Goal: Information Seeking & Learning: Check status

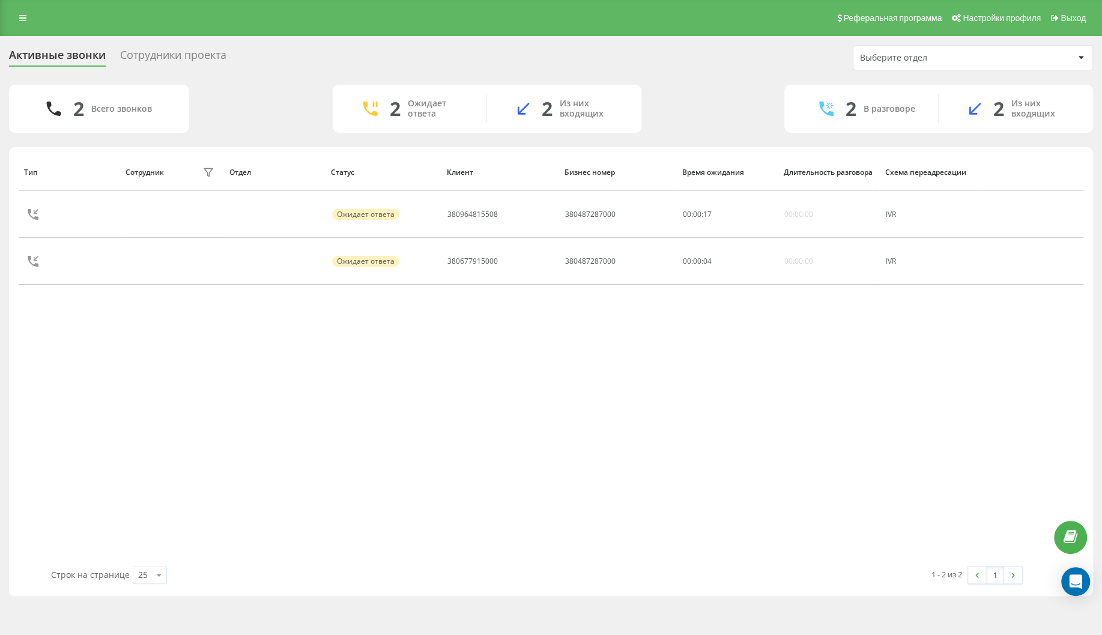
click at [171, 353] on div "Тип Сотрудник фильтра Отдел Статус Клиент Бизнес номер Время ожидания Длительно…" at bounding box center [551, 359] width 1065 height 413
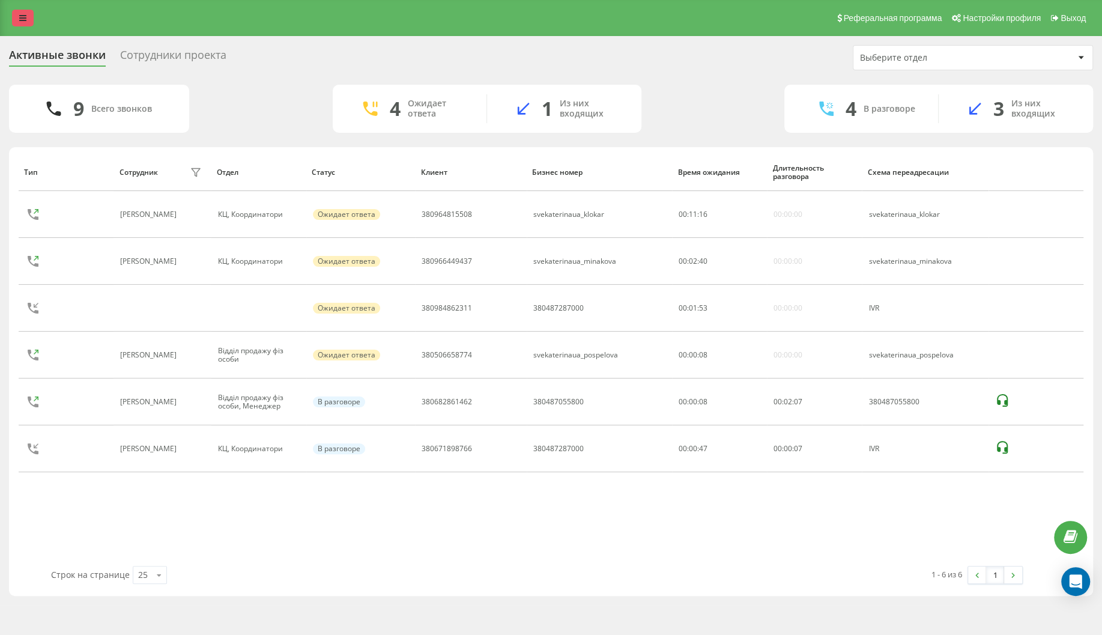
click at [22, 21] on icon at bounding box center [22, 18] width 7 height 8
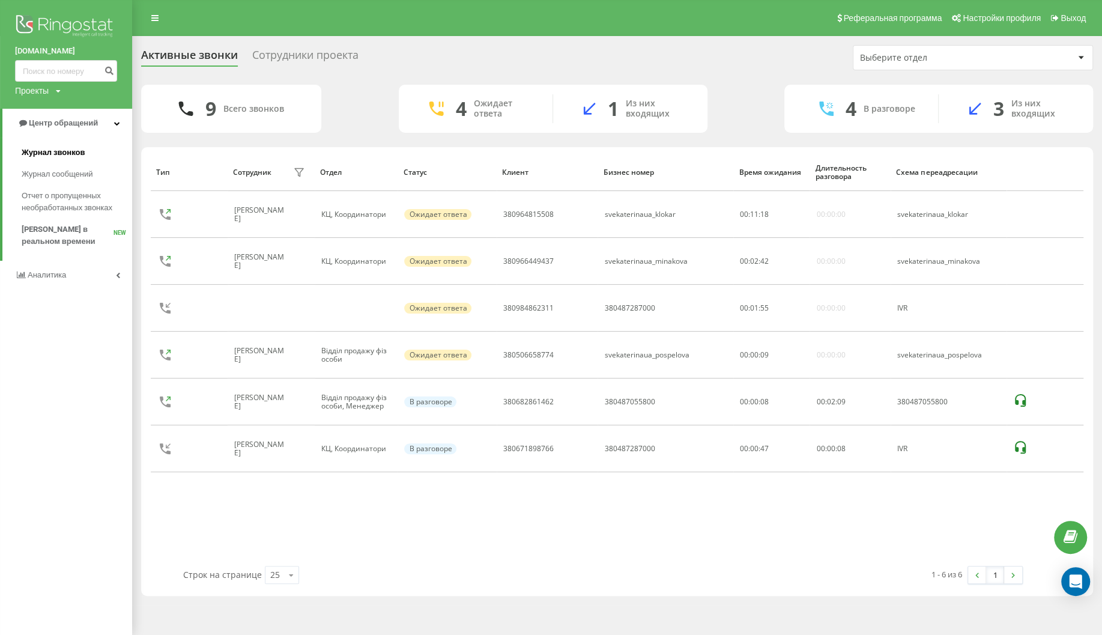
click at [74, 152] on span "Журнал звонков" at bounding box center [53, 153] width 63 height 12
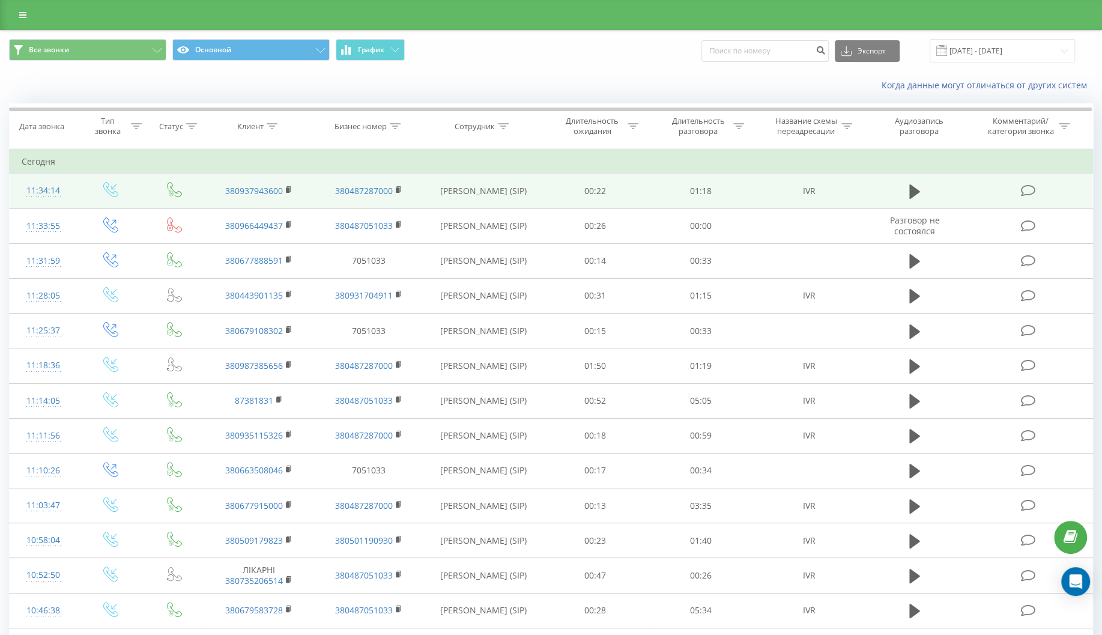
drag, startPoint x: 910, startPoint y: 192, endPoint x: 893, endPoint y: 202, distance: 19.7
click at [912, 192] on icon at bounding box center [914, 191] width 11 height 14
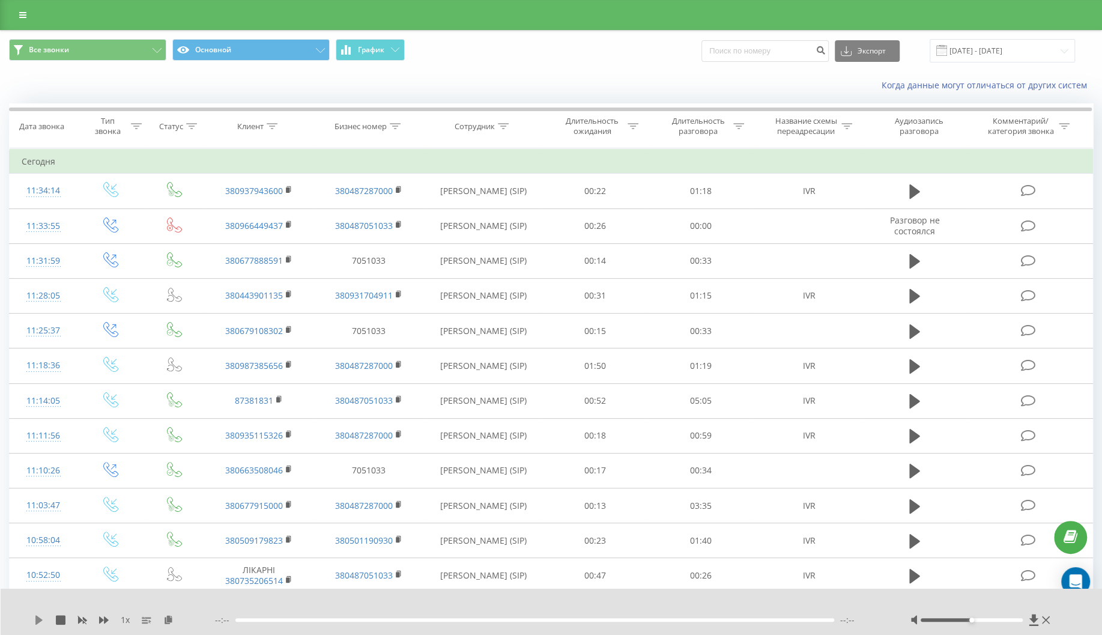
click at [35, 622] on icon at bounding box center [39, 620] width 10 height 10
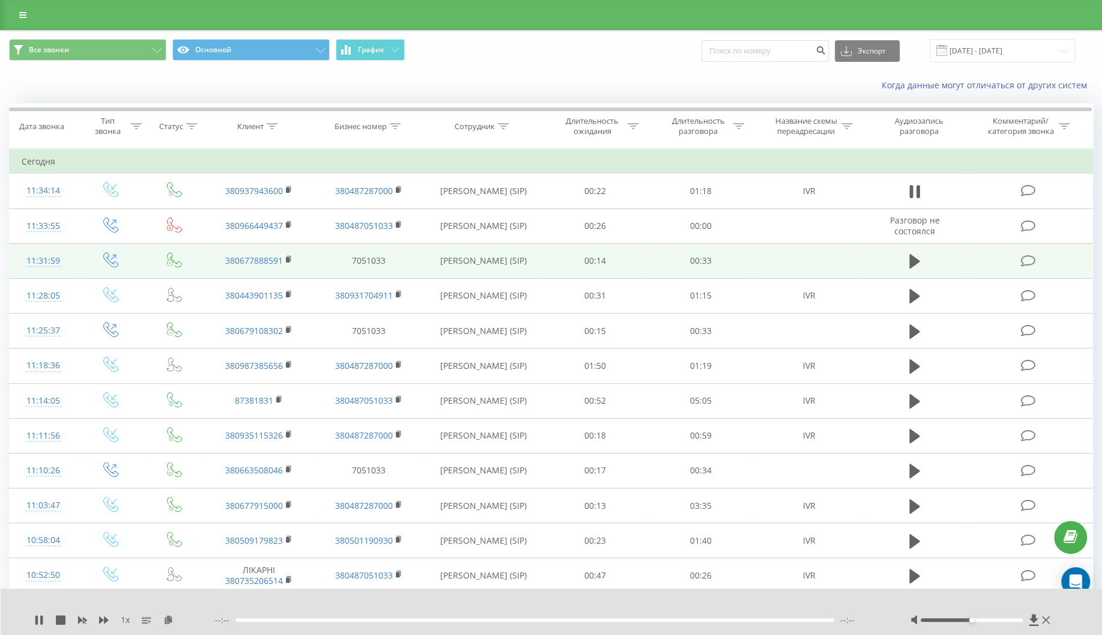
click at [822, 264] on td at bounding box center [809, 260] width 110 height 35
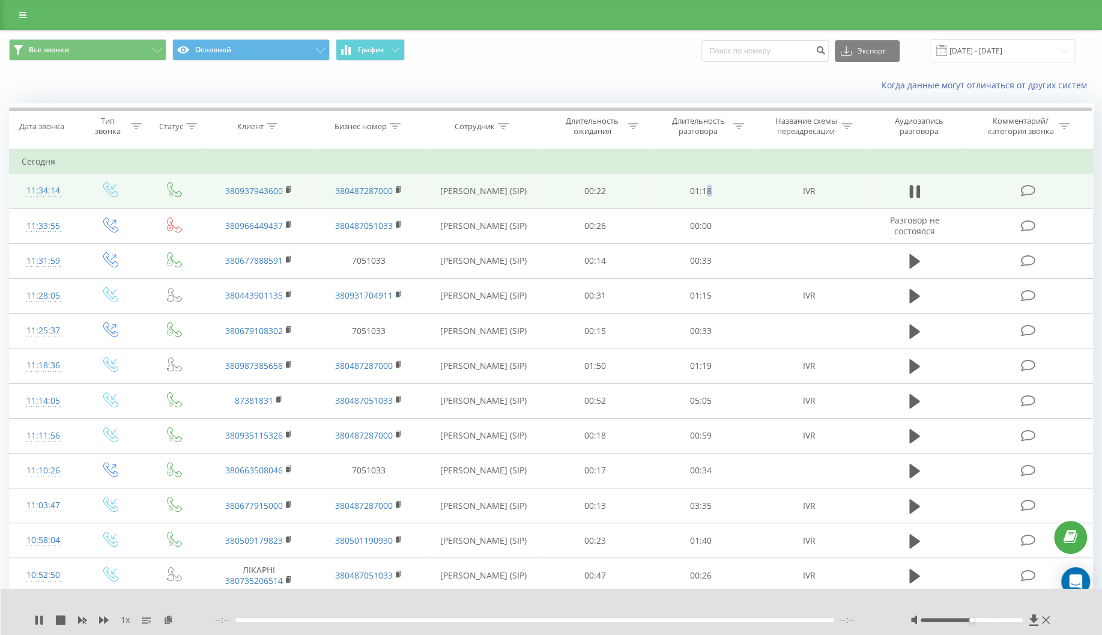
click at [709, 190] on td "01:18" at bounding box center [701, 191] width 106 height 35
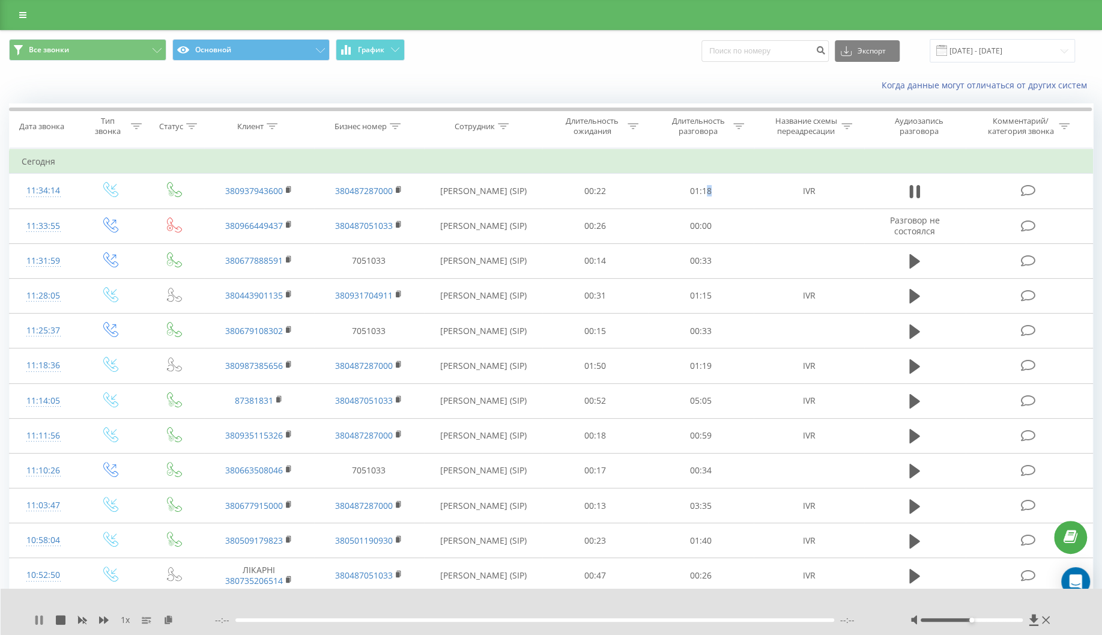
click at [38, 622] on icon at bounding box center [36, 620] width 2 height 10
click at [38, 621] on icon at bounding box center [38, 620] width 7 height 10
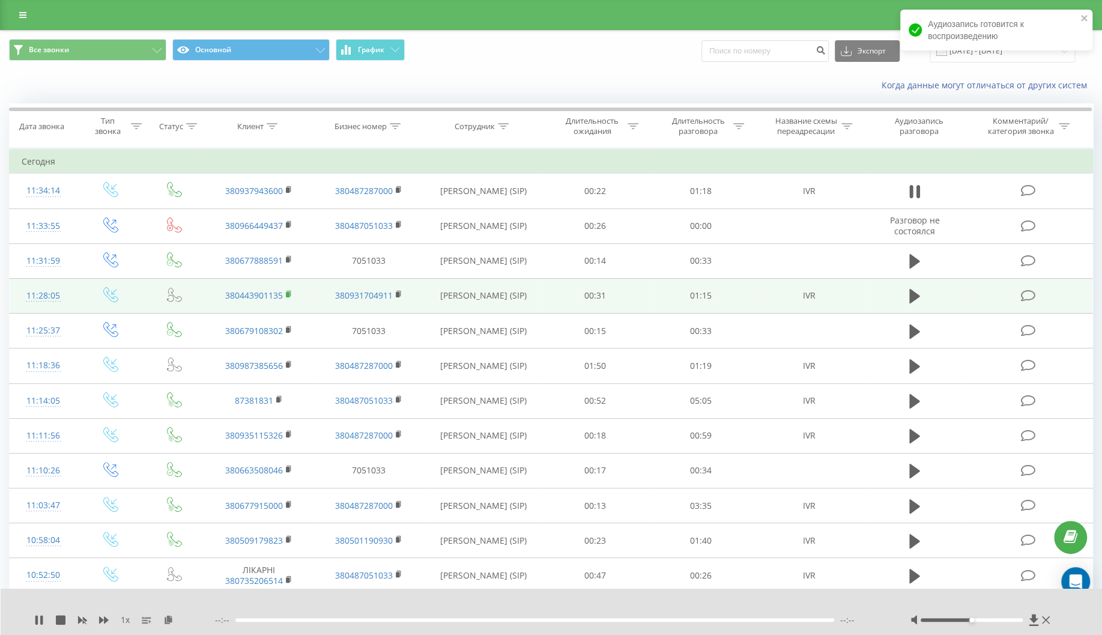
click at [290, 300] on span at bounding box center [289, 295] width 7 height 11
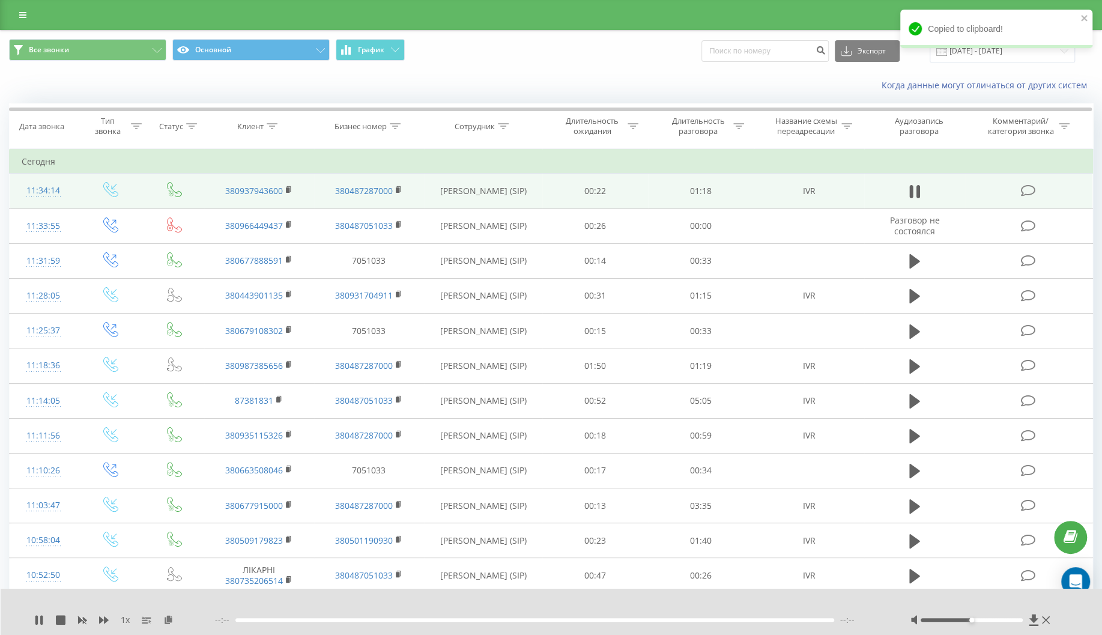
click at [514, 190] on td "Мінакова Юлія Володимирівна (SIP)" at bounding box center [483, 191] width 118 height 35
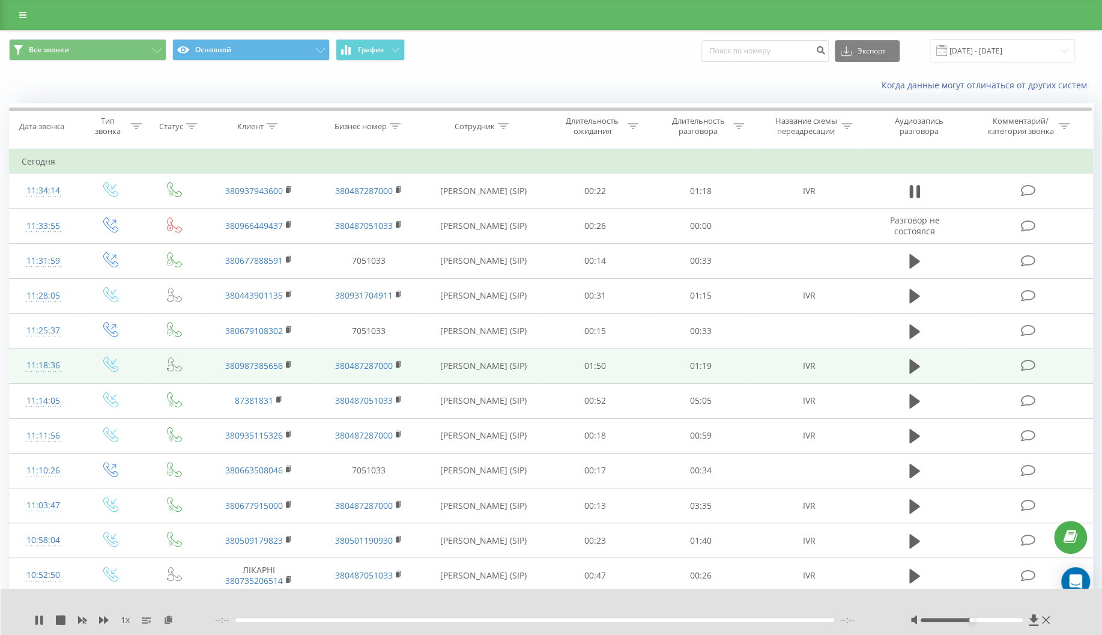
click at [284, 378] on td "380987385656" at bounding box center [259, 365] width 110 height 35
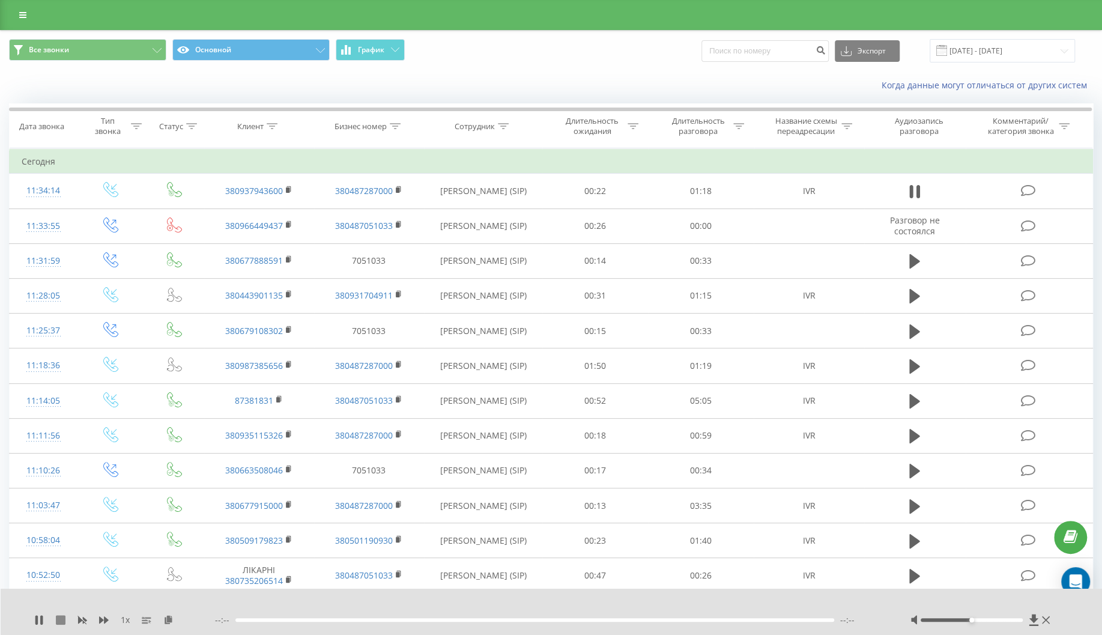
click at [58, 620] on icon at bounding box center [61, 620] width 10 height 10
click at [40, 621] on icon at bounding box center [38, 620] width 7 height 10
drag, startPoint x: 246, startPoint y: 622, endPoint x: 271, endPoint y: 624, distance: 25.9
click at [271, 624] on div "- 00:00 00:00 00:00" at bounding box center [548, 620] width 666 height 12
click at [40, 622] on icon at bounding box center [39, 620] width 10 height 10
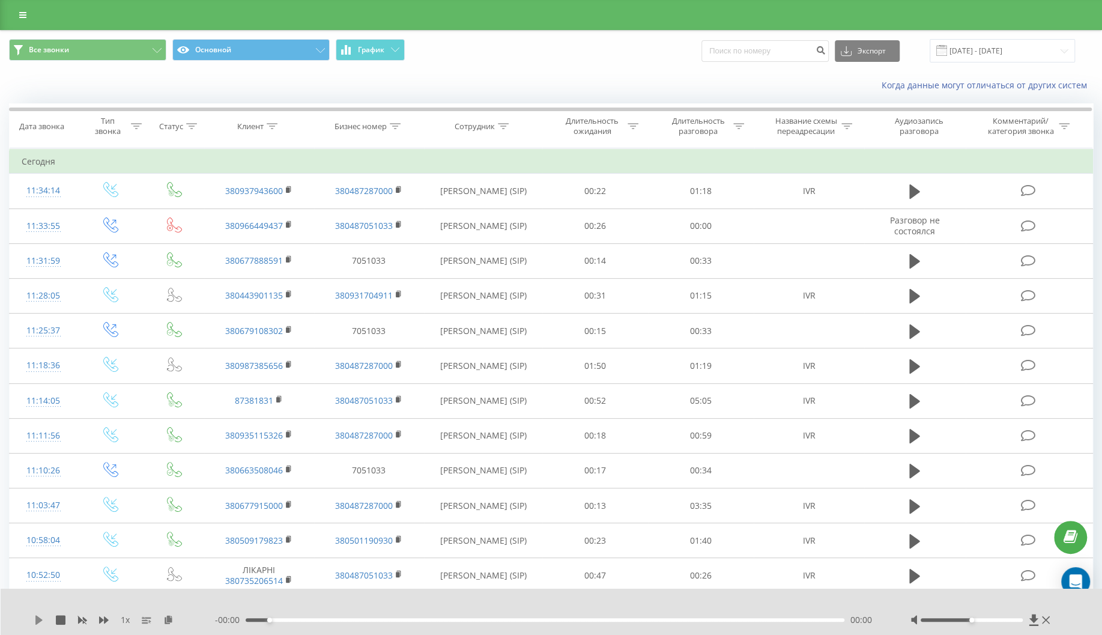
click at [39, 621] on icon at bounding box center [38, 620] width 7 height 10
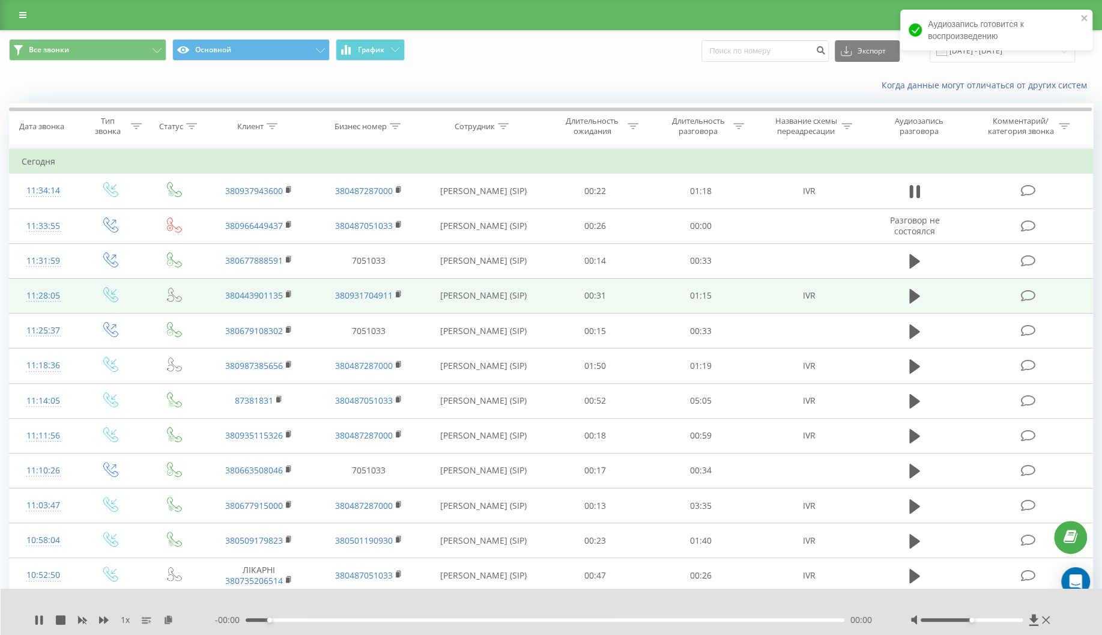
click at [912, 306] on span at bounding box center [915, 301] width 18 height 11
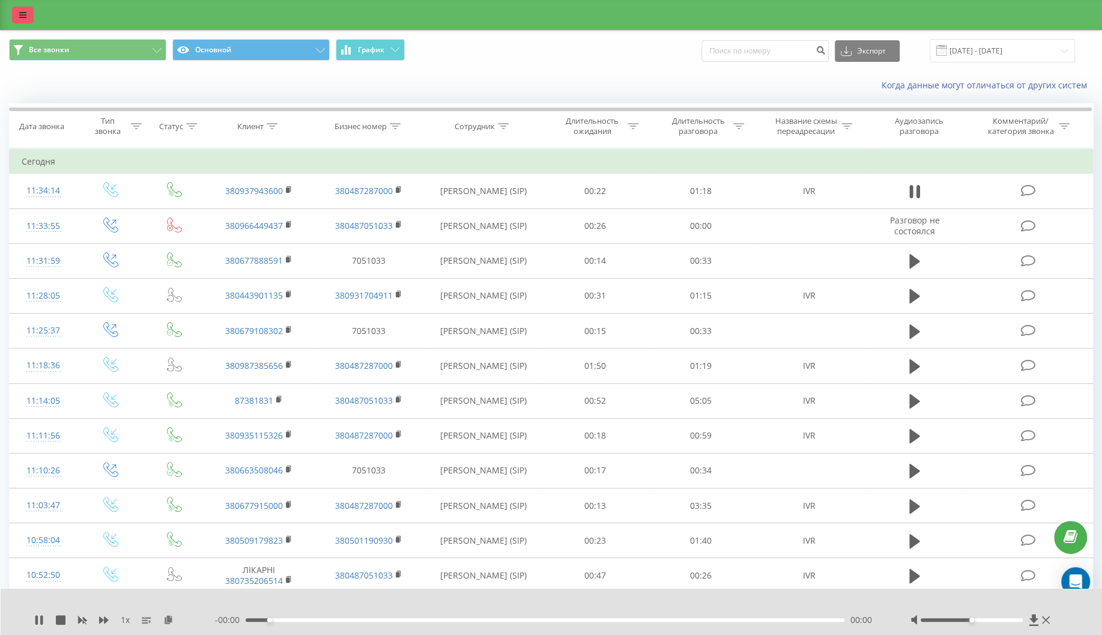
click at [27, 14] on link at bounding box center [23, 15] width 22 height 17
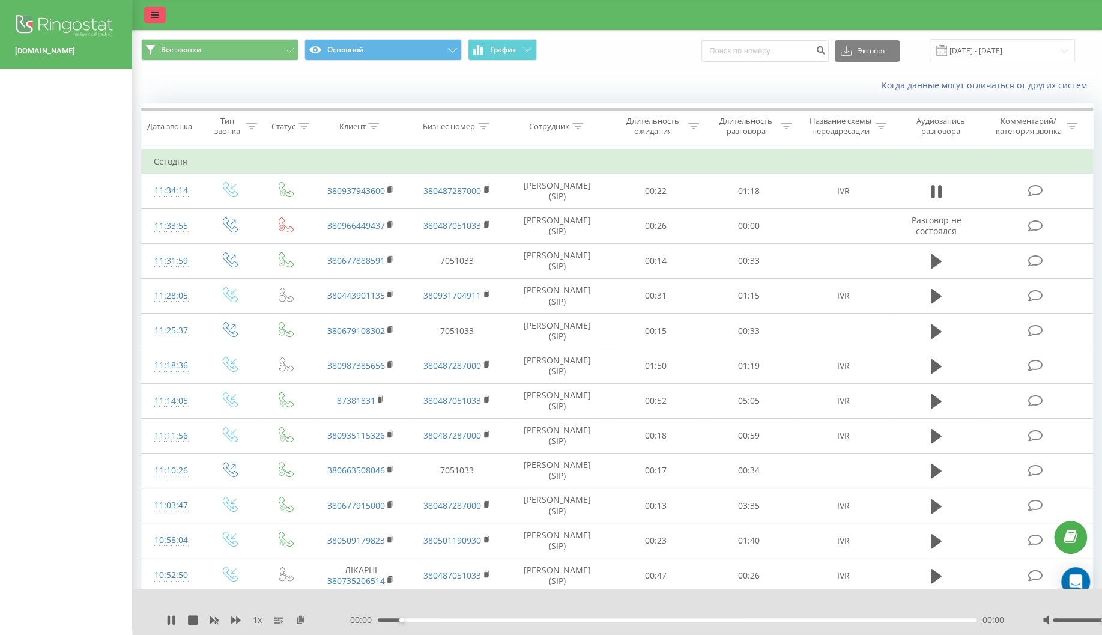
click at [156, 13] on icon at bounding box center [154, 15] width 7 height 8
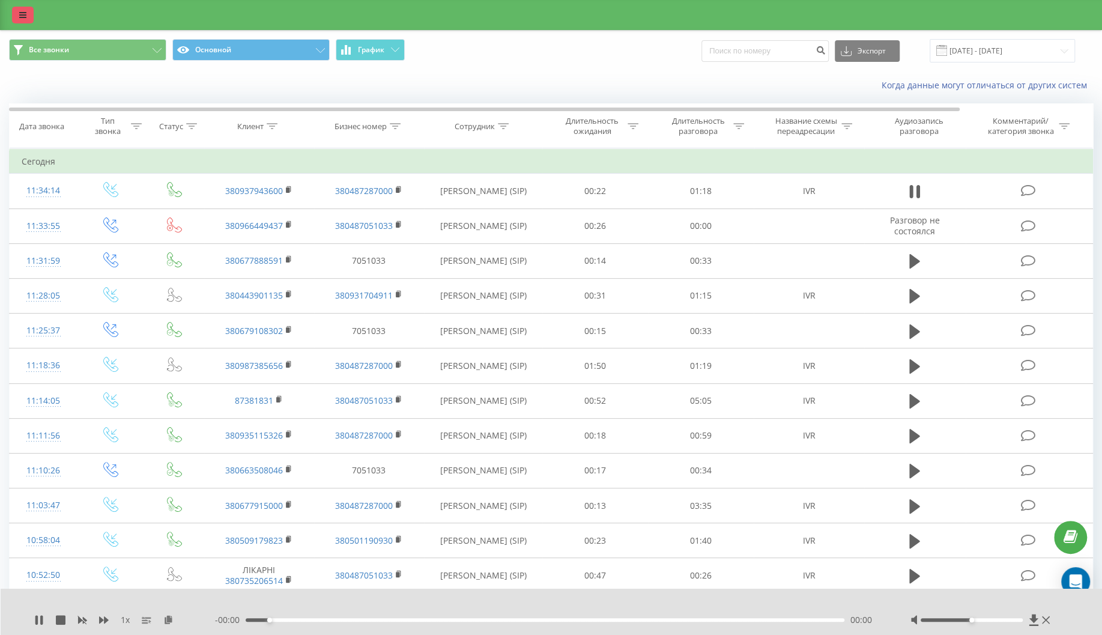
click at [27, 15] on link at bounding box center [23, 15] width 22 height 17
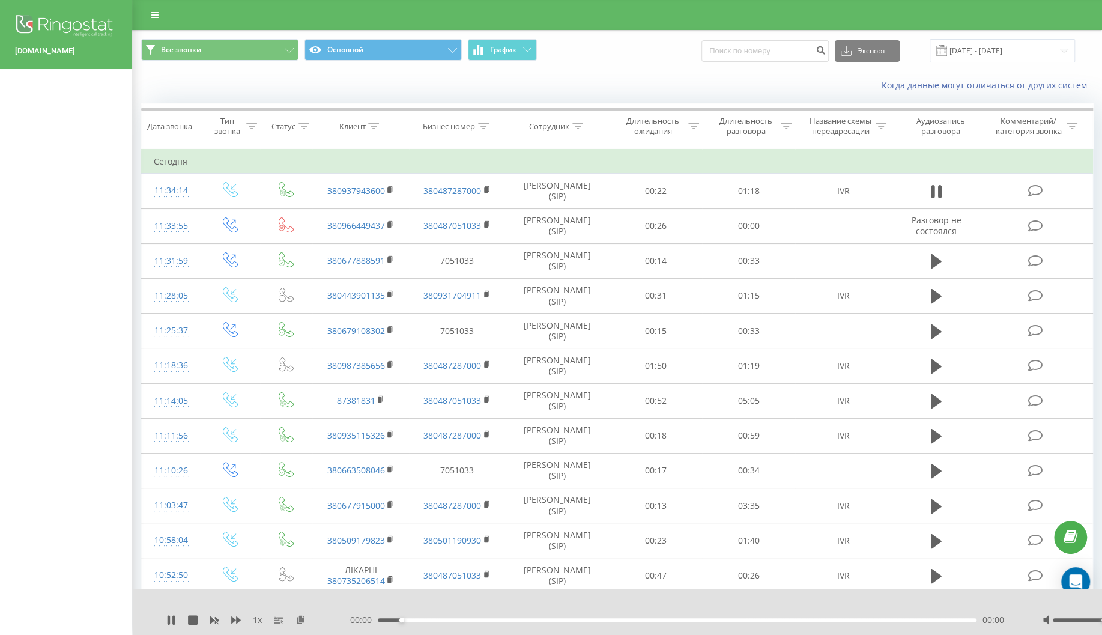
click at [74, 255] on div "[DOMAIN_NAME]" at bounding box center [66, 317] width 132 height 635
click at [76, 263] on div "[DOMAIN_NAME]" at bounding box center [66, 317] width 132 height 635
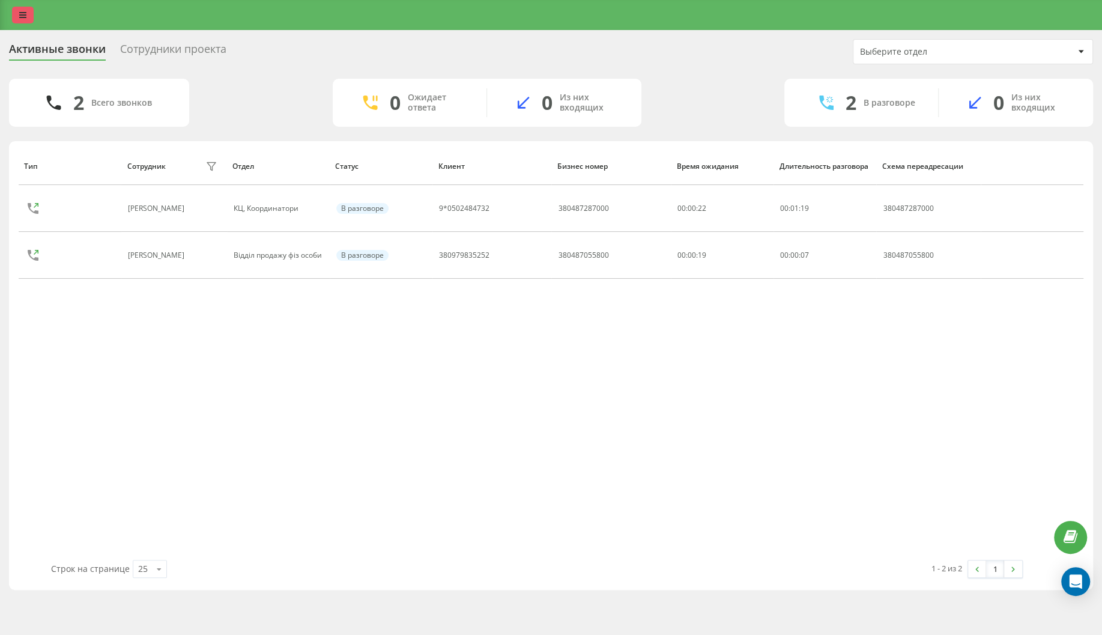
click at [23, 18] on icon at bounding box center [22, 15] width 7 height 8
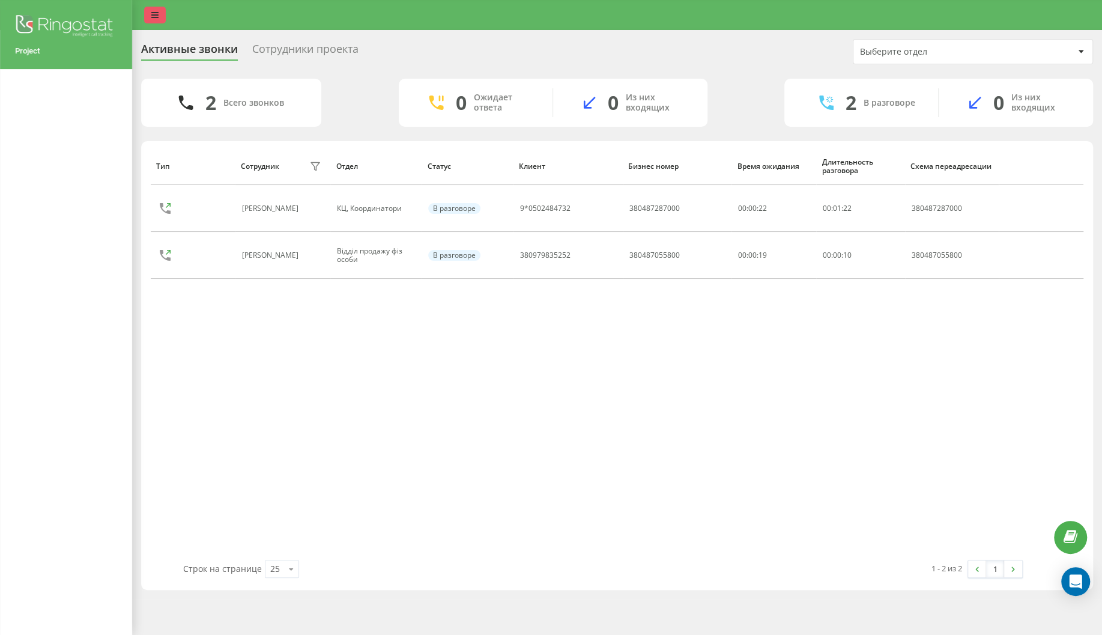
click at [154, 10] on link at bounding box center [155, 15] width 22 height 17
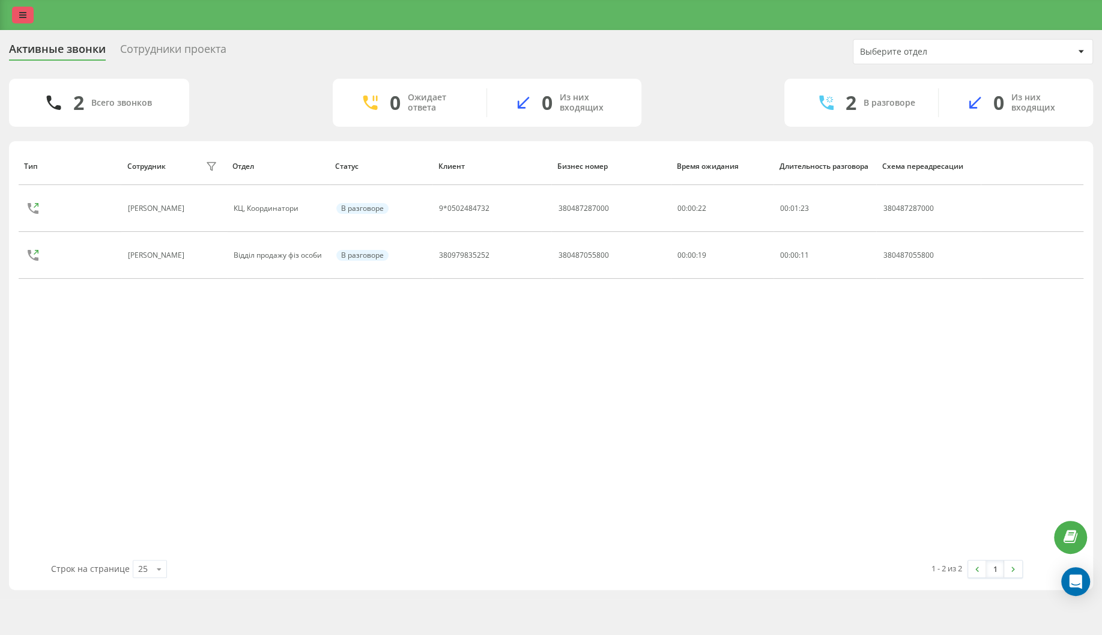
click at [29, 14] on link at bounding box center [23, 15] width 22 height 17
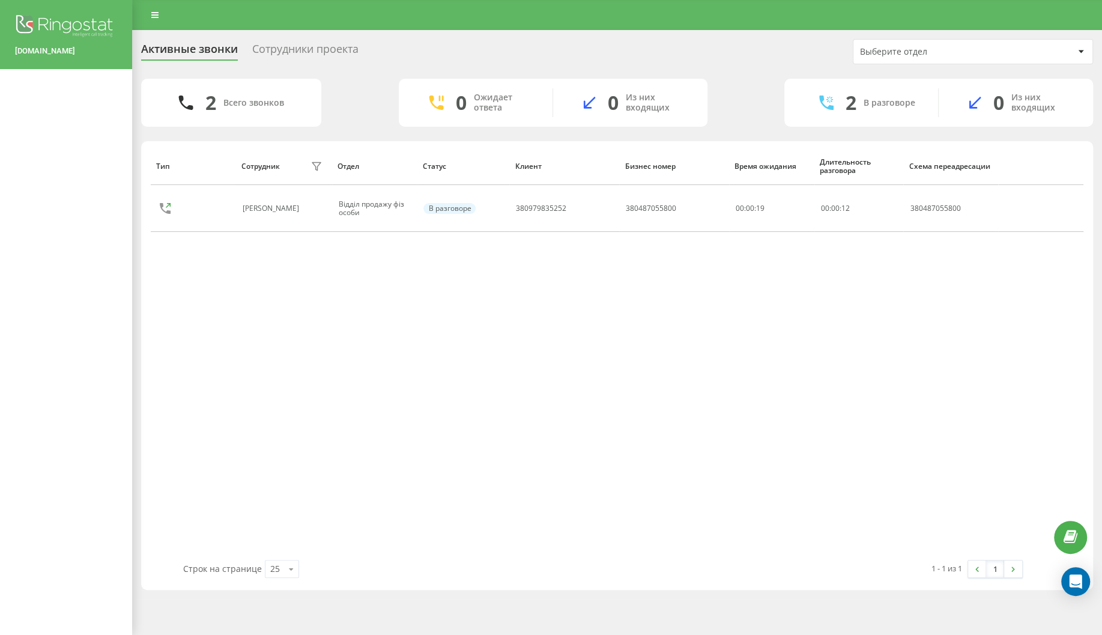
click at [70, 242] on div "[DOMAIN_NAME]" at bounding box center [66, 317] width 132 height 635
click at [74, 348] on div "[DOMAIN_NAME]" at bounding box center [66, 317] width 132 height 635
click at [151, 18] on link at bounding box center [155, 15] width 22 height 17
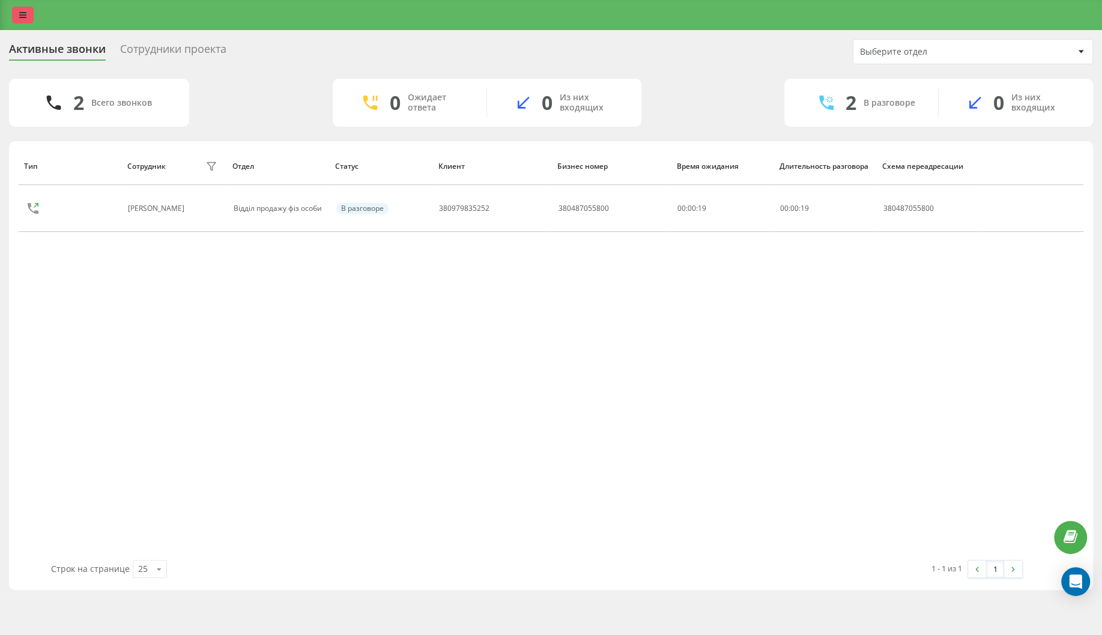
click at [25, 12] on icon at bounding box center [22, 15] width 7 height 8
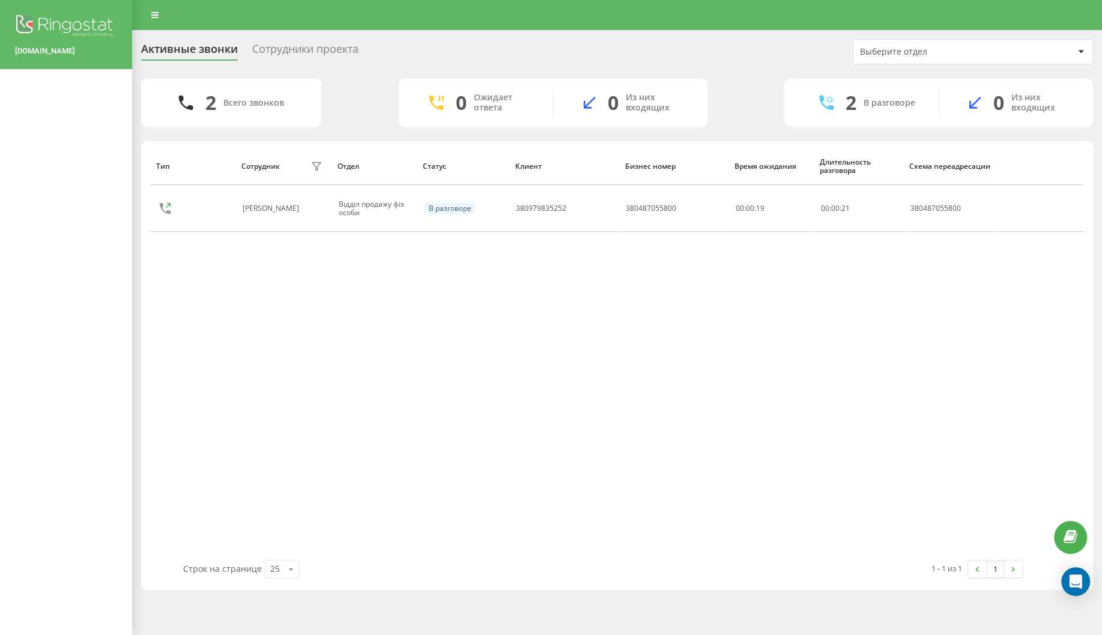
click at [80, 24] on img at bounding box center [66, 27] width 102 height 30
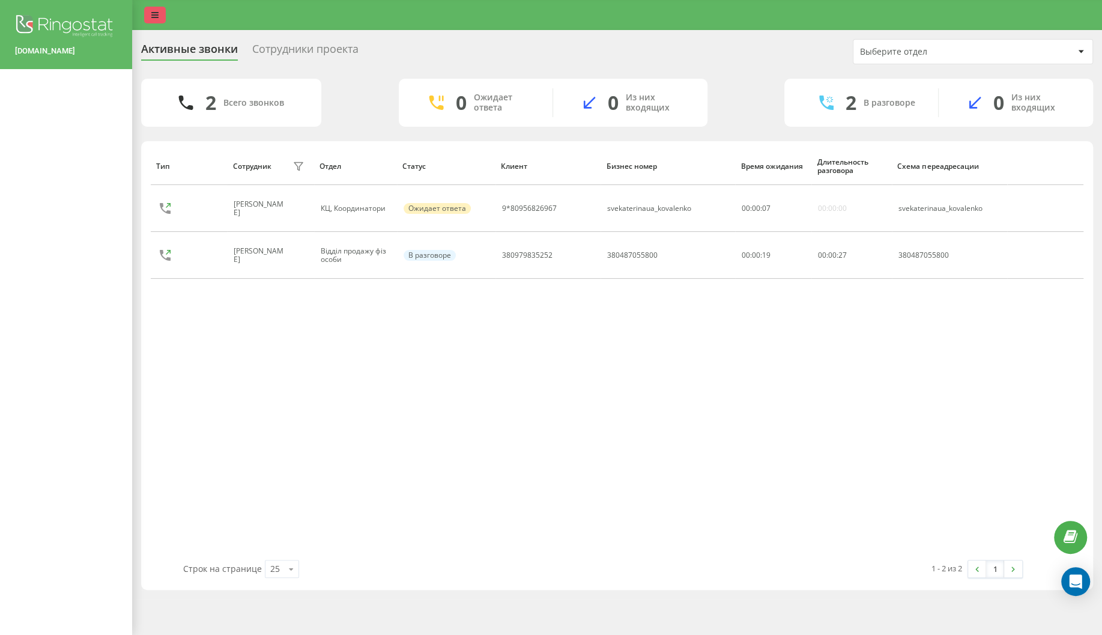
click at [152, 17] on icon at bounding box center [154, 15] width 7 height 8
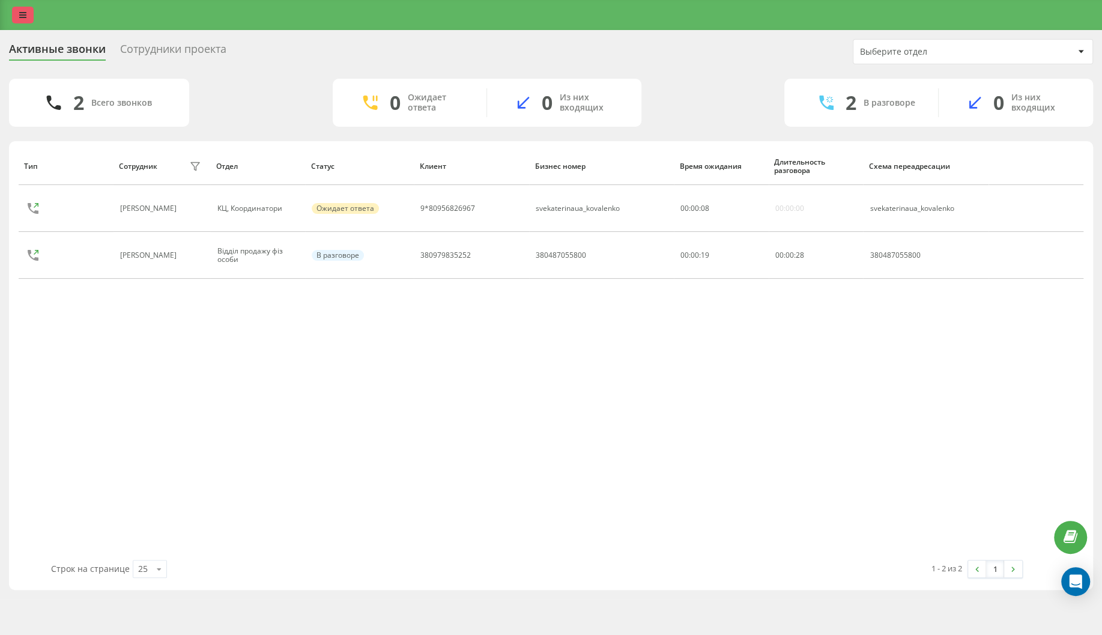
click at [29, 13] on link at bounding box center [23, 15] width 22 height 17
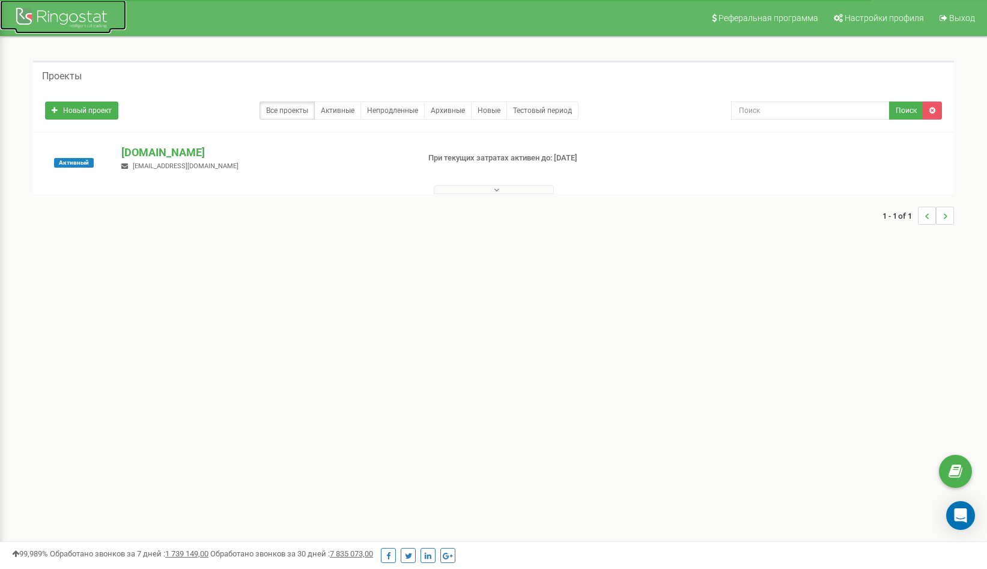
click at [86, 23] on div at bounding box center [63, 19] width 96 height 29
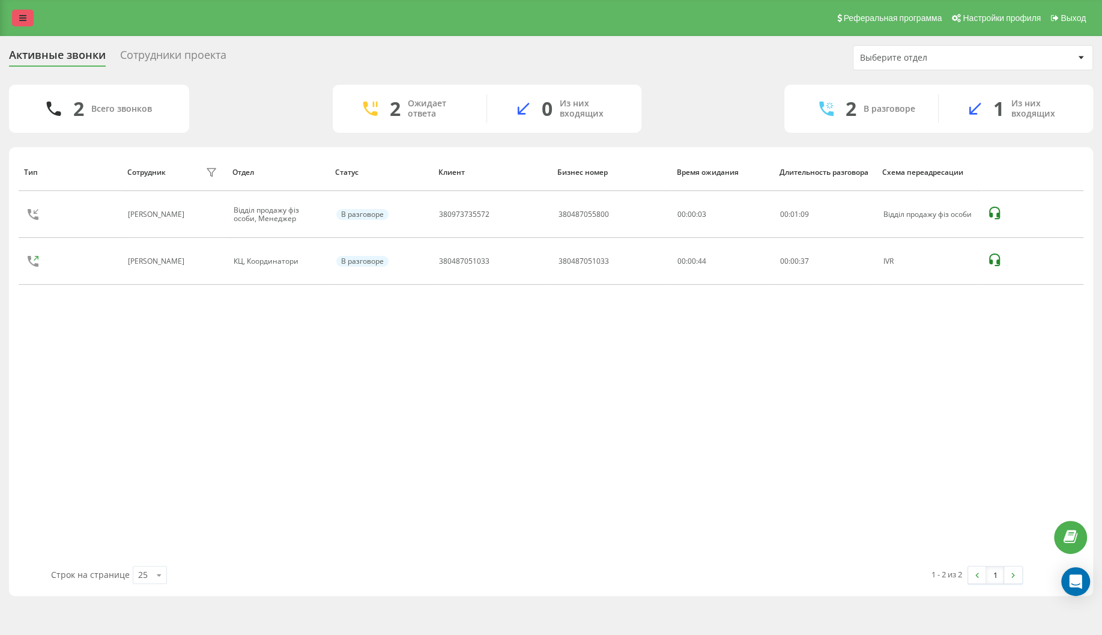
click at [23, 19] on icon at bounding box center [22, 18] width 7 height 8
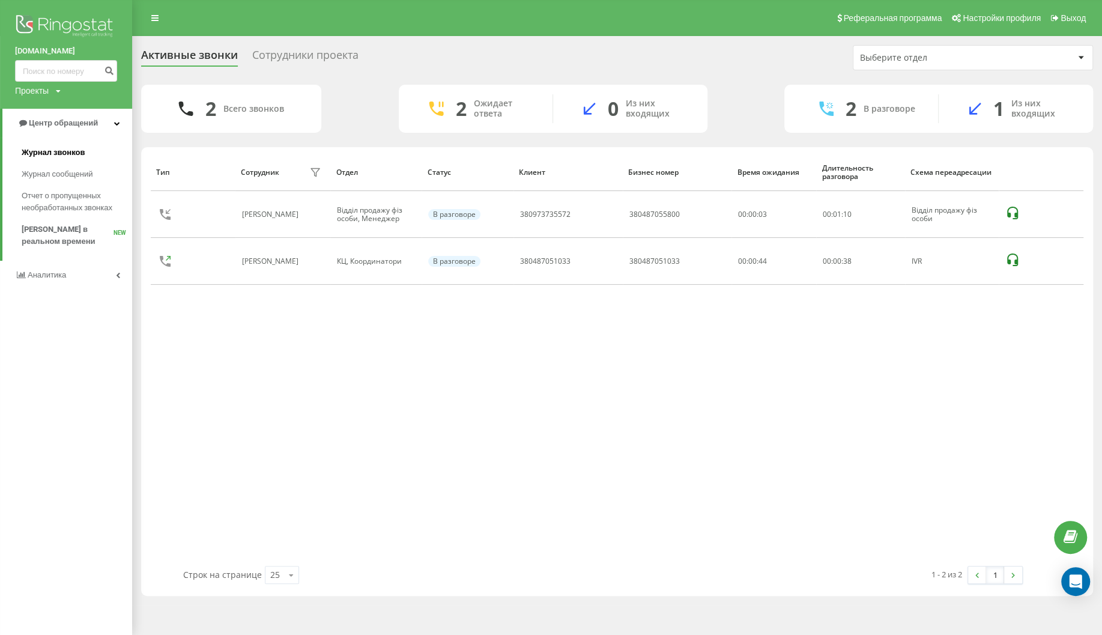
click at [70, 148] on span "Журнал звонков" at bounding box center [53, 153] width 63 height 12
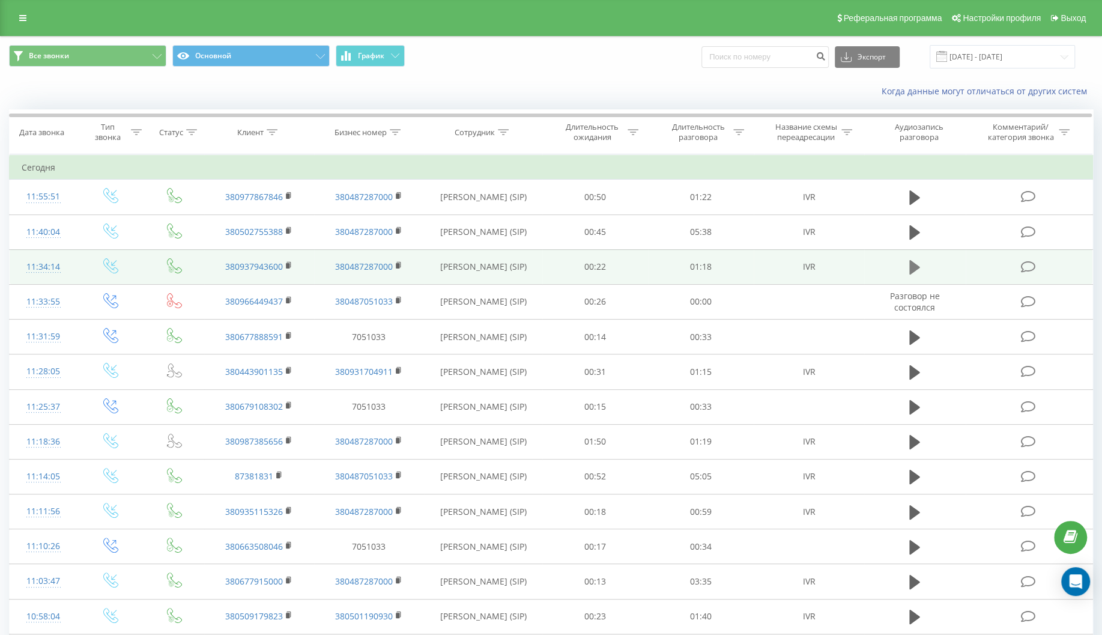
click at [910, 265] on icon at bounding box center [914, 267] width 11 height 14
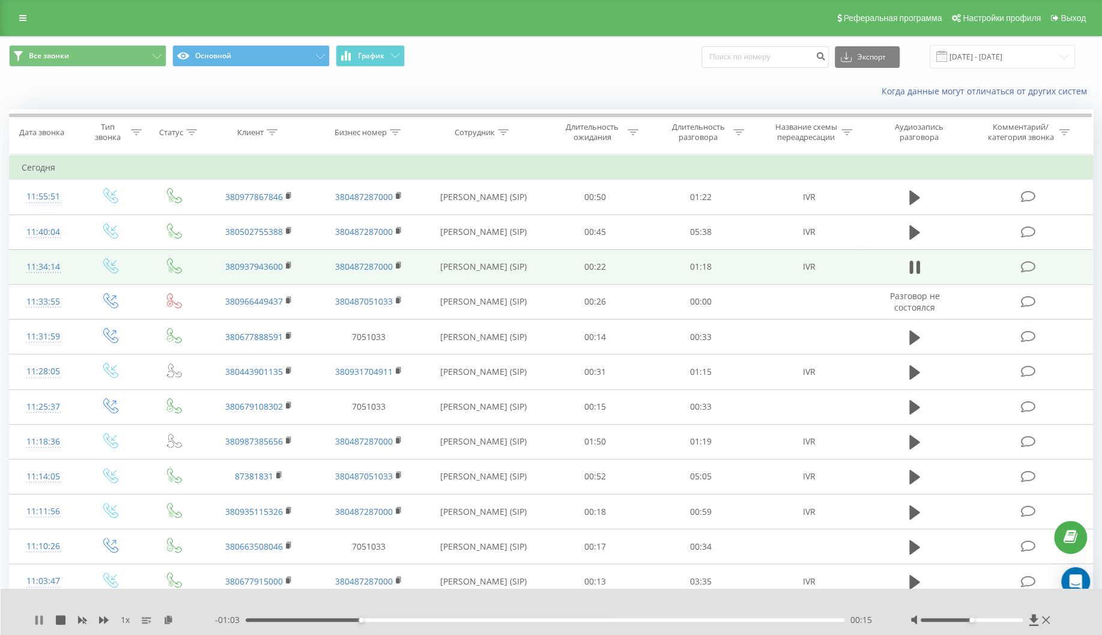
click at [41, 620] on icon at bounding box center [41, 620] width 2 height 10
click at [19, 20] on link at bounding box center [23, 18] width 22 height 17
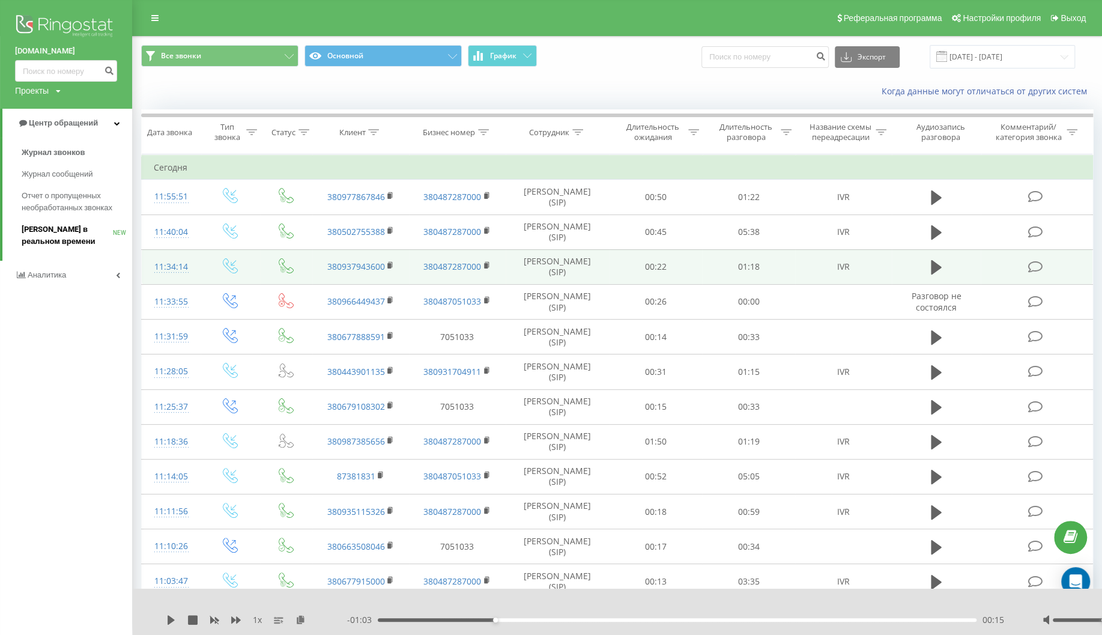
click at [55, 232] on span "[PERSON_NAME] в реальном времени" at bounding box center [67, 235] width 91 height 24
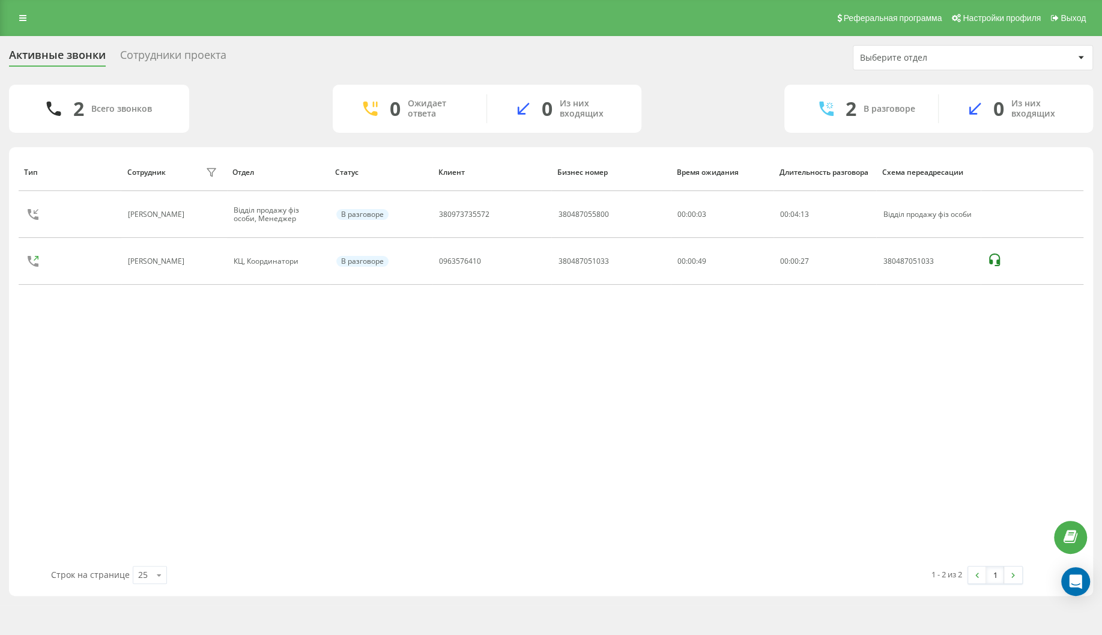
click at [867, 401] on div "[PERSON_NAME] фильтра Отдел Статус Клиент Бизнес номер Время ожидания Длительно…" at bounding box center [551, 359] width 1065 height 413
click at [213, 362] on div "Тип Сотрудник фильтра Отдел Статус Клиент Бизнес номер Время ожидания Длительно…" at bounding box center [551, 359] width 1065 height 413
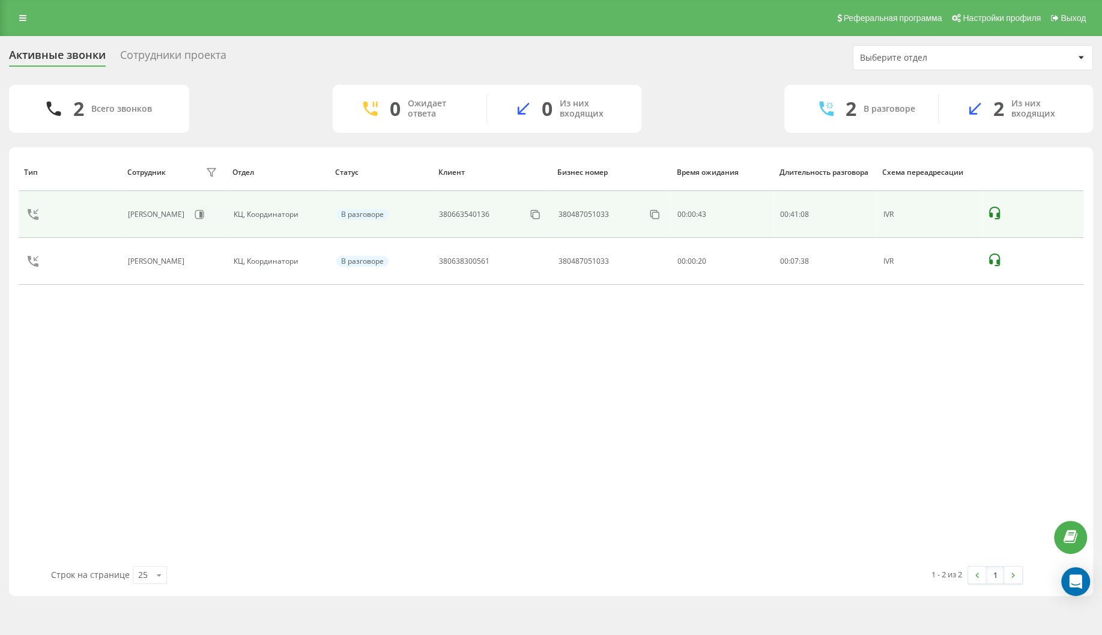
drag, startPoint x: 137, startPoint y: 336, endPoint x: 132, endPoint y: 229, distance: 106.4
click at [136, 337] on div "Тип Сотрудник фильтра Отдел Статус Клиент Бизнес номер Время ожидания Длительно…" at bounding box center [551, 359] width 1065 height 413
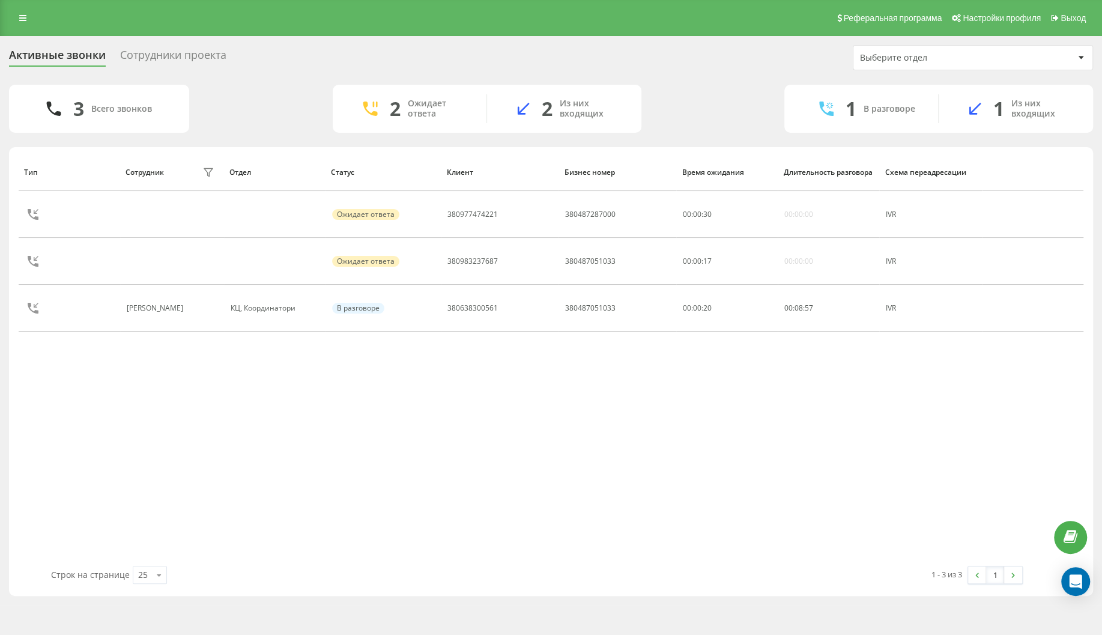
click at [659, 458] on div "Тип Сотрудник фильтра Отдел Статус Клиент Бизнес номер Время ожидания Длительно…" at bounding box center [551, 359] width 1065 height 413
click at [151, 455] on div "Тип Сотрудник фильтра Отдел Статус Клиент Бизнес номер Время ожидания Длительно…" at bounding box center [551, 359] width 1065 height 413
click at [88, 420] on div "Тип Сотрудник фильтра Отдел Статус Клиент Бизнес номер Время ожидания Длительно…" at bounding box center [551, 359] width 1065 height 413
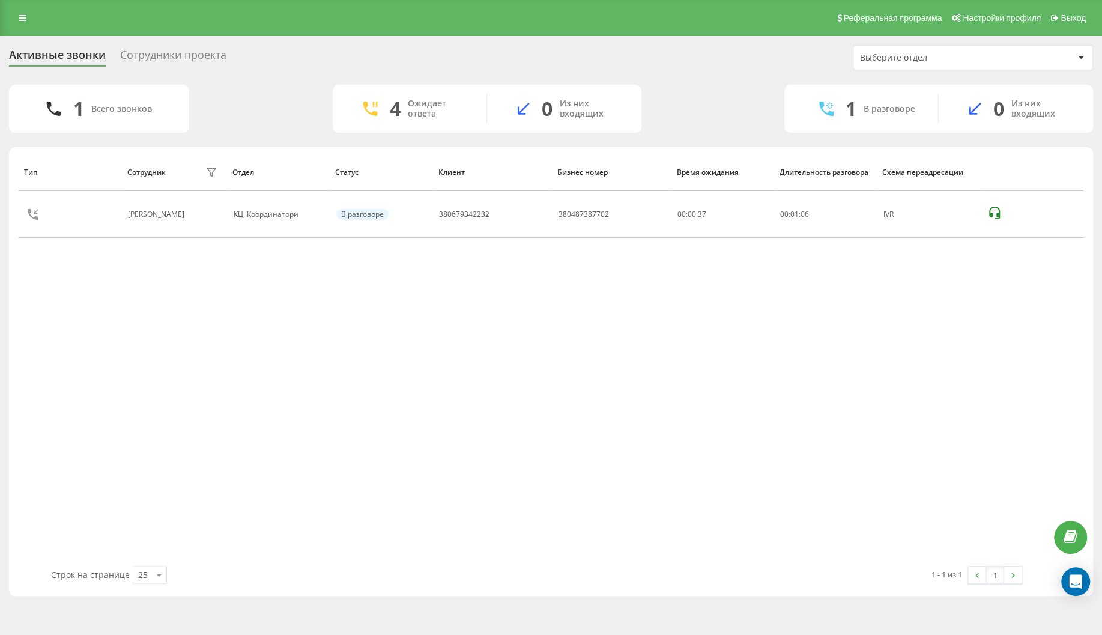
click at [64, 347] on div "Тип Сотрудник фильтра Отдел Статус Клиент Бизнес номер Время ожидания Длительно…" at bounding box center [551, 359] width 1065 height 413
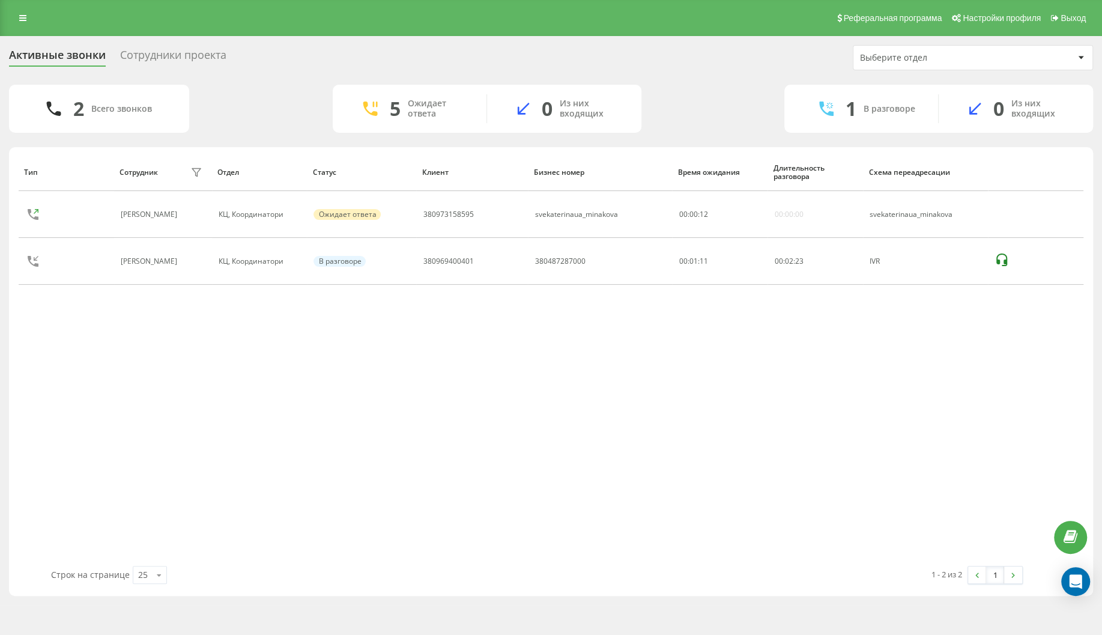
click at [154, 438] on div "Тип Сотрудник фильтра Отдел Статус Клиент Бизнес номер Время ожидания Длительно…" at bounding box center [551, 359] width 1065 height 413
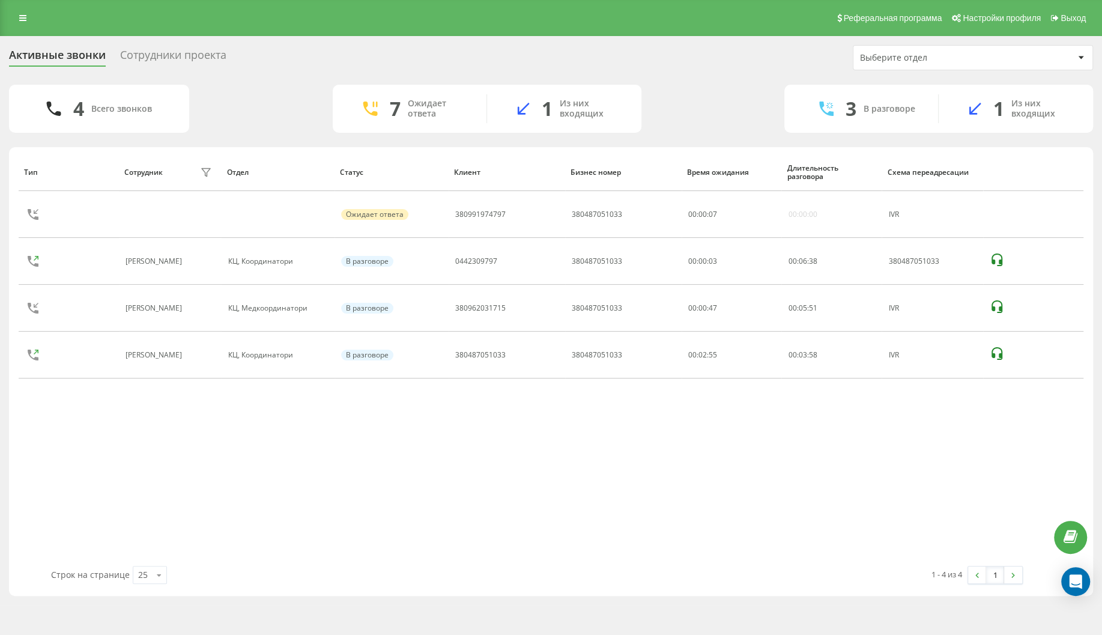
click at [85, 420] on div "Тип Сотрудник фильтра Отдел Статус Клиент Бизнес номер Время ожидания Длительно…" at bounding box center [551, 359] width 1065 height 413
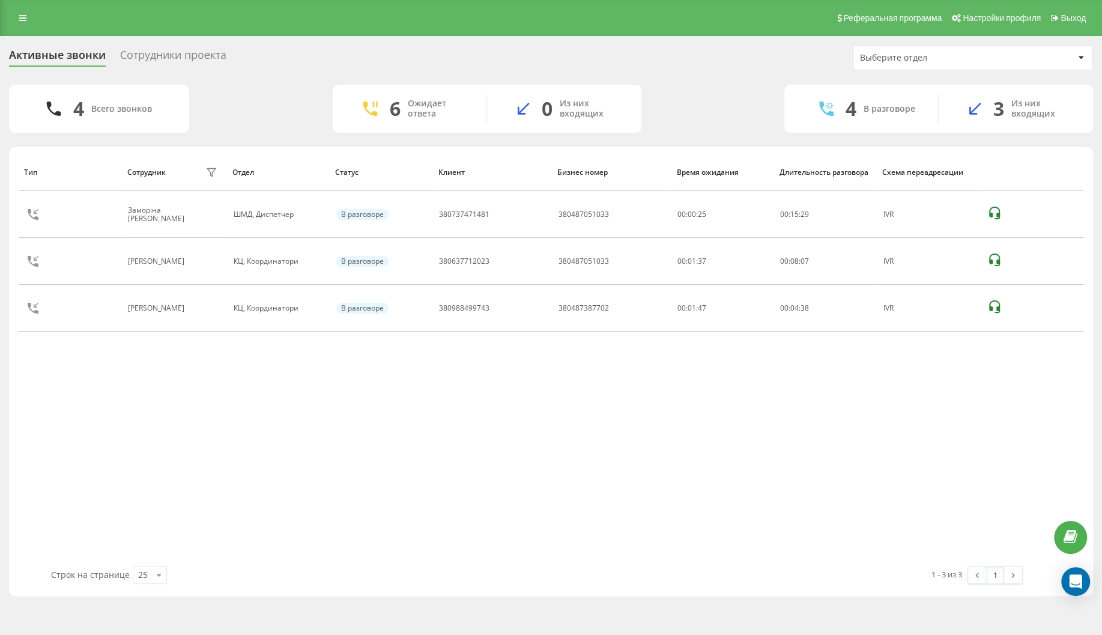
click at [168, 512] on div "Тип Сотрудник фильтра Отдел Статус Клиент Бизнес номер Время ожидания Длительно…" at bounding box center [551, 359] width 1065 height 413
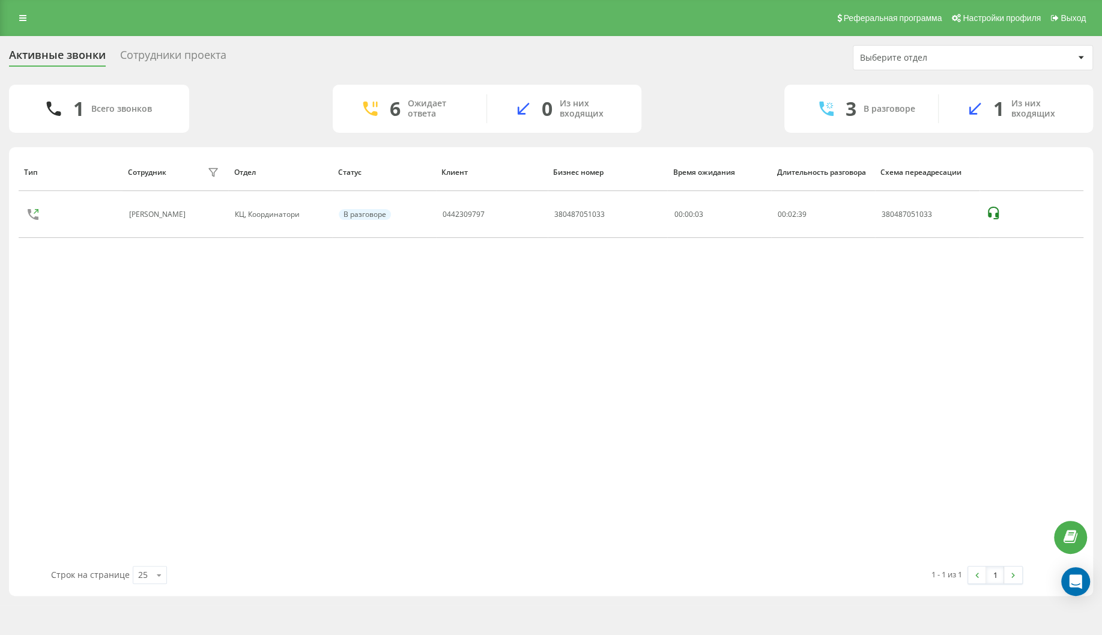
click at [777, 557] on div "Тип Сотрудник фильтра Отдел Статус Клиент Бизнес номер Время ожидания Длительно…" at bounding box center [551, 359] width 1065 height 413
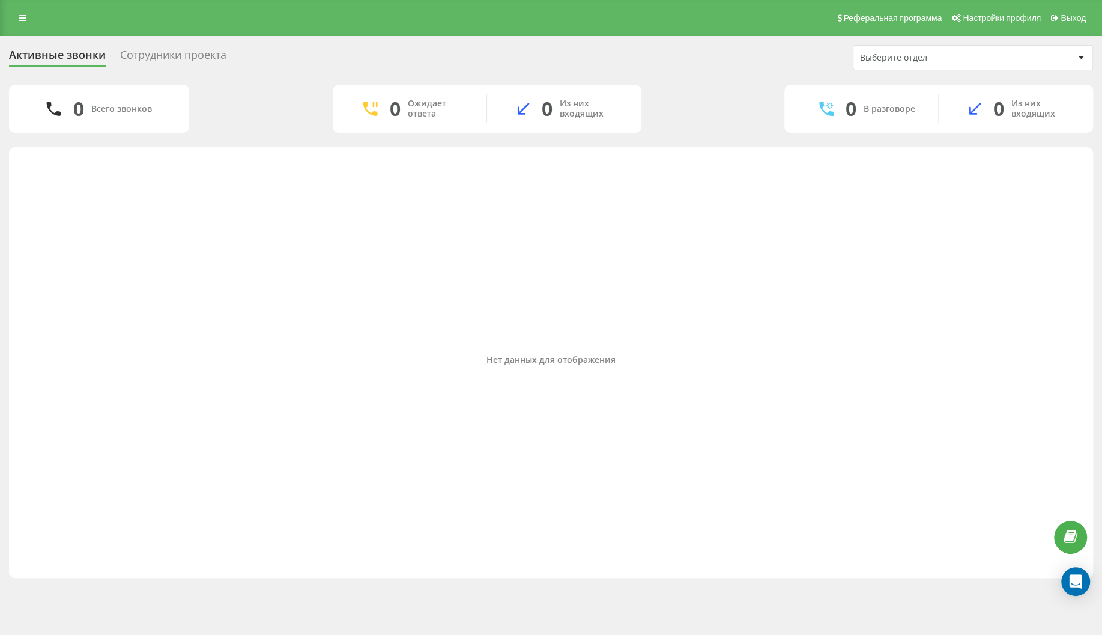
drag, startPoint x: 77, startPoint y: 368, endPoint x: 83, endPoint y: 371, distance: 7.0
click at [80, 369] on div "Нет данных для отображения" at bounding box center [551, 359] width 1065 height 413
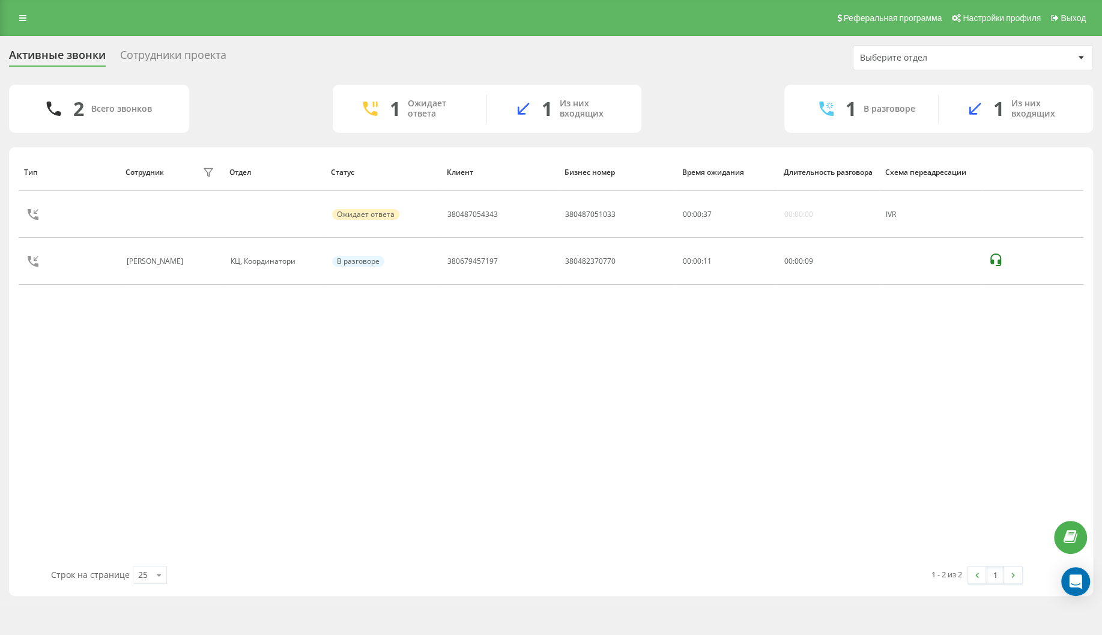
click at [94, 395] on div "Тип Сотрудник фильтра Отдел Статус Клиент Бизнес номер Время ожидания Длительно…" at bounding box center [551, 359] width 1065 height 413
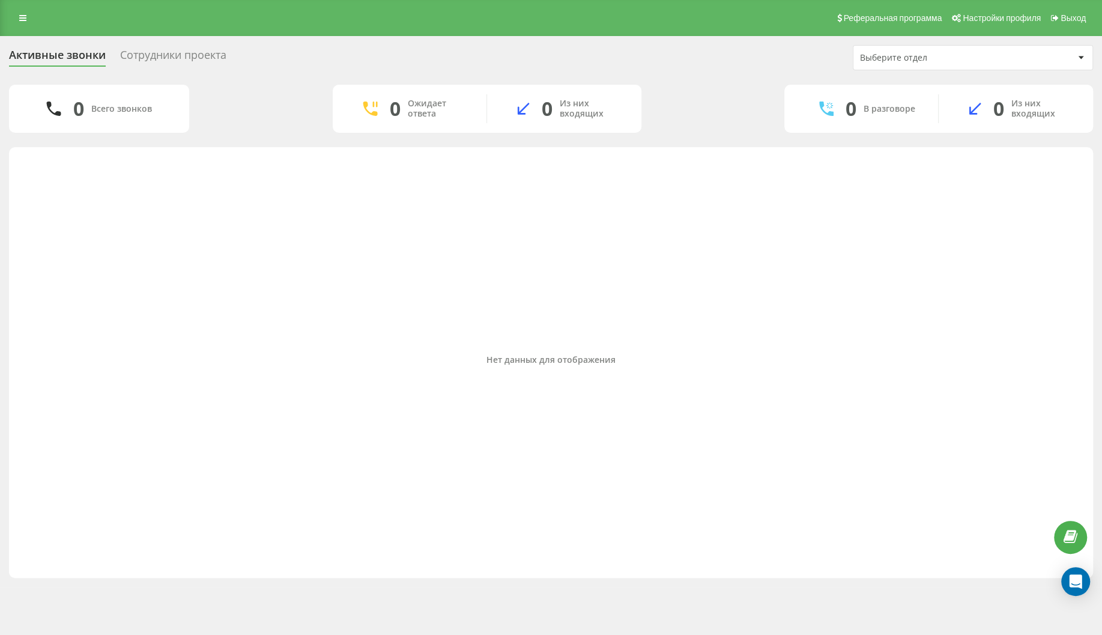
click at [112, 350] on div "Нет данных для отображения" at bounding box center [551, 359] width 1065 height 413
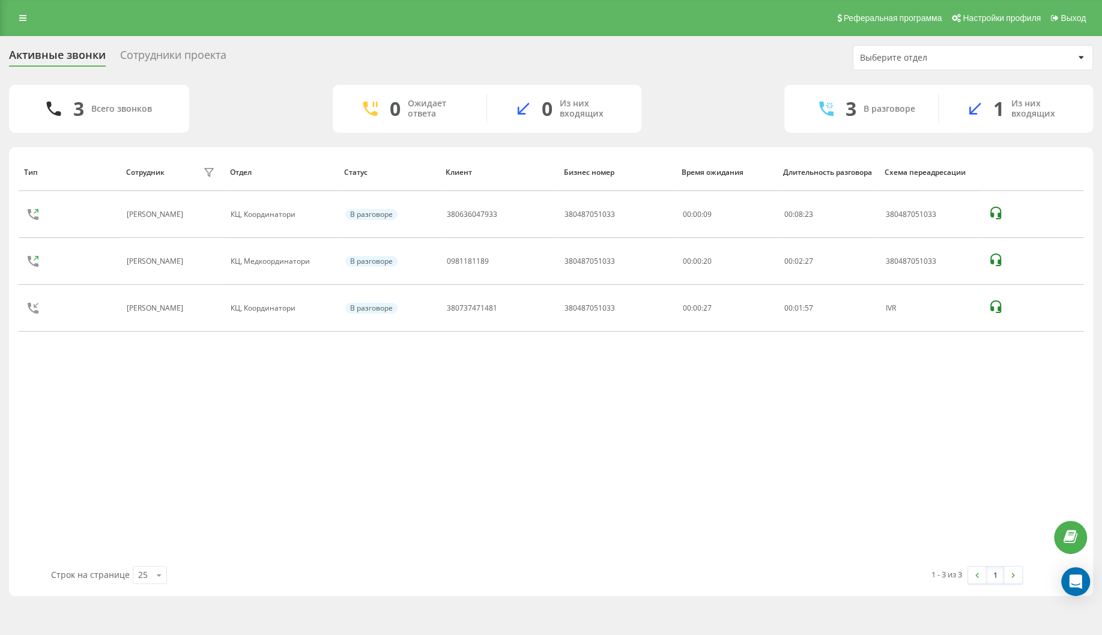
click at [102, 410] on div "Тип Сотрудник фильтра Отдел Статус Клиент Бизнес номер Время ожидания Длительно…" at bounding box center [551, 359] width 1065 height 413
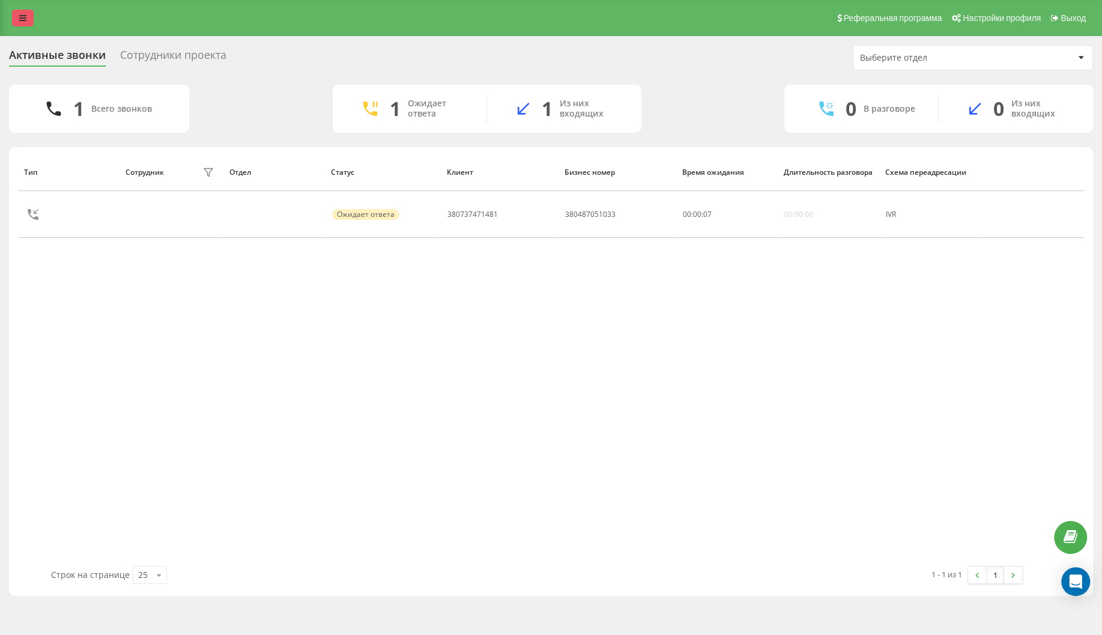
click at [25, 17] on icon at bounding box center [22, 18] width 7 height 8
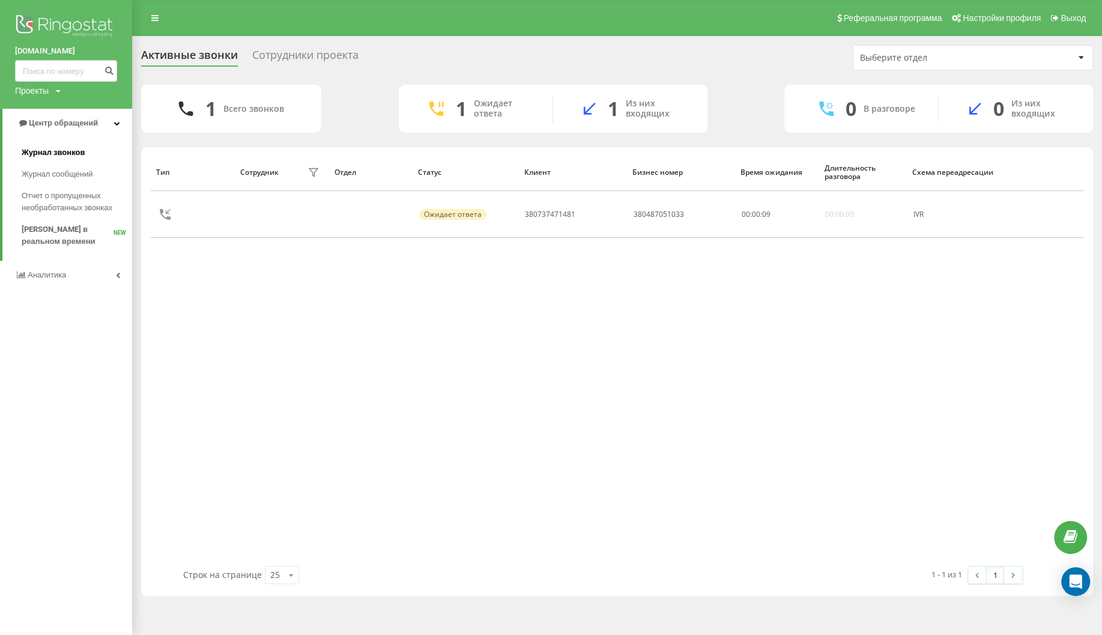
click at [67, 149] on span "Журнал звонков" at bounding box center [53, 153] width 63 height 12
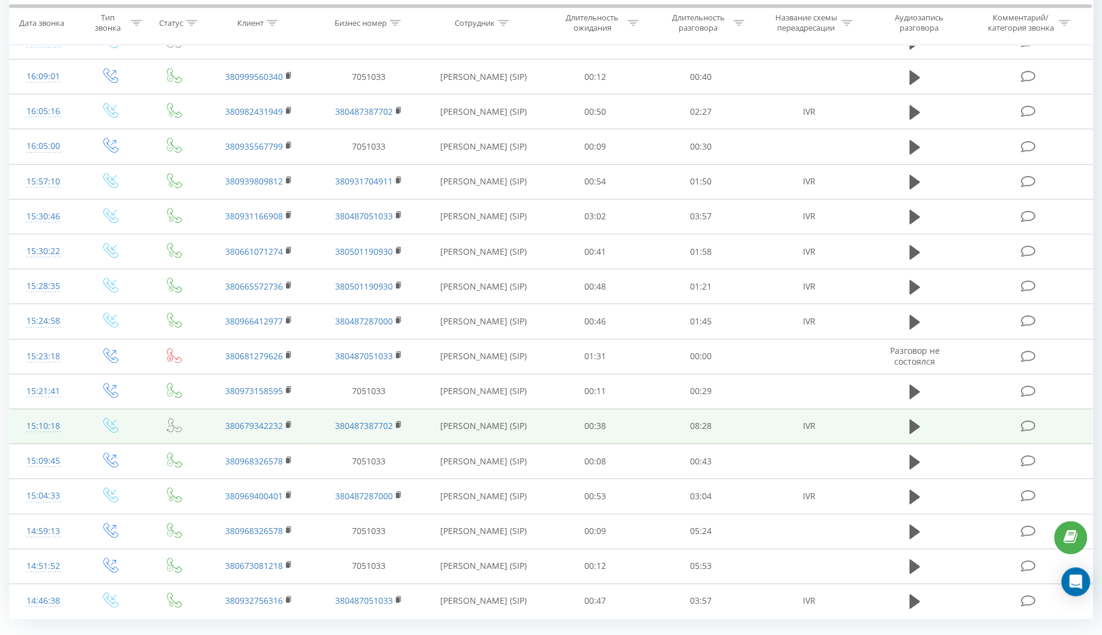
scroll to position [450, 0]
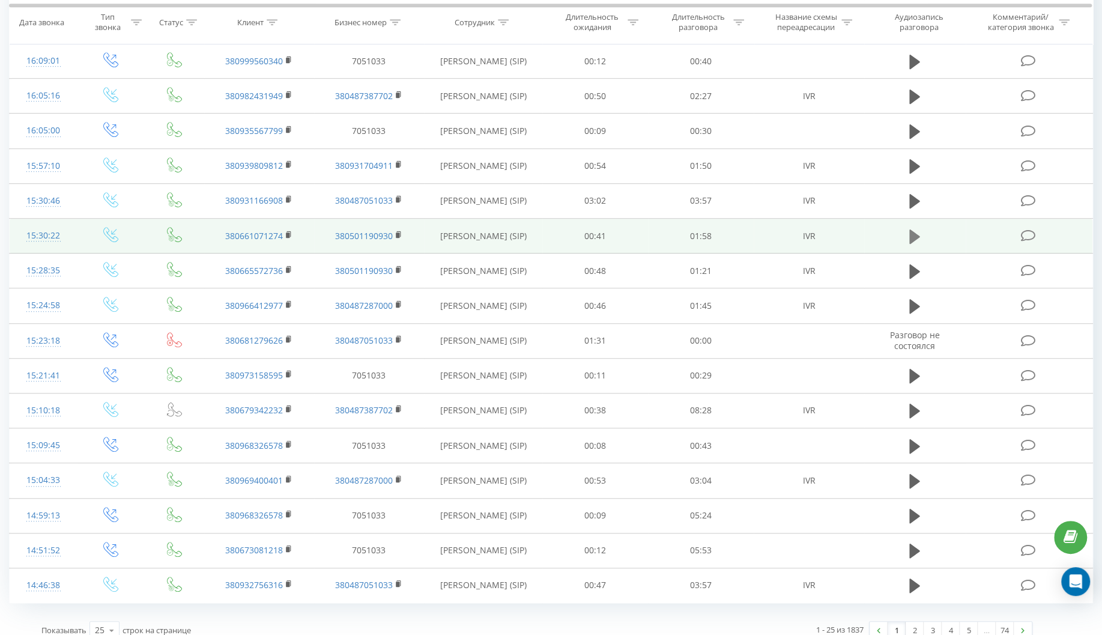
click at [916, 237] on icon at bounding box center [914, 236] width 11 height 14
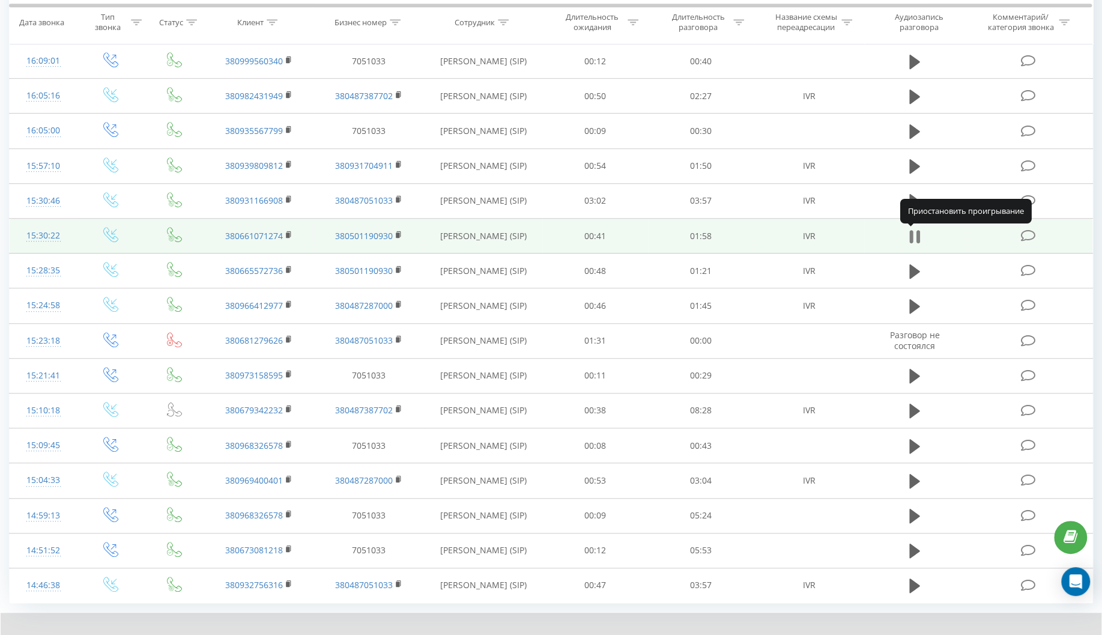
click at [913, 237] on icon at bounding box center [911, 236] width 4 height 13
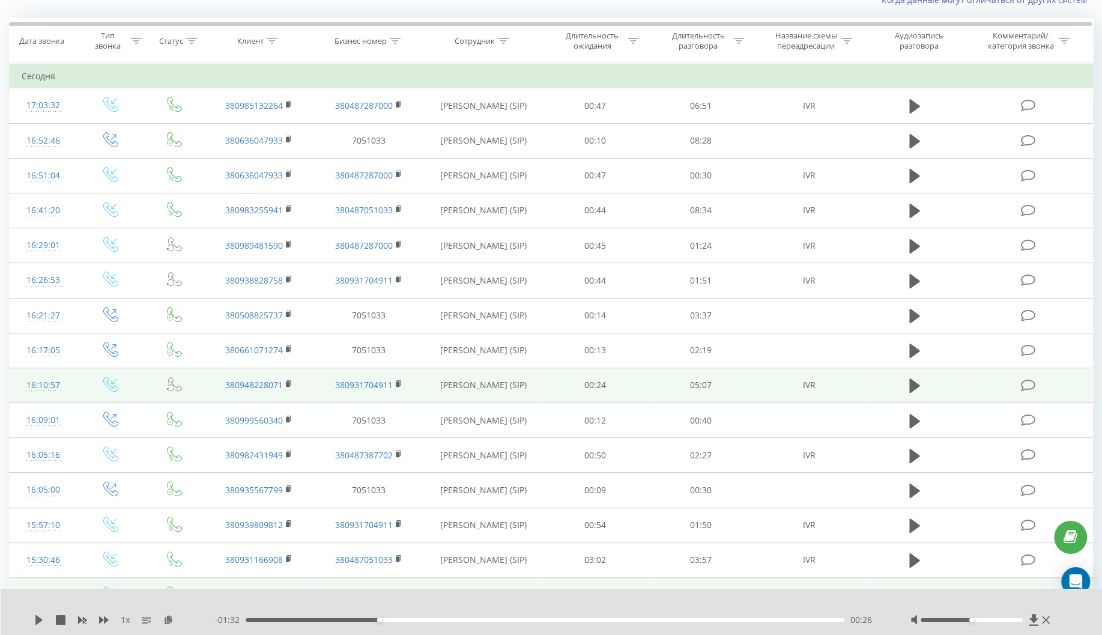
scroll to position [64, 0]
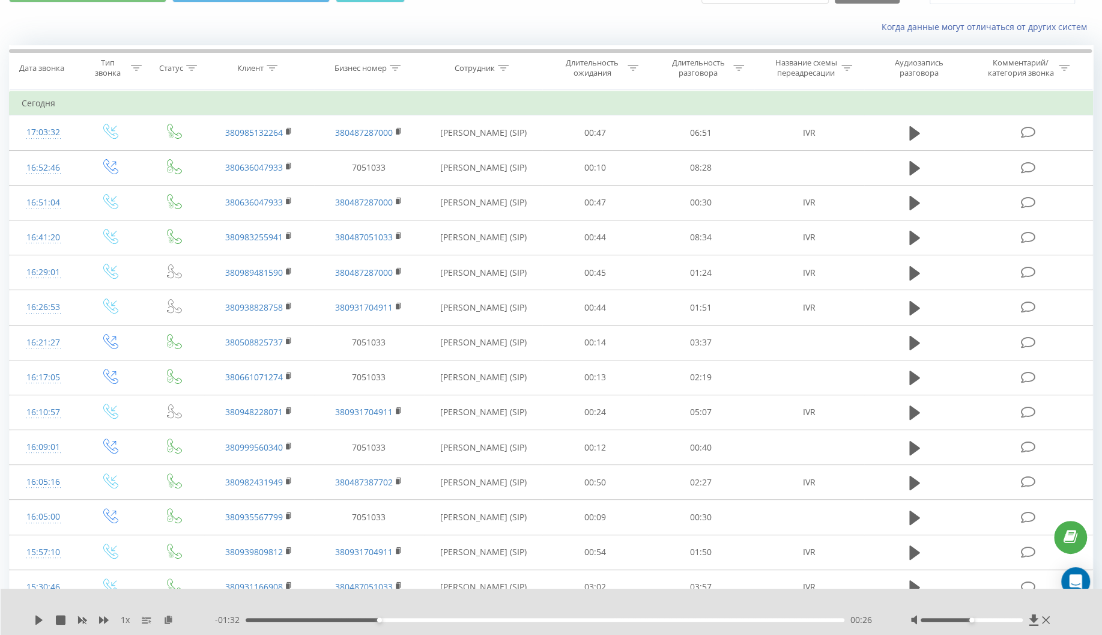
click at [29, 14] on div "Когда данные могут отличаться от других систем" at bounding box center [551, 27] width 1101 height 29
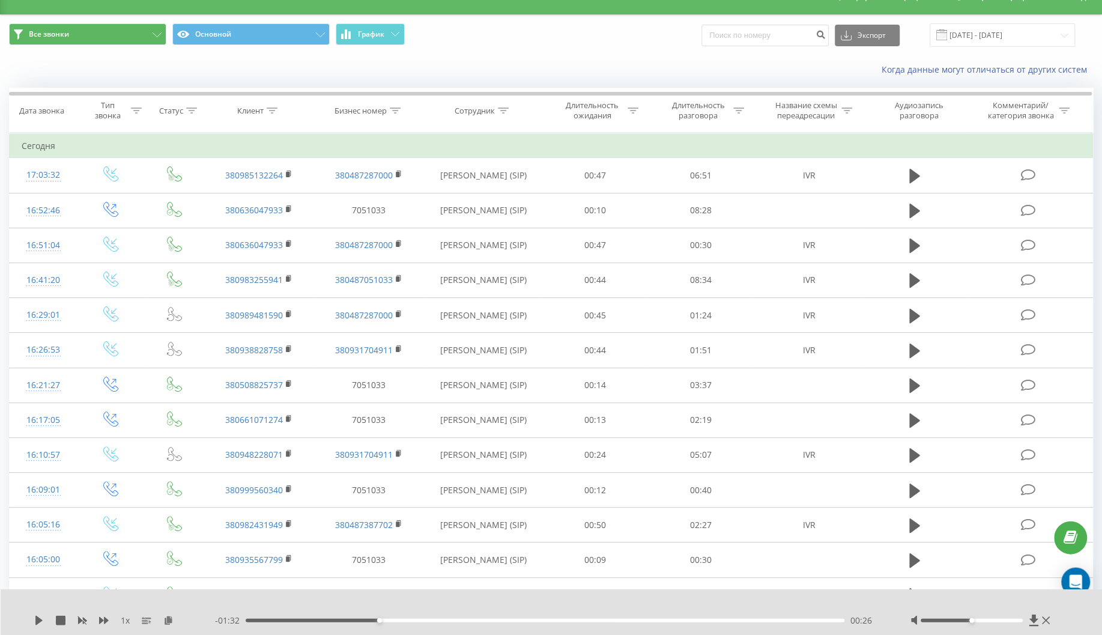
scroll to position [0, 0]
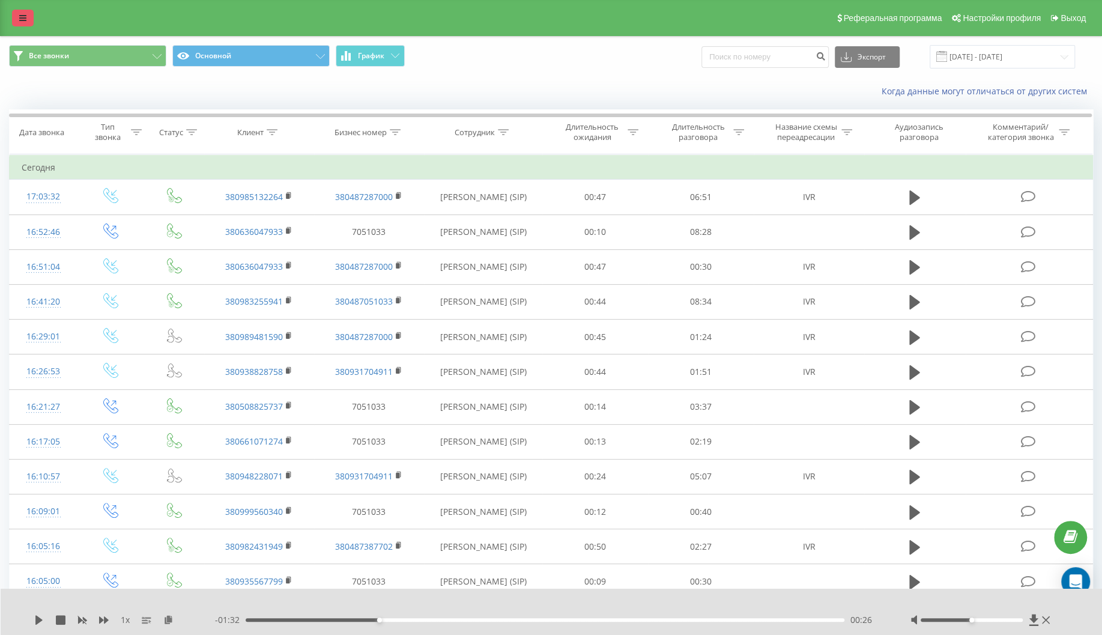
click at [25, 16] on icon at bounding box center [22, 18] width 7 height 8
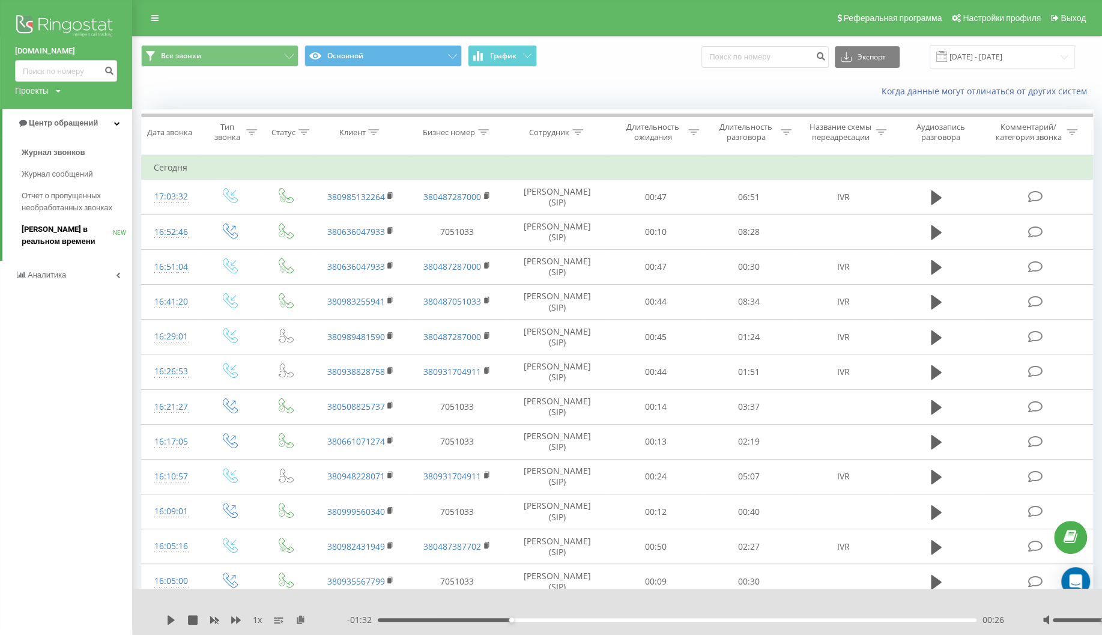
click at [71, 231] on span "[PERSON_NAME] в реальном времени" at bounding box center [67, 235] width 91 height 24
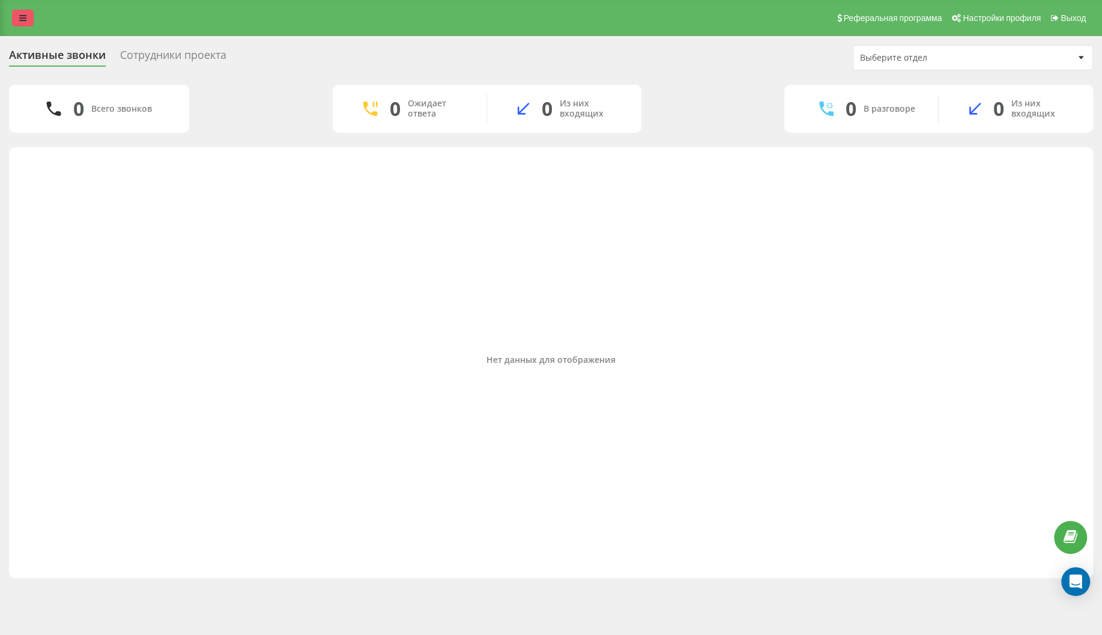
click at [28, 17] on link at bounding box center [23, 18] width 22 height 17
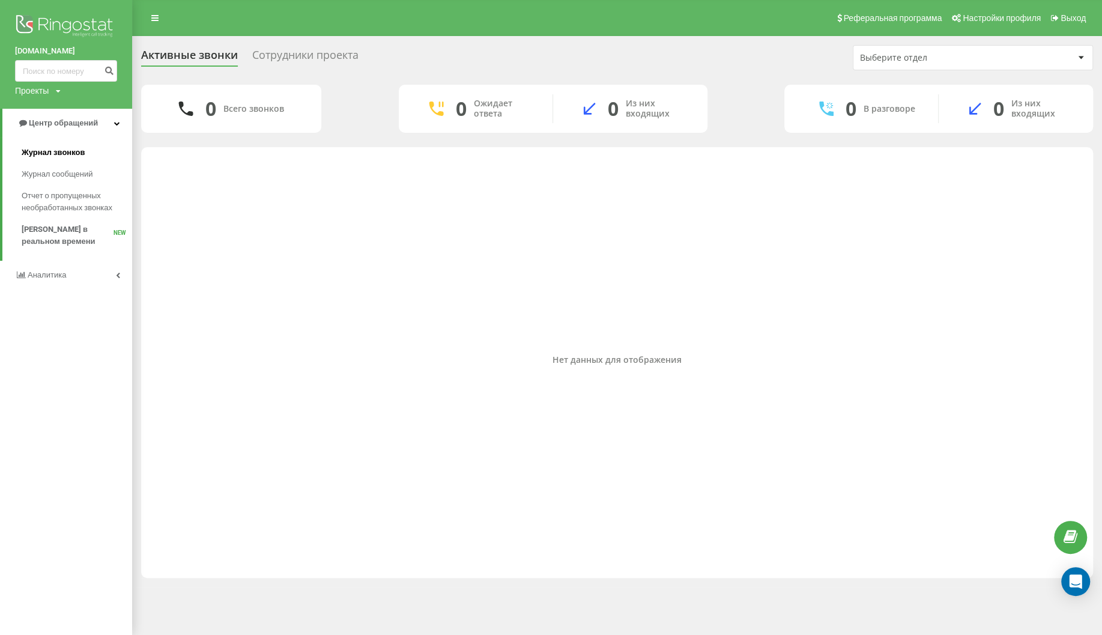
click at [71, 152] on span "Журнал звонков" at bounding box center [53, 153] width 63 height 12
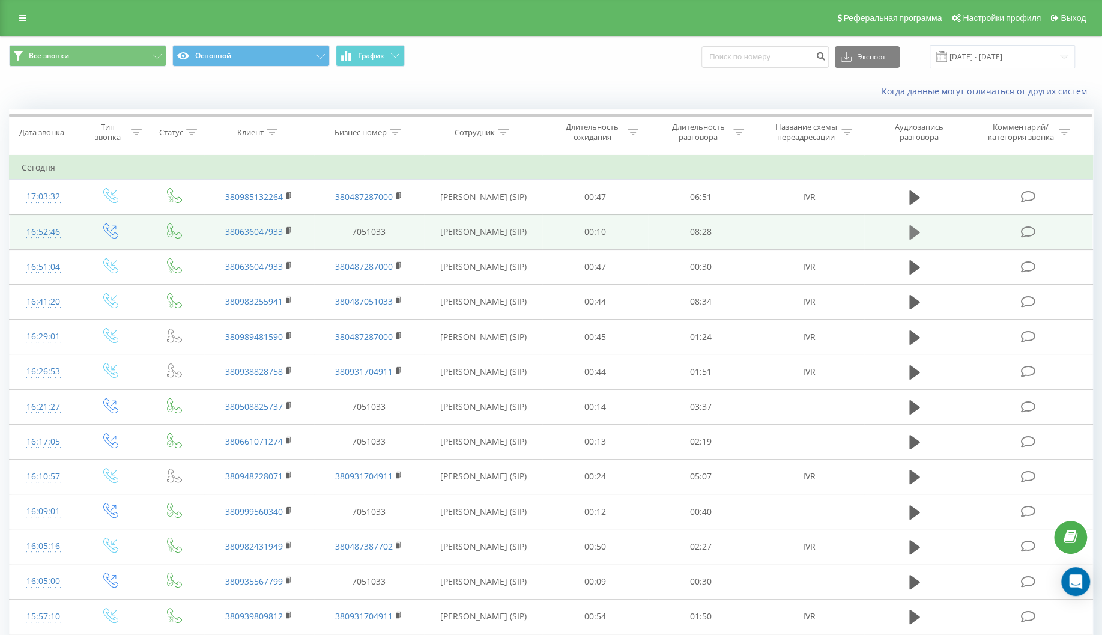
click at [909, 234] on icon at bounding box center [914, 232] width 11 height 14
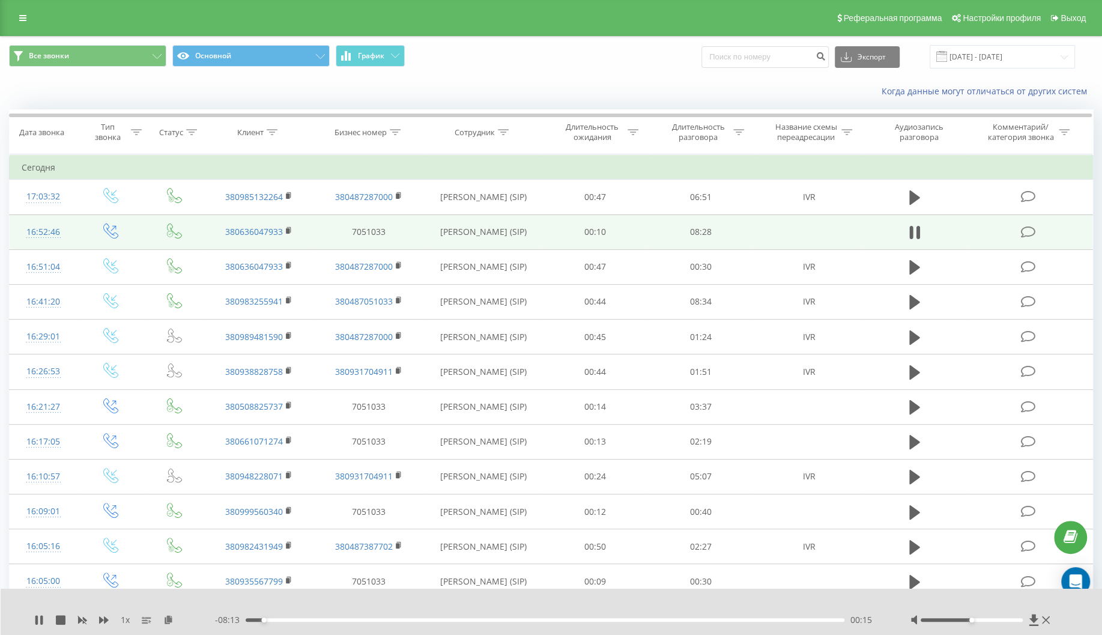
click at [292, 622] on div "00:15" at bounding box center [545, 620] width 599 height 4
click at [323, 620] on div "01:05" at bounding box center [545, 620] width 599 height 4
click at [341, 621] on div "01:08" at bounding box center [545, 620] width 599 height 4
click at [357, 621] on div "01:22" at bounding box center [545, 620] width 599 height 4
click at [374, 621] on div "01:37" at bounding box center [545, 620] width 599 height 4
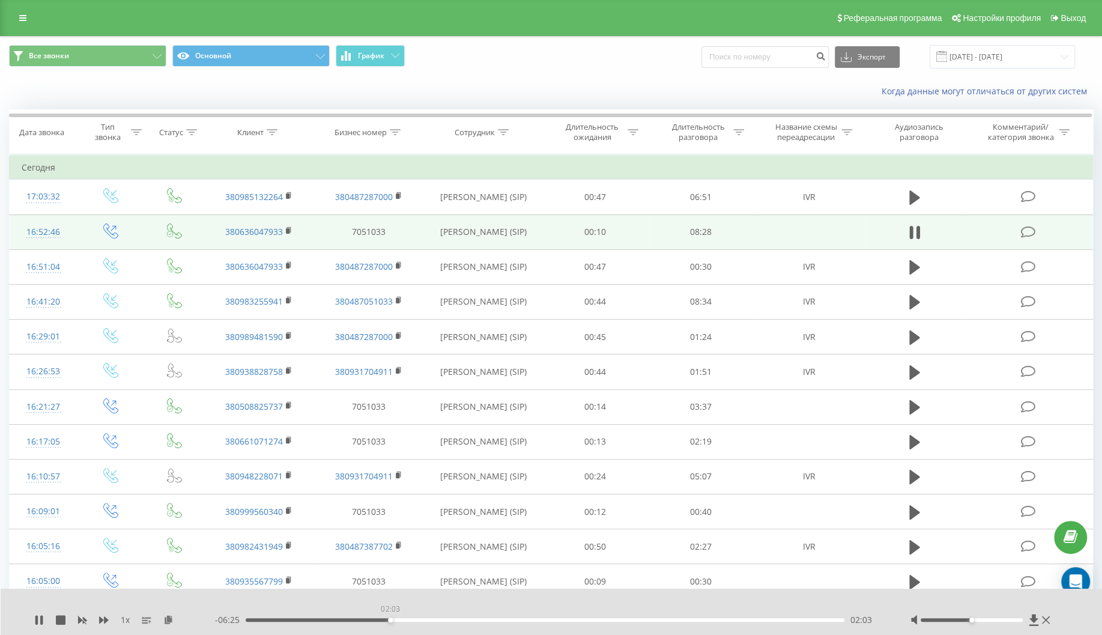
click at [390, 620] on div "02:03" at bounding box center [545, 620] width 599 height 4
click at [410, 621] on div "02:20" at bounding box center [545, 620] width 599 height 4
click at [41, 617] on icon at bounding box center [41, 620] width 2 height 10
click at [16, 22] on link at bounding box center [23, 18] width 22 height 17
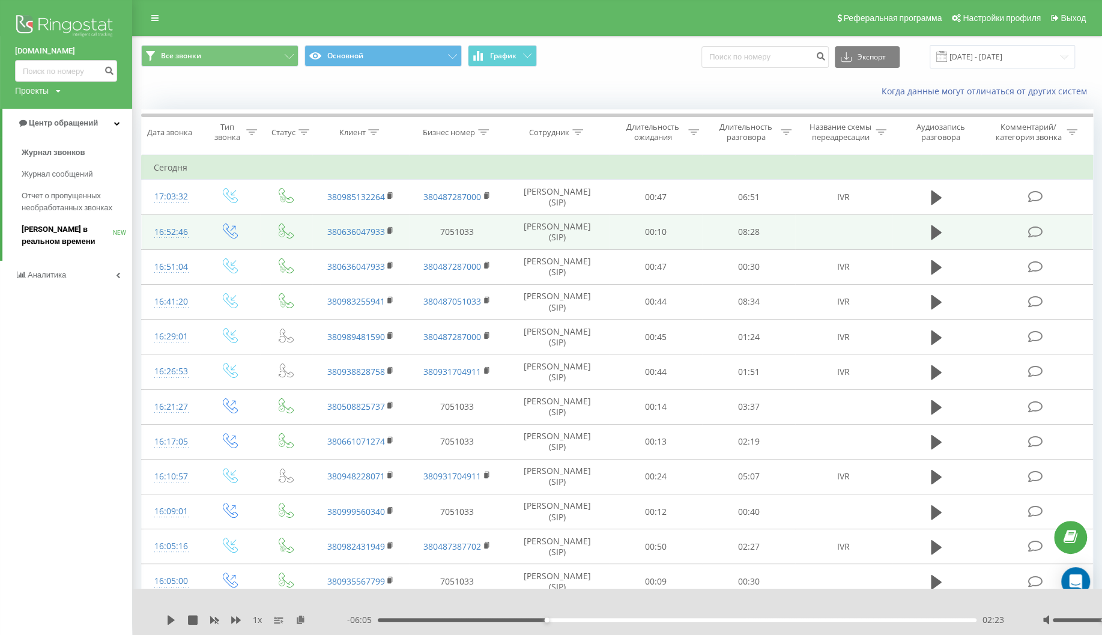
click at [55, 229] on span "[PERSON_NAME] в реальном времени" at bounding box center [67, 235] width 91 height 24
click at [71, 228] on span "[PERSON_NAME] в реальном времени" at bounding box center [67, 235] width 91 height 24
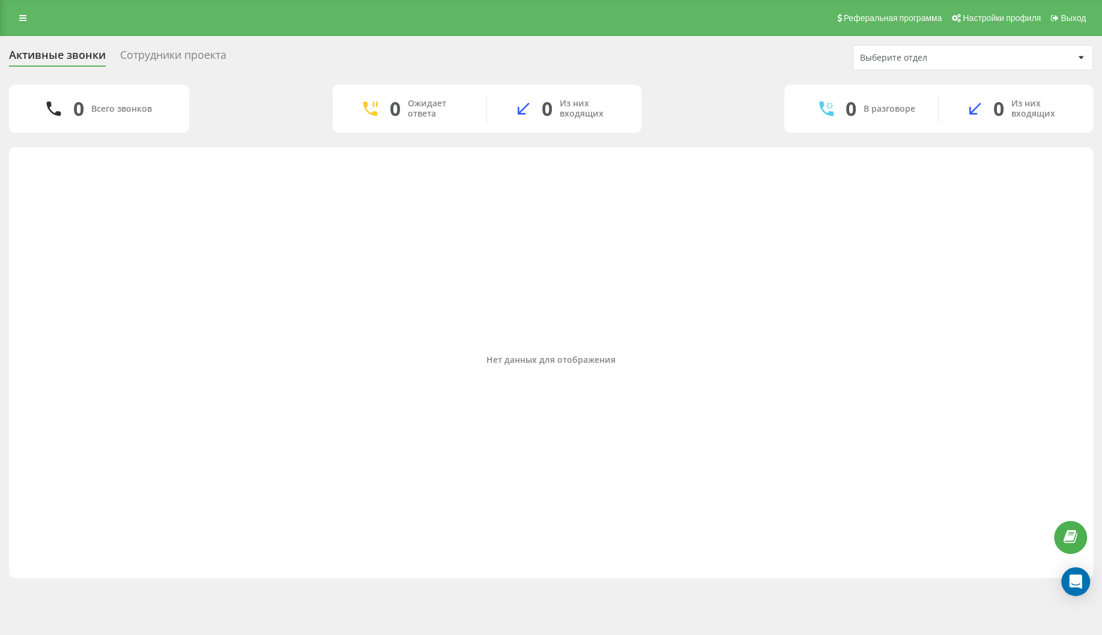
click at [145, 297] on div "Нет данных для отображения" at bounding box center [551, 359] width 1065 height 413
click at [28, 20] on link at bounding box center [23, 18] width 22 height 17
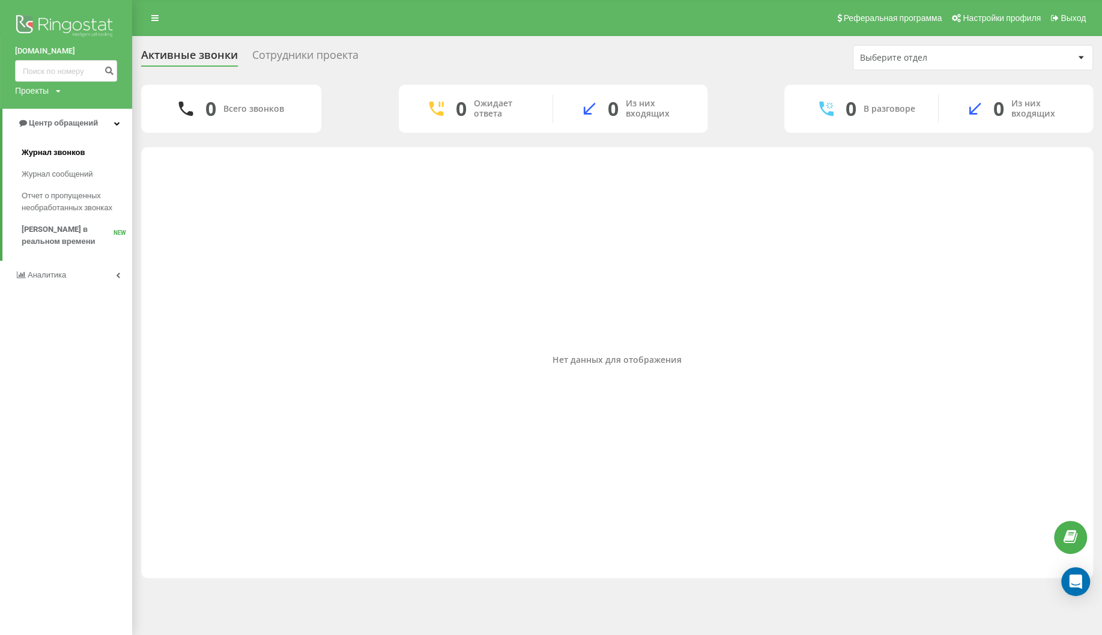
click at [61, 151] on span "Журнал звонков" at bounding box center [53, 153] width 63 height 12
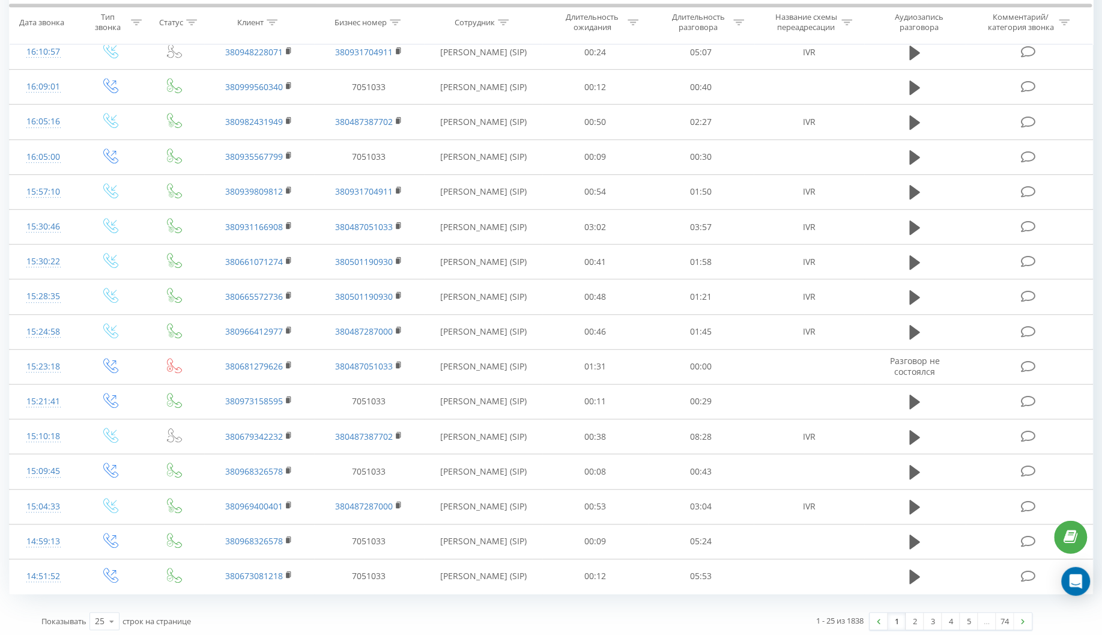
scroll to position [465, 0]
click at [109, 613] on icon at bounding box center [112, 616] width 18 height 23
click at [109, 584] on div "50" at bounding box center [104, 582] width 29 height 17
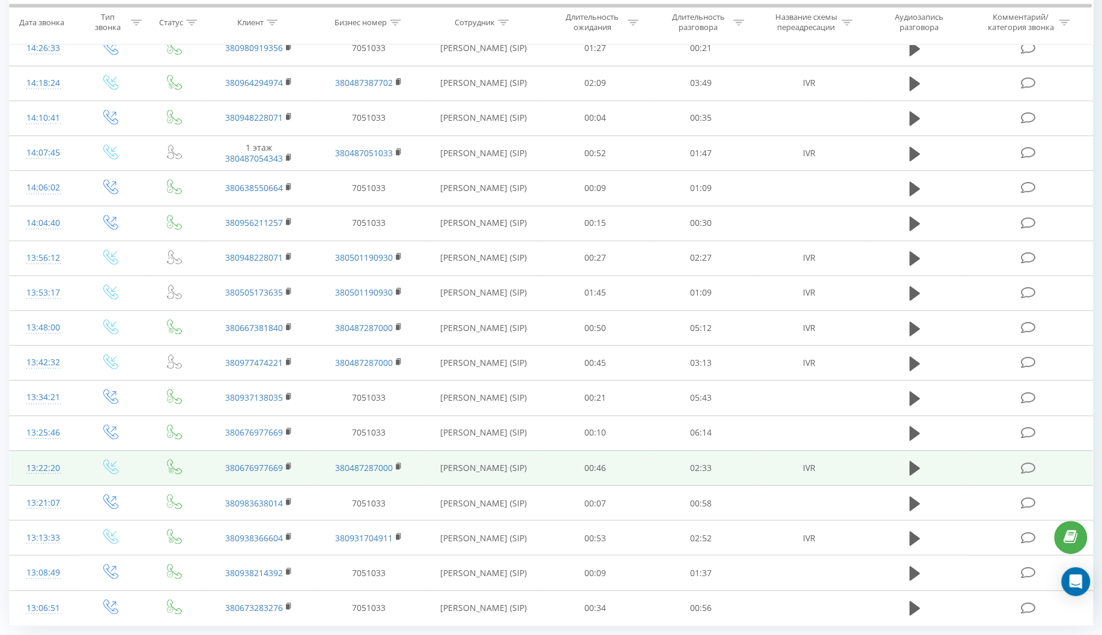
scroll to position [1341, 0]
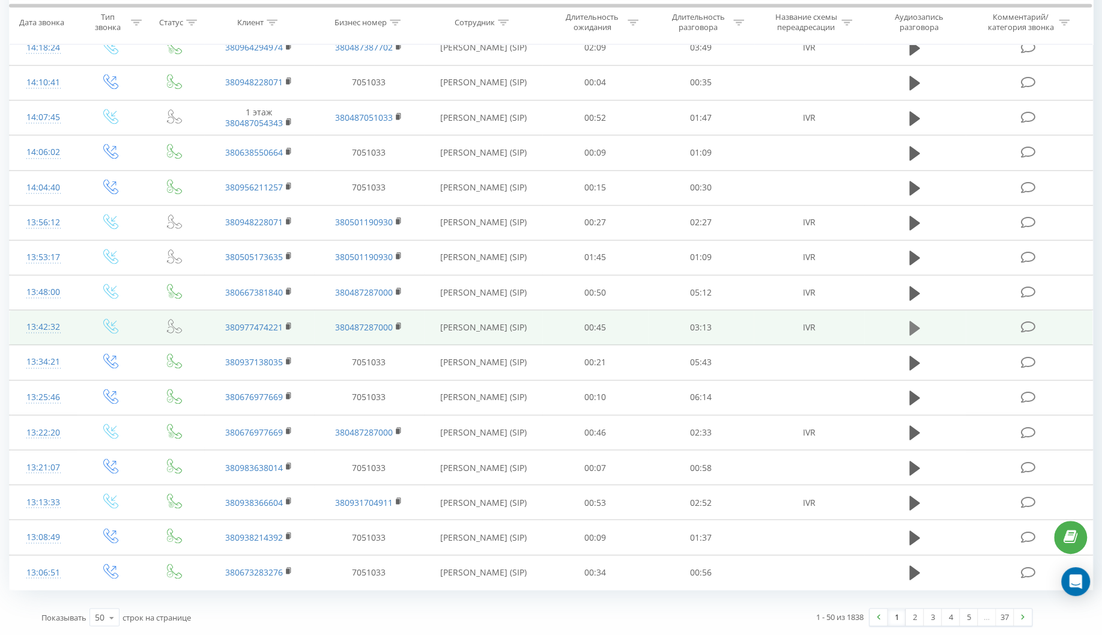
click at [911, 326] on icon at bounding box center [914, 328] width 11 height 14
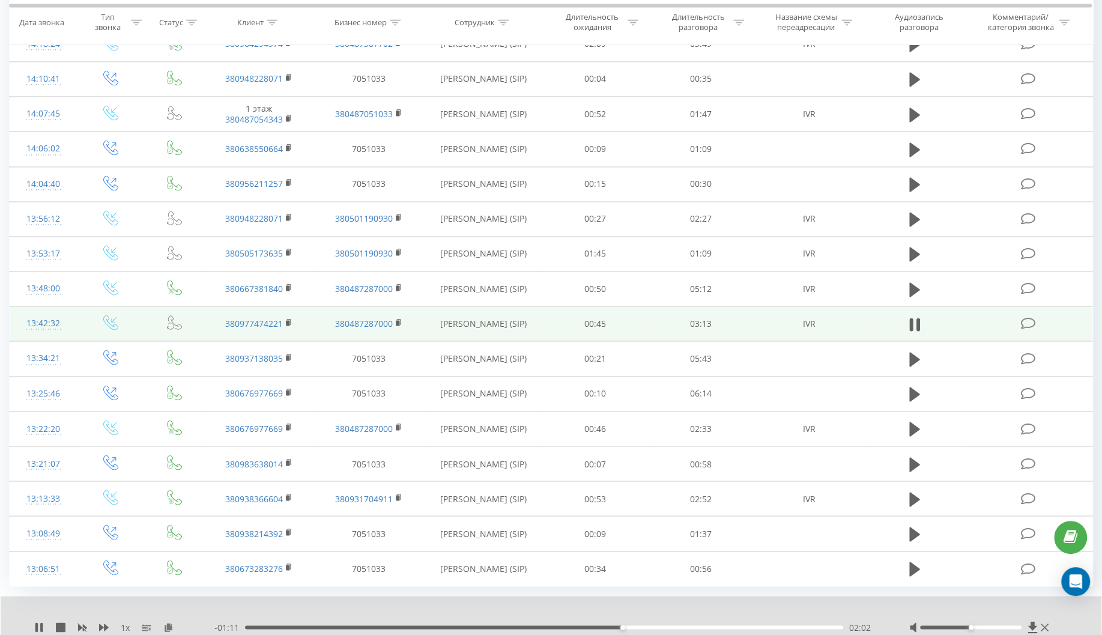
click at [683, 628] on div "- 01:11 02:02 02:02" at bounding box center [546, 627] width 665 height 12
click at [682, 629] on div "02:02" at bounding box center [544, 627] width 598 height 4
click at [39, 630] on icon at bounding box center [39, 627] width 10 height 10
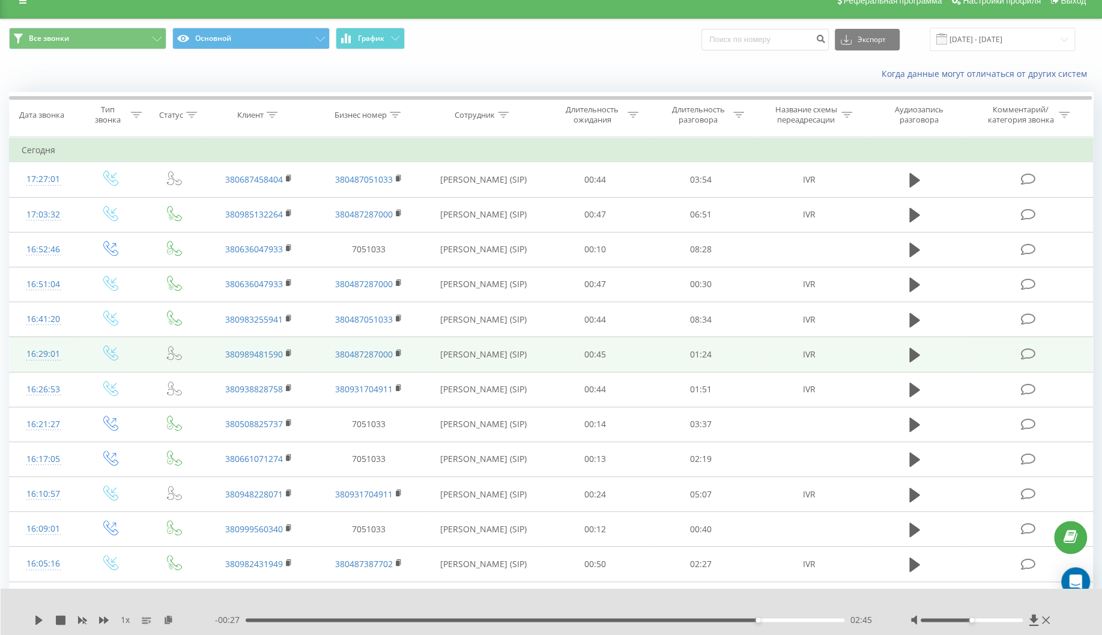
scroll to position [0, 0]
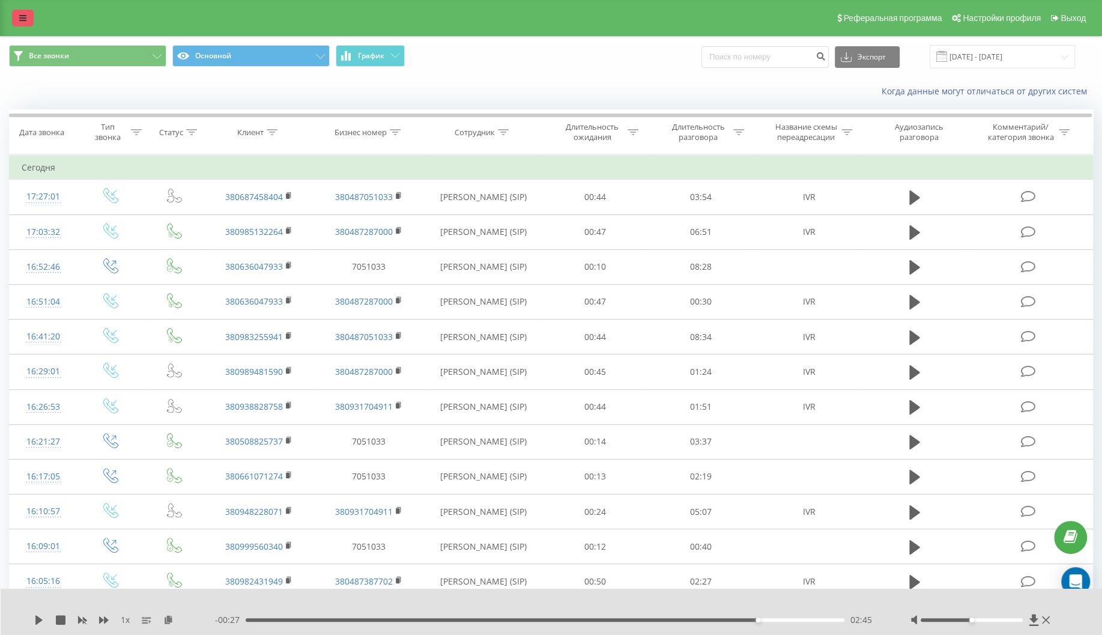
click at [25, 22] on icon at bounding box center [22, 18] width 7 height 8
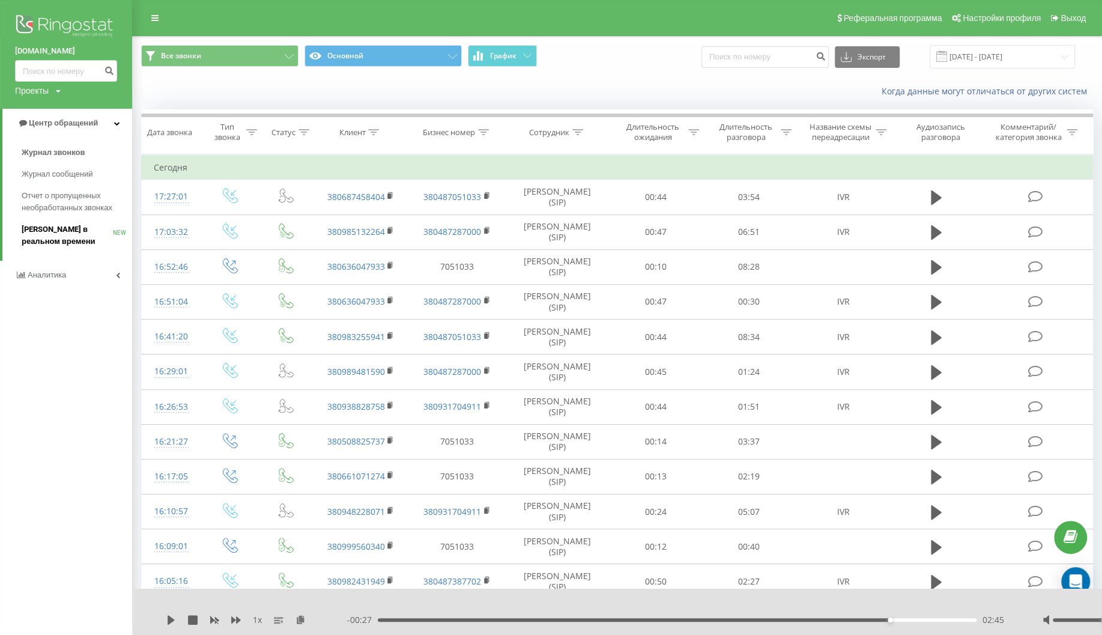
click at [56, 234] on span "[PERSON_NAME] в реальном времени" at bounding box center [67, 235] width 91 height 24
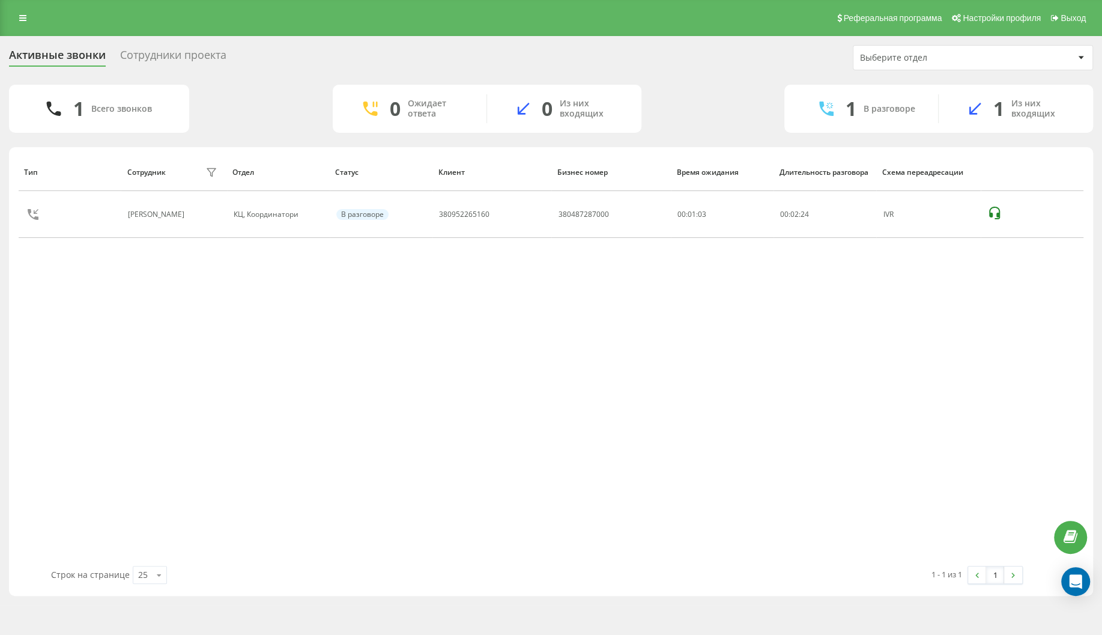
drag, startPoint x: 94, startPoint y: 276, endPoint x: 99, endPoint y: 321, distance: 45.8
click at [90, 276] on div "Тип Сотрудник фильтра Отдел Статус Клиент Бизнес номер Время ожидания Длительно…" at bounding box center [551, 359] width 1065 height 413
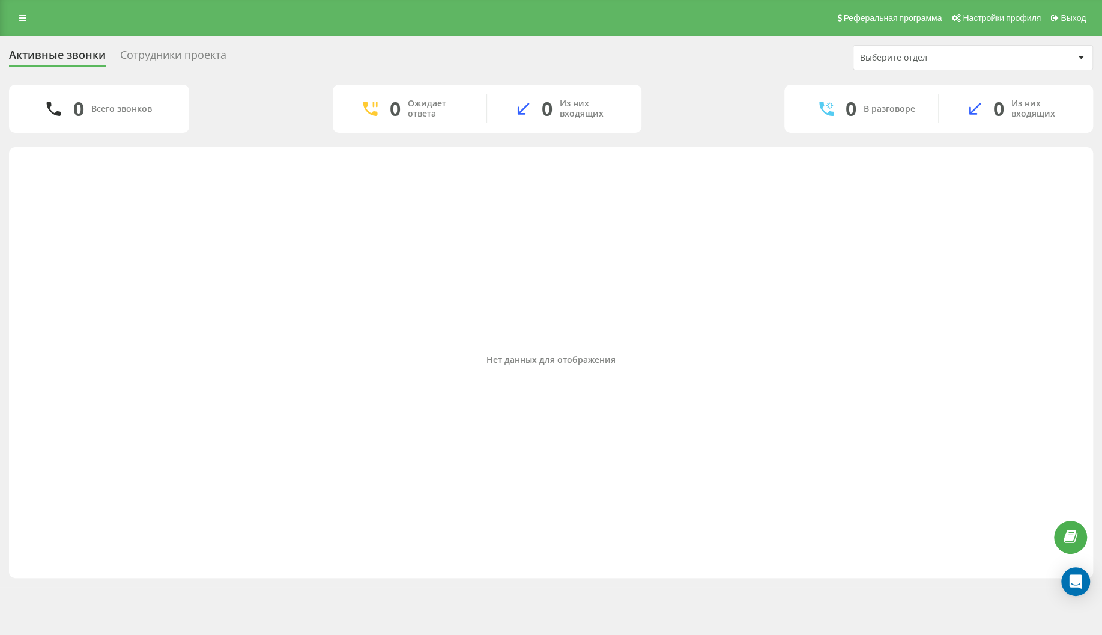
click at [89, 282] on div "Нет данных для отображения" at bounding box center [551, 359] width 1065 height 413
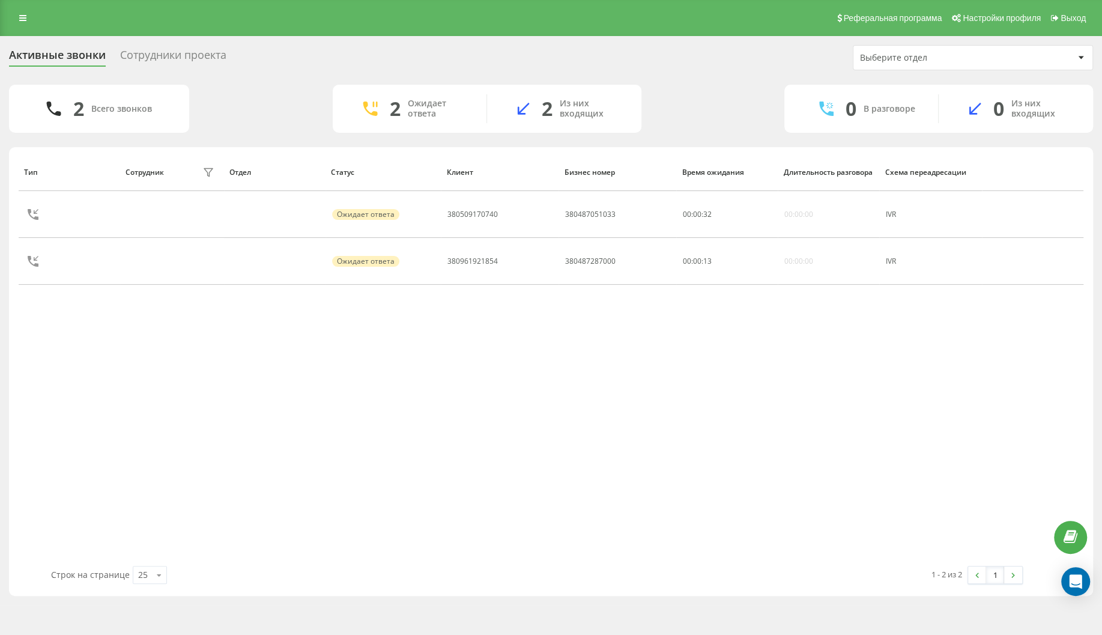
drag, startPoint x: 65, startPoint y: 304, endPoint x: 78, endPoint y: 306, distance: 12.7
click at [71, 306] on div "Тип Сотрудник фильтра Отдел Статус Клиент Бизнес номер Время ожидания Длительно…" at bounding box center [551, 359] width 1065 height 413
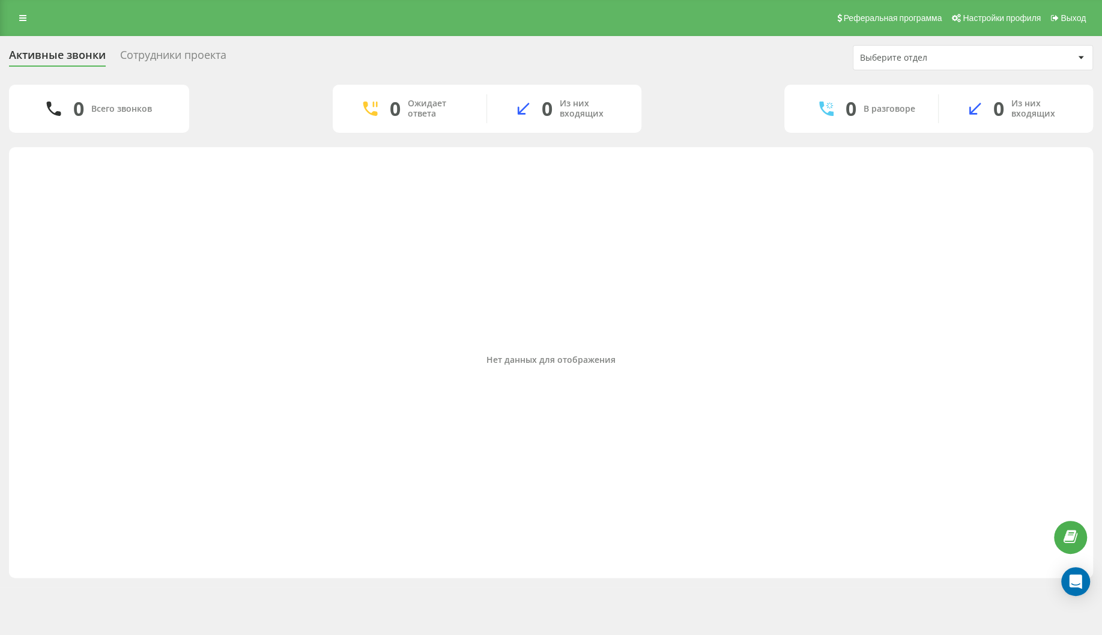
click at [132, 324] on div "Нет данных для отображения" at bounding box center [551, 359] width 1065 height 413
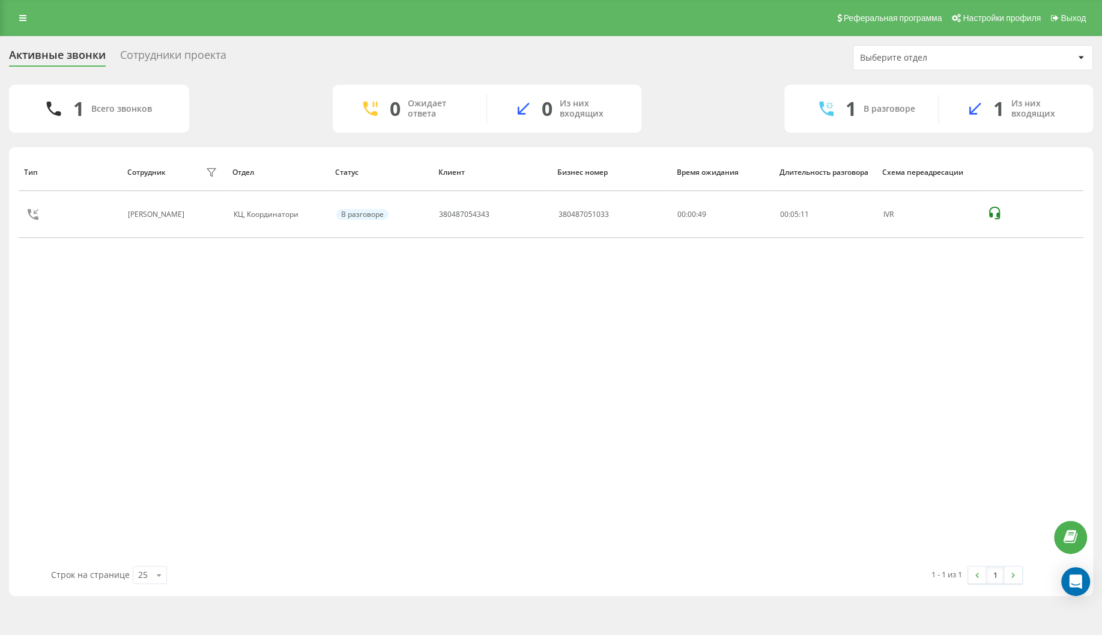
click at [192, 374] on div "Тип Сотрудник фильтра Отдел Статус Клиент Бизнес номер Время ожидания Длительно…" at bounding box center [551, 359] width 1065 height 413
click at [186, 338] on div "Тип Сотрудник фильтра Отдел Статус Клиент Бизнес номер Время ожидания Длительно…" at bounding box center [551, 359] width 1065 height 413
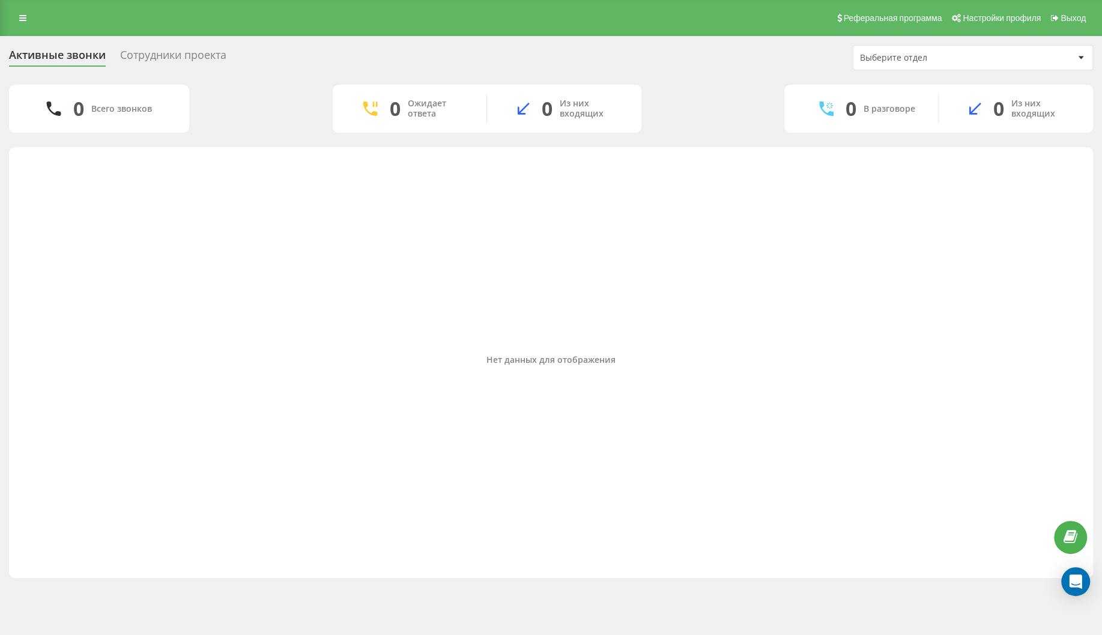
drag, startPoint x: 86, startPoint y: 255, endPoint x: 65, endPoint y: 113, distance: 143.9
click at [86, 247] on div "Нет данных для отображения" at bounding box center [551, 359] width 1065 height 413
click at [23, 17] on icon at bounding box center [22, 18] width 7 height 8
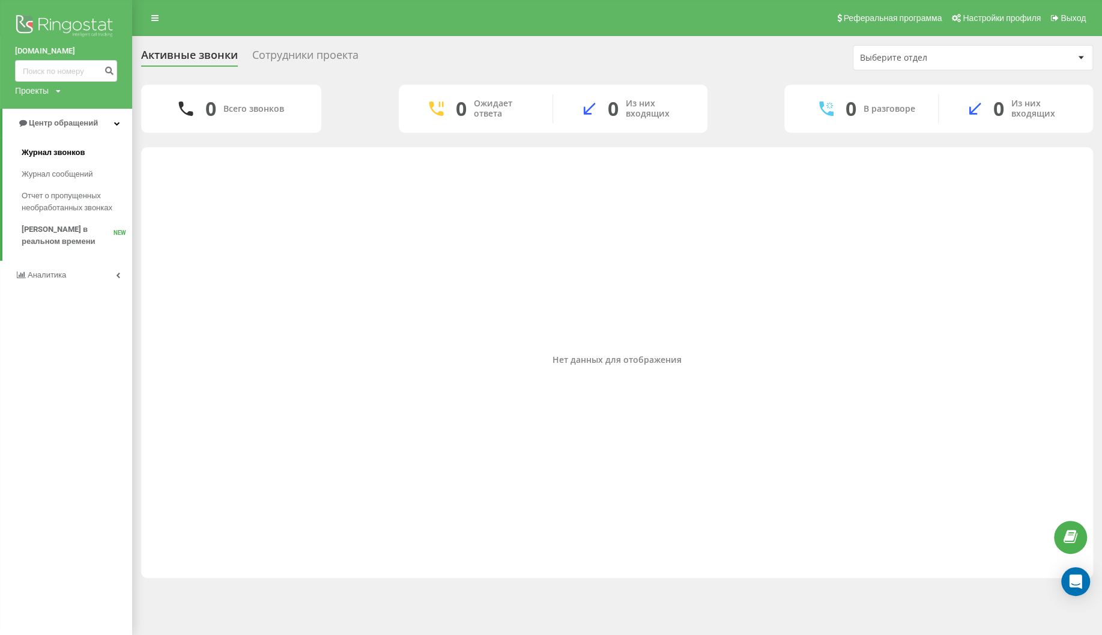
click at [69, 151] on span "Журнал звонков" at bounding box center [53, 153] width 63 height 12
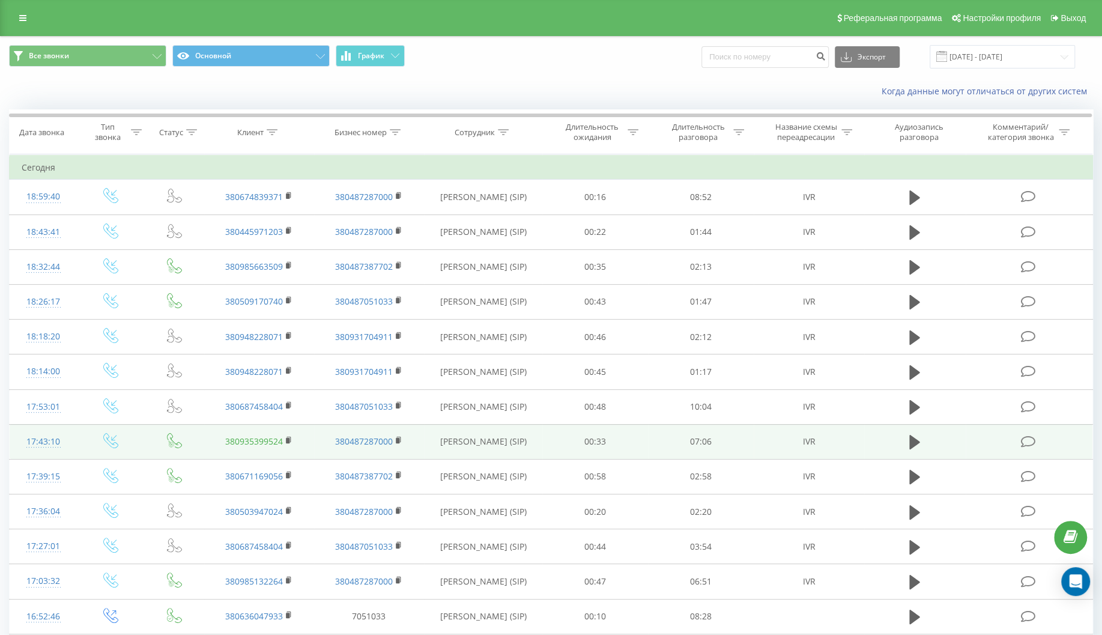
click at [276, 447] on link "380935399524" at bounding box center [254, 440] width 58 height 11
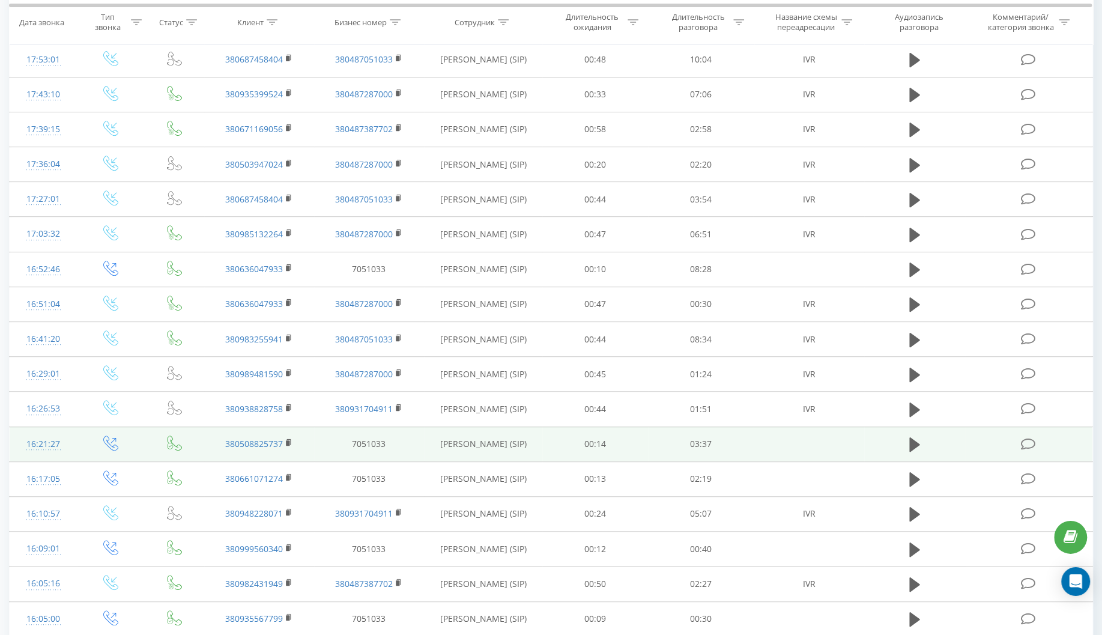
scroll to position [386, 0]
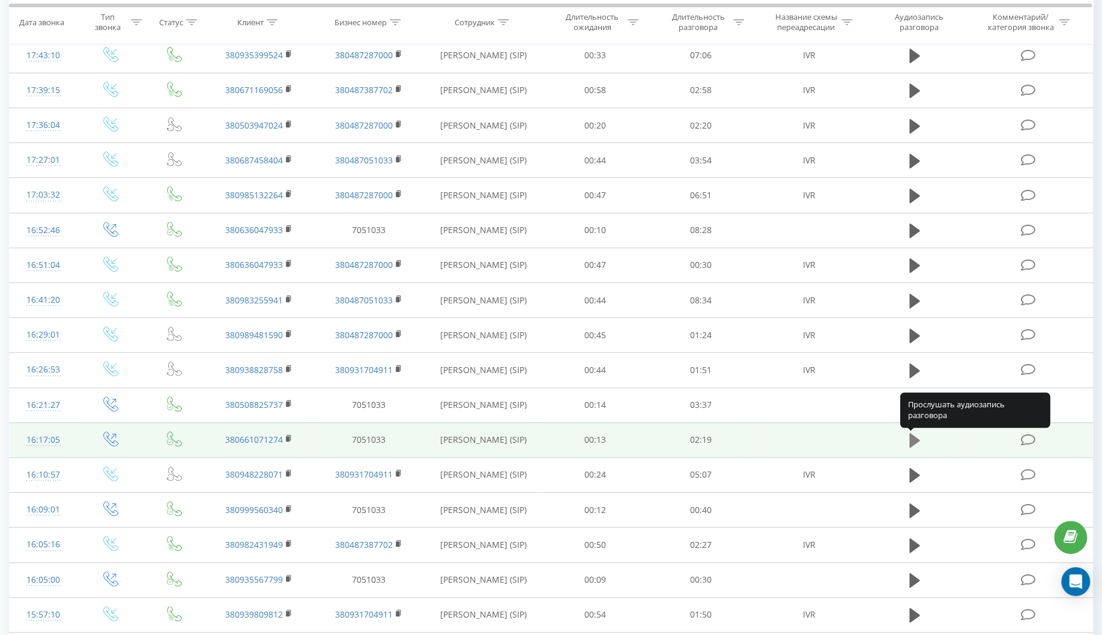
click at [918, 441] on icon at bounding box center [914, 440] width 11 height 14
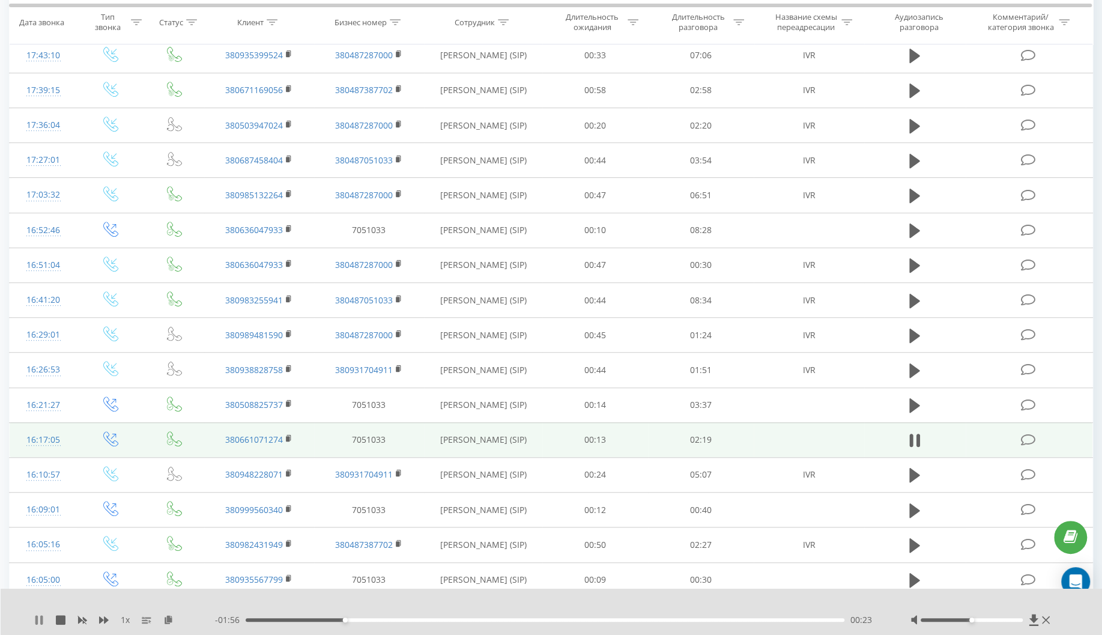
click at [37, 619] on icon at bounding box center [36, 620] width 2 height 10
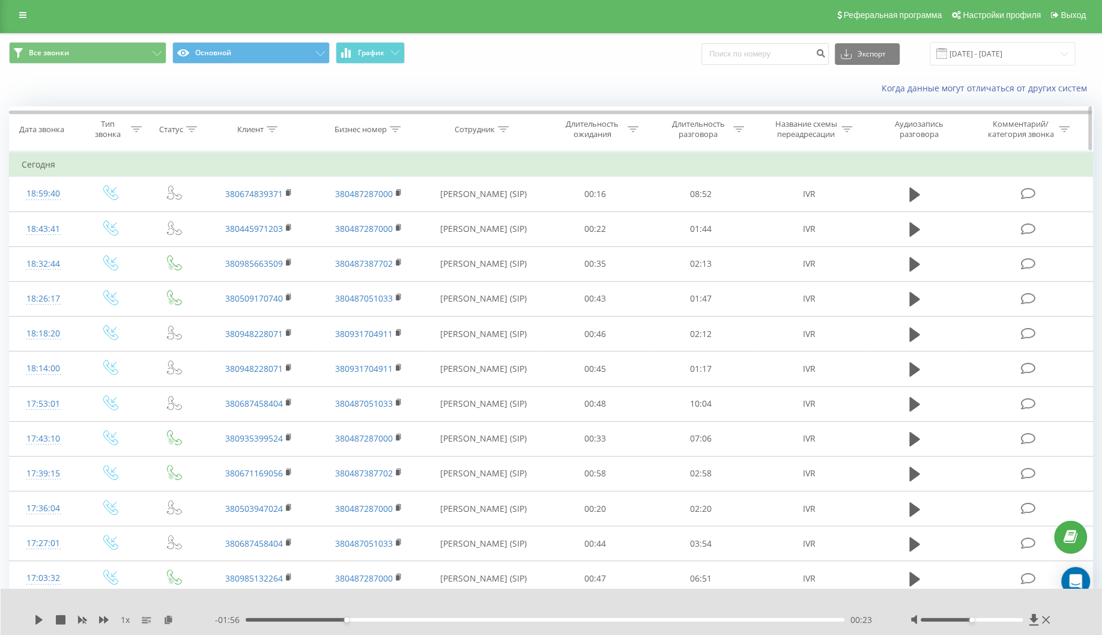
scroll to position [0, 0]
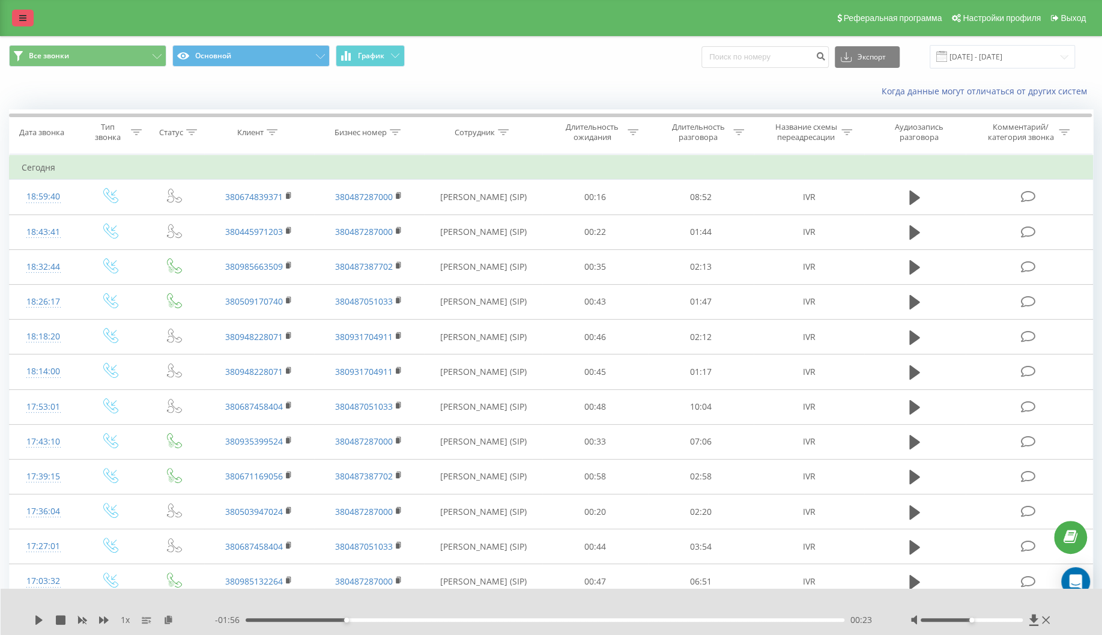
click at [23, 20] on icon at bounding box center [22, 18] width 7 height 8
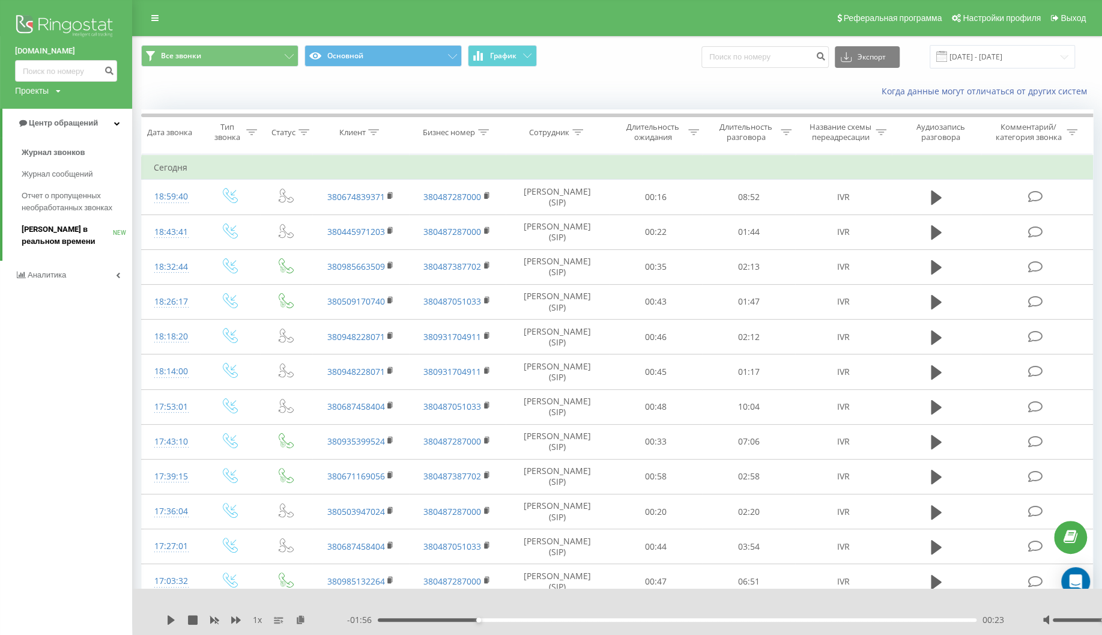
click at [58, 226] on span "[PERSON_NAME] в реальном времени" at bounding box center [67, 235] width 91 height 24
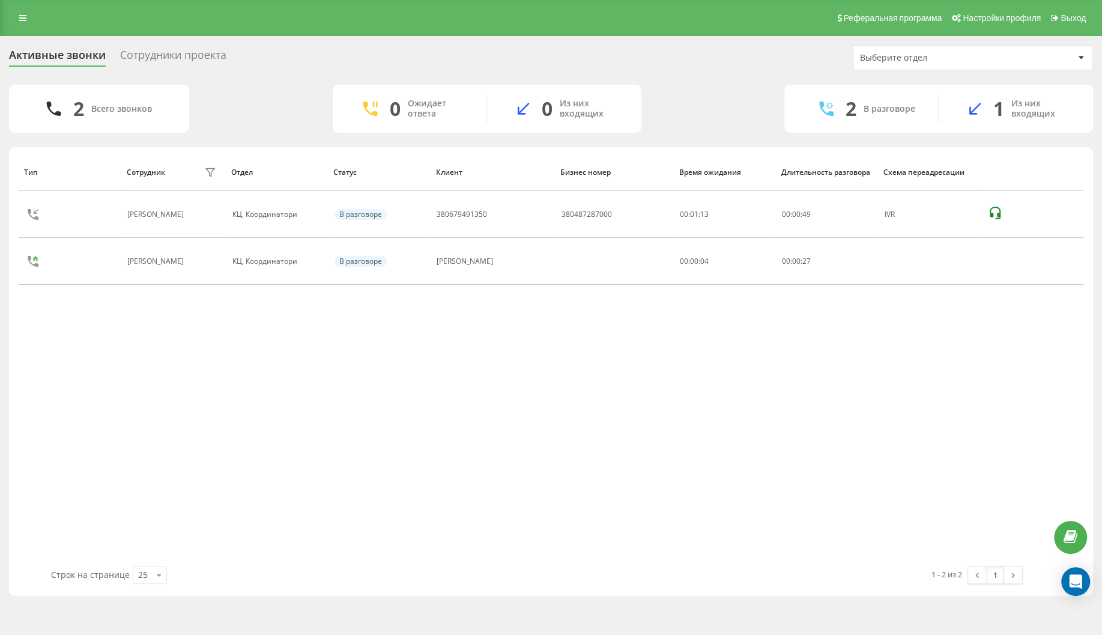
click at [97, 368] on div "Тип Сотрудник фильтра Отдел Статус [PERSON_NAME] номер Время ожидания Длительно…" at bounding box center [551, 359] width 1065 height 413
click at [29, 22] on link at bounding box center [23, 18] width 22 height 17
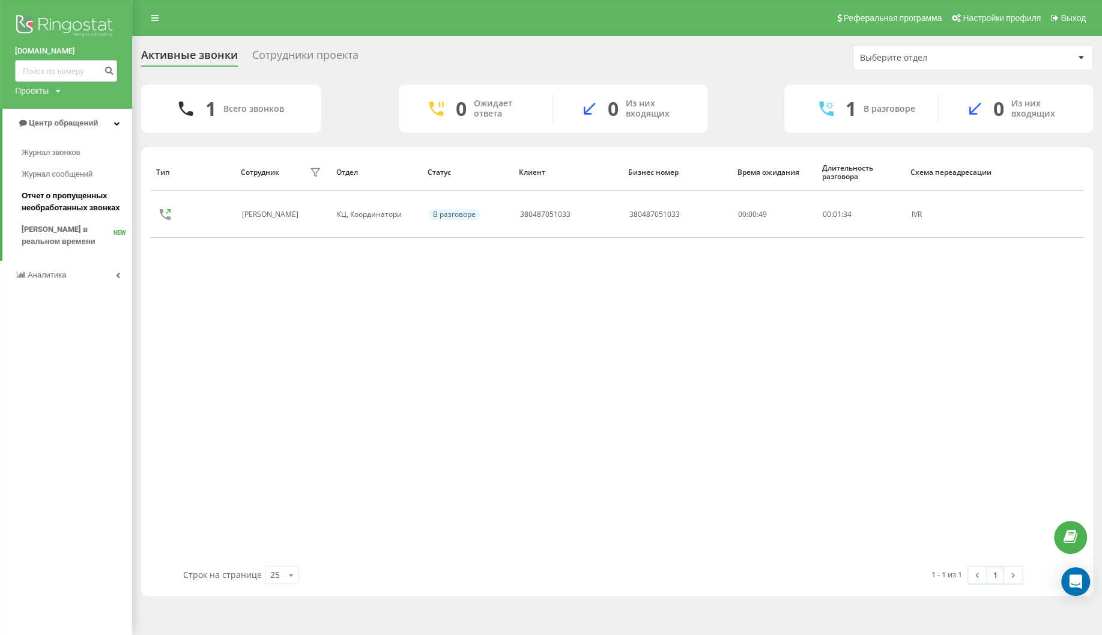
click at [71, 210] on span "Отчет о пропущенных необработанных звонках" at bounding box center [74, 202] width 105 height 24
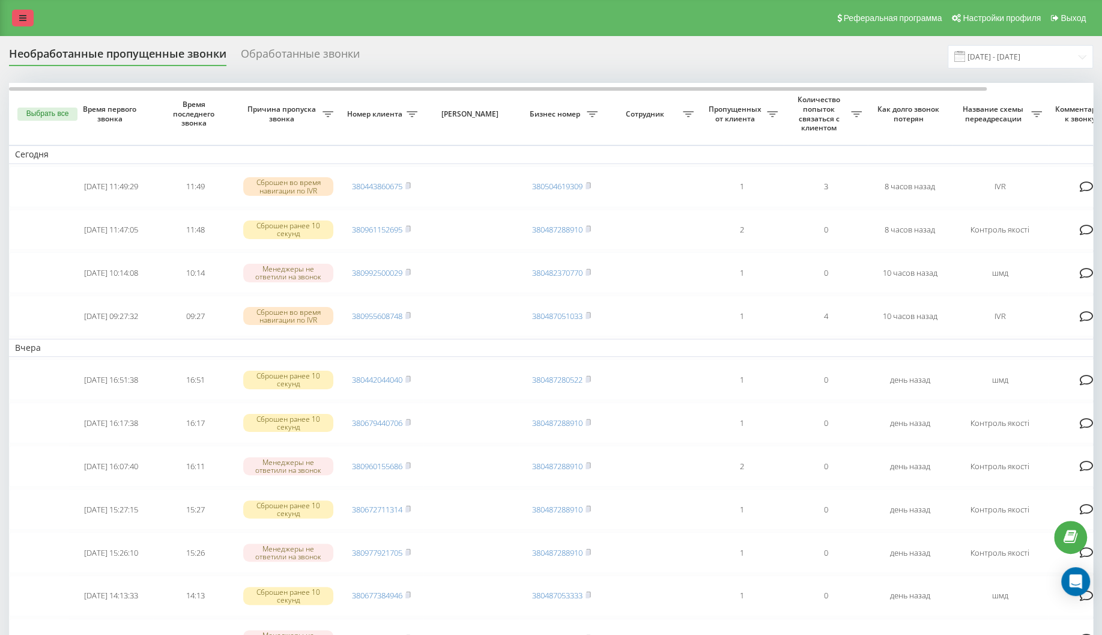
click at [22, 19] on icon at bounding box center [22, 18] width 7 height 8
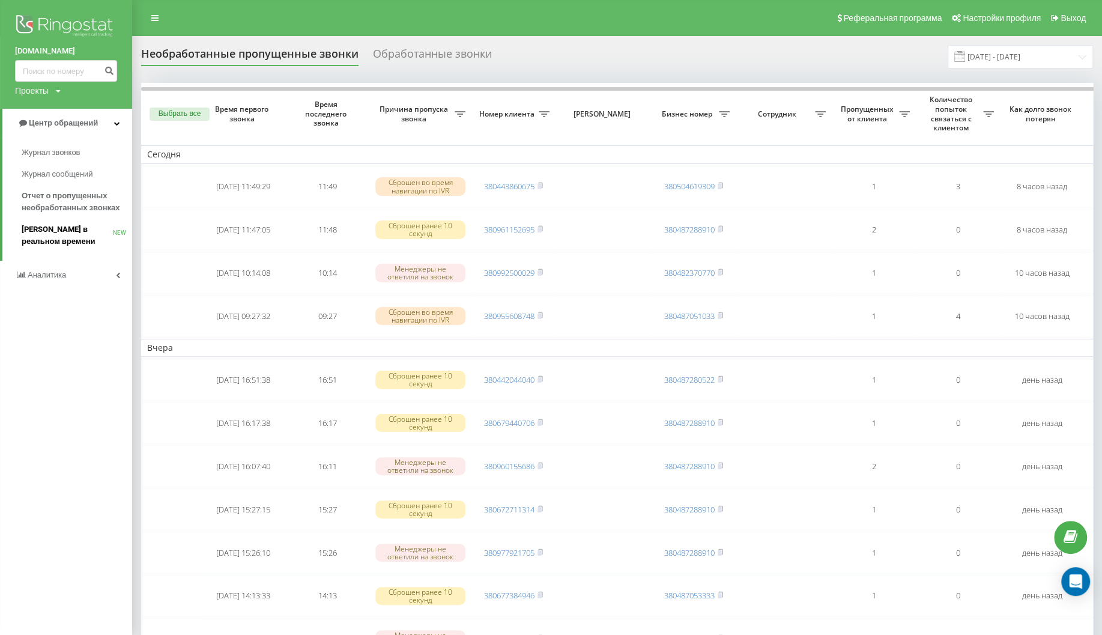
click at [80, 224] on span "[PERSON_NAME] в реальном времени" at bounding box center [67, 235] width 91 height 24
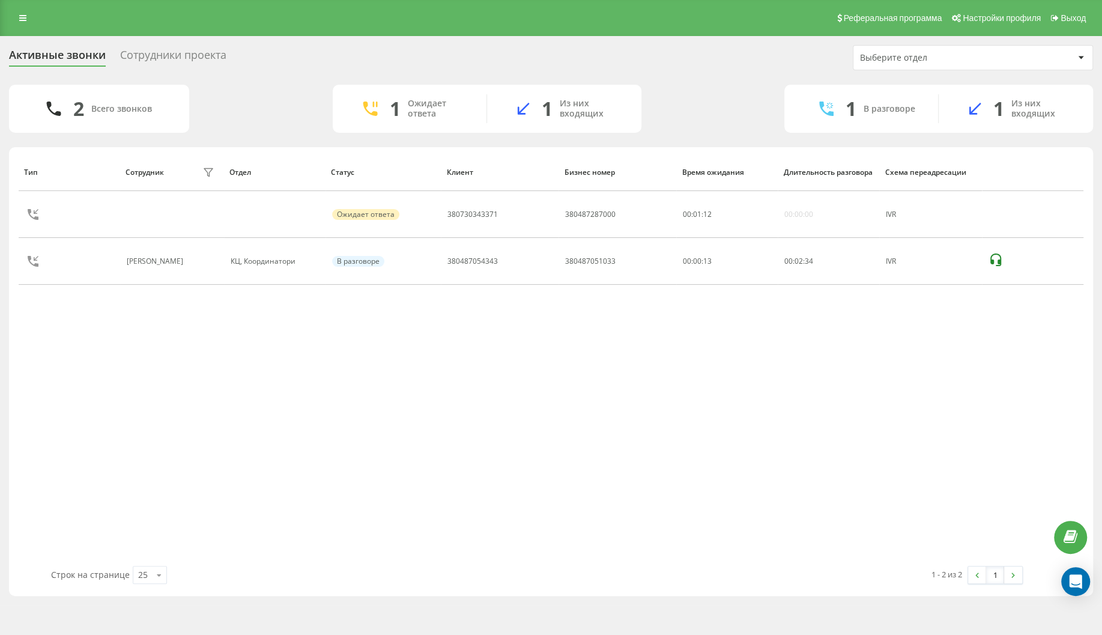
click at [41, 384] on div "Тип Сотрудник фильтра Отдел Статус Клиент Бизнес номер Время ожидания Длительно…" at bounding box center [551, 359] width 1065 height 413
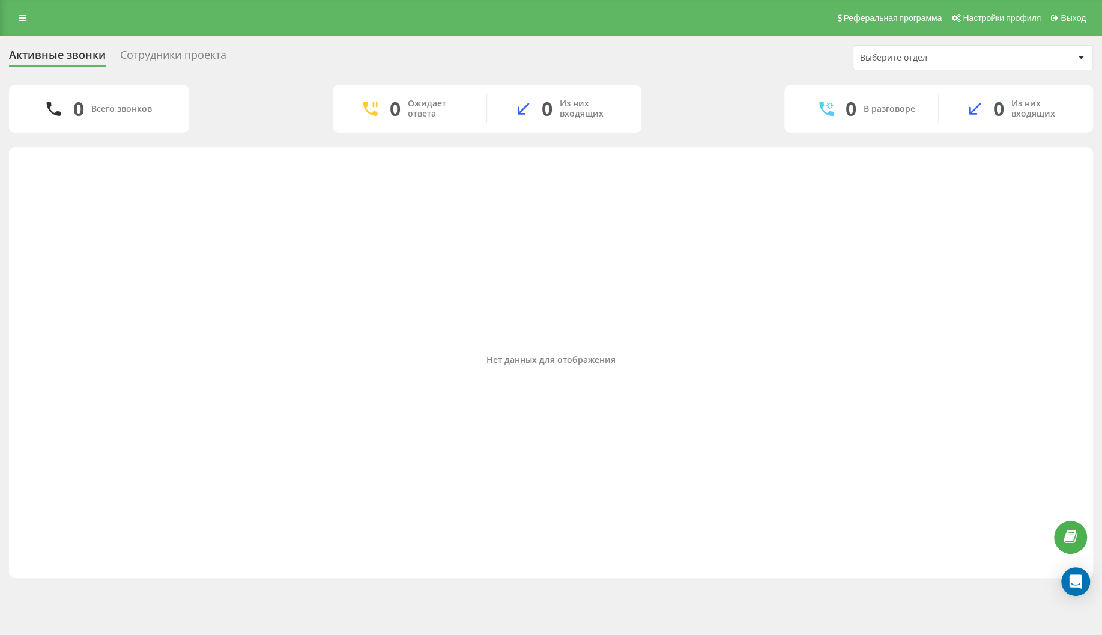
drag, startPoint x: 154, startPoint y: 301, endPoint x: 65, endPoint y: 112, distance: 209.0
click at [145, 287] on div "Нет данных для отображения" at bounding box center [551, 359] width 1065 height 413
click at [23, 15] on icon at bounding box center [22, 18] width 7 height 8
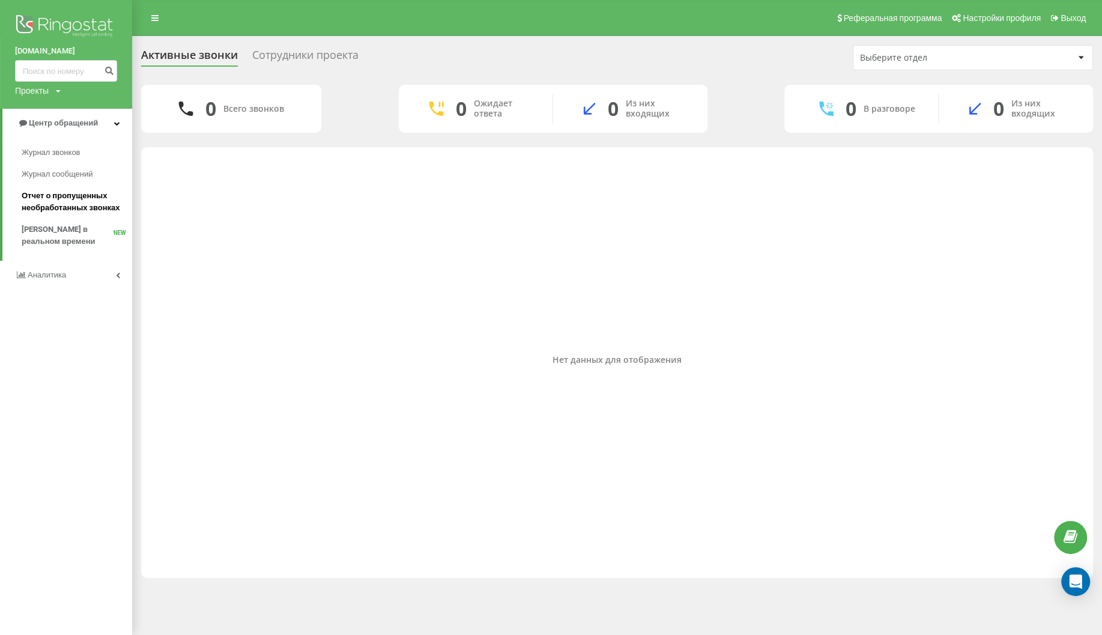
click at [70, 201] on span "Отчет о пропущенных необработанных звонках" at bounding box center [74, 202] width 105 height 24
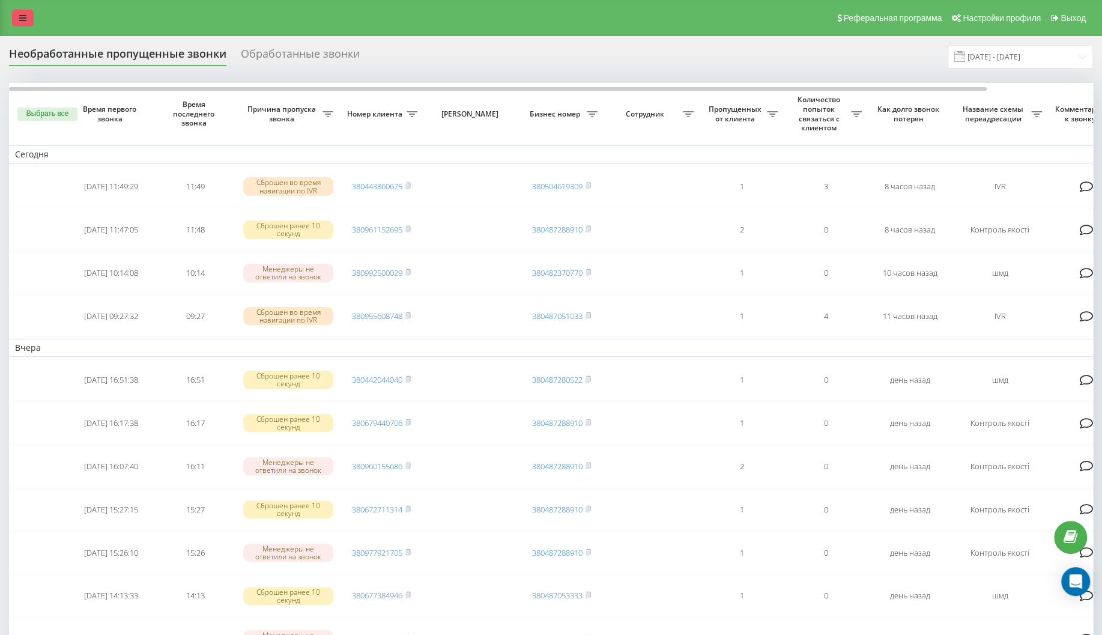
click at [19, 17] on link at bounding box center [23, 18] width 22 height 17
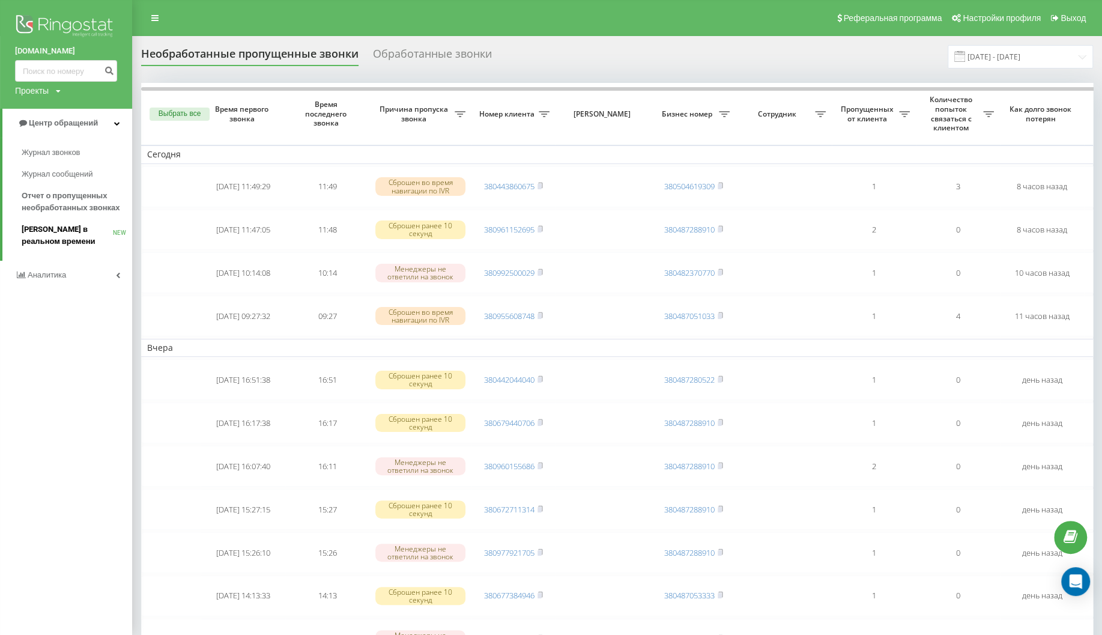
click at [71, 232] on span "[PERSON_NAME] в реальном времени" at bounding box center [67, 235] width 91 height 24
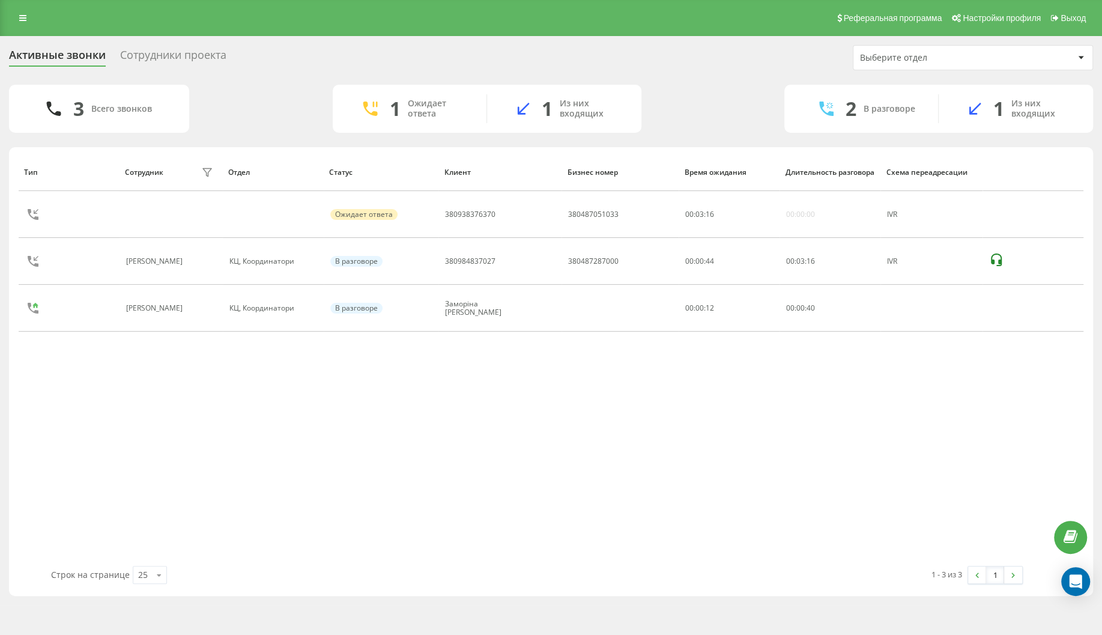
click at [115, 441] on div "Тип Сотрудник фильтра Отдел Статус Клиент Бизнес номер Время ожидания Длительно…" at bounding box center [551, 359] width 1065 height 413
click at [23, 17] on icon at bounding box center [22, 18] width 7 height 8
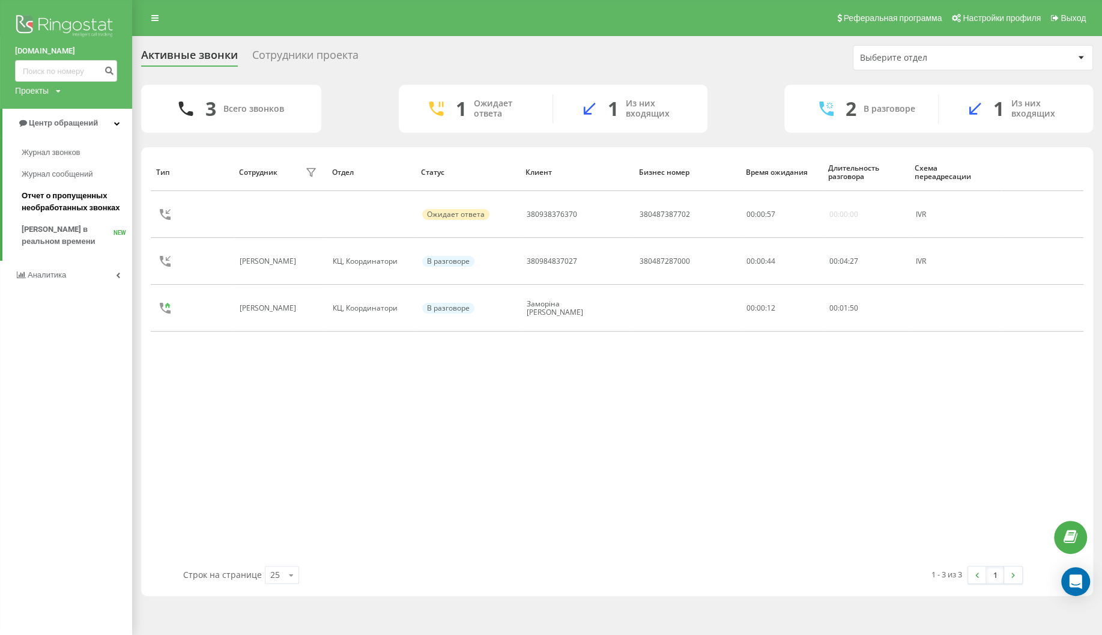
click at [70, 202] on span "Отчет о пропущенных необработанных звонках" at bounding box center [74, 202] width 105 height 24
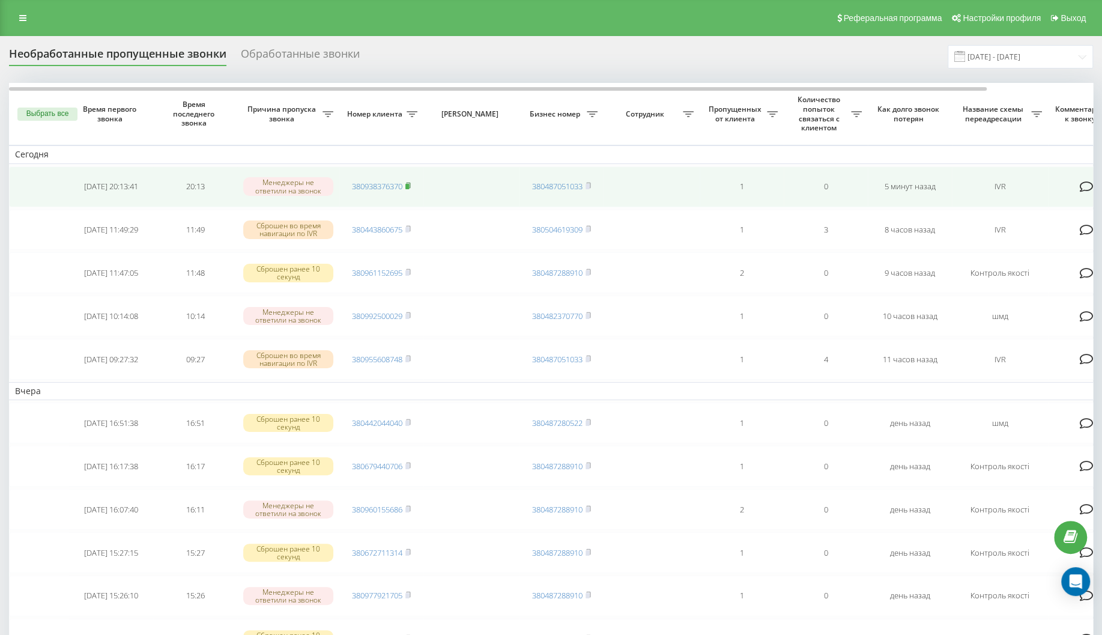
click at [411, 187] on icon at bounding box center [407, 185] width 5 height 7
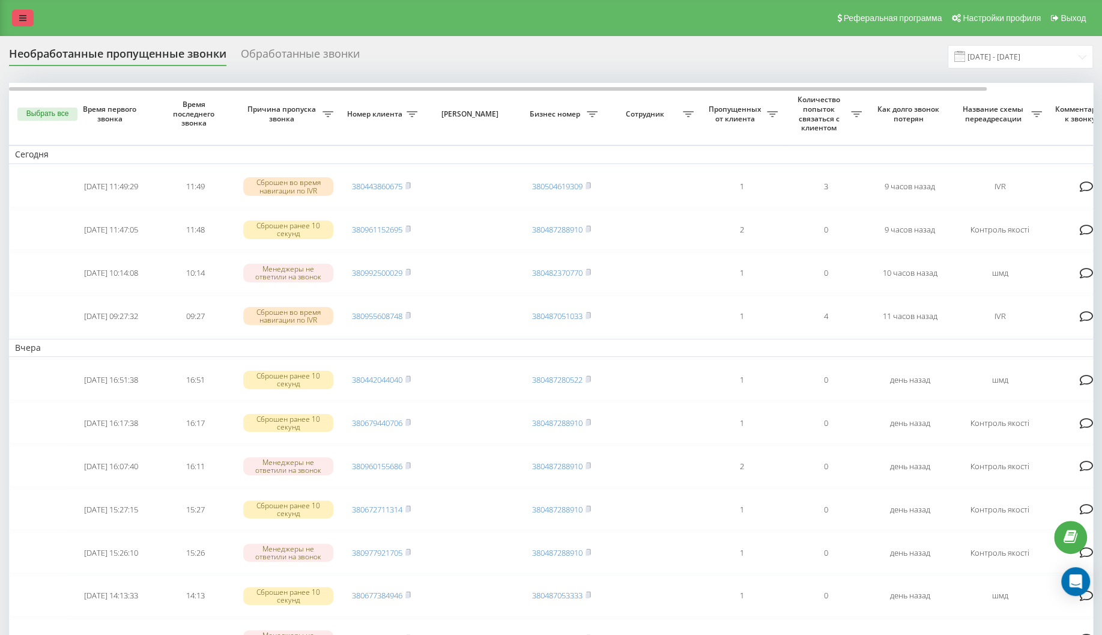
click at [24, 16] on icon at bounding box center [22, 18] width 7 height 8
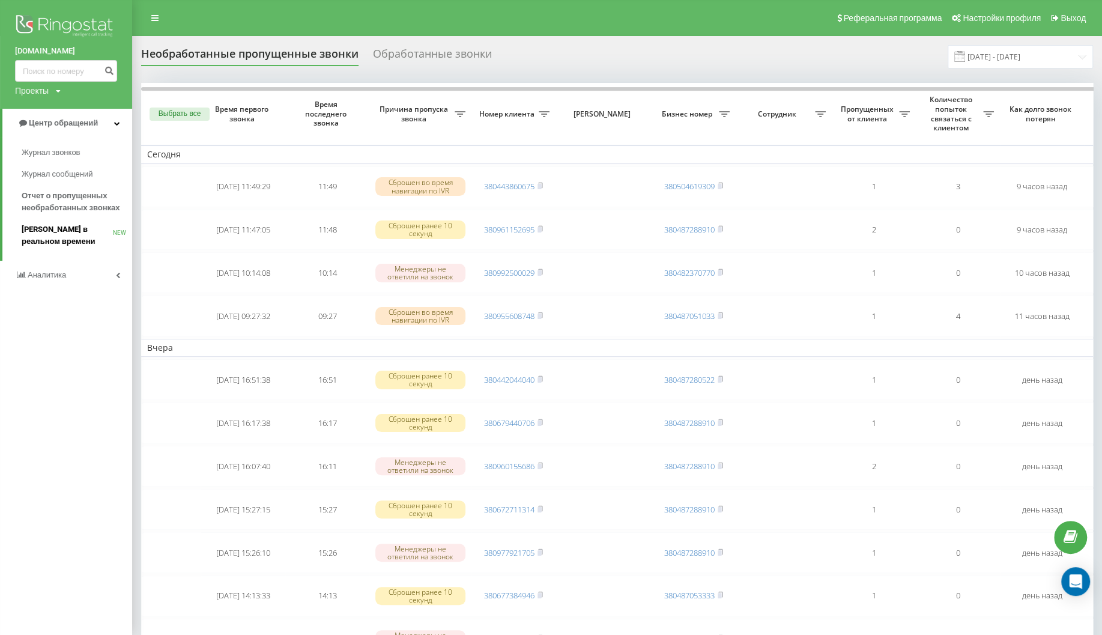
click at [31, 231] on span "[PERSON_NAME] в реальном времени" at bounding box center [67, 235] width 91 height 24
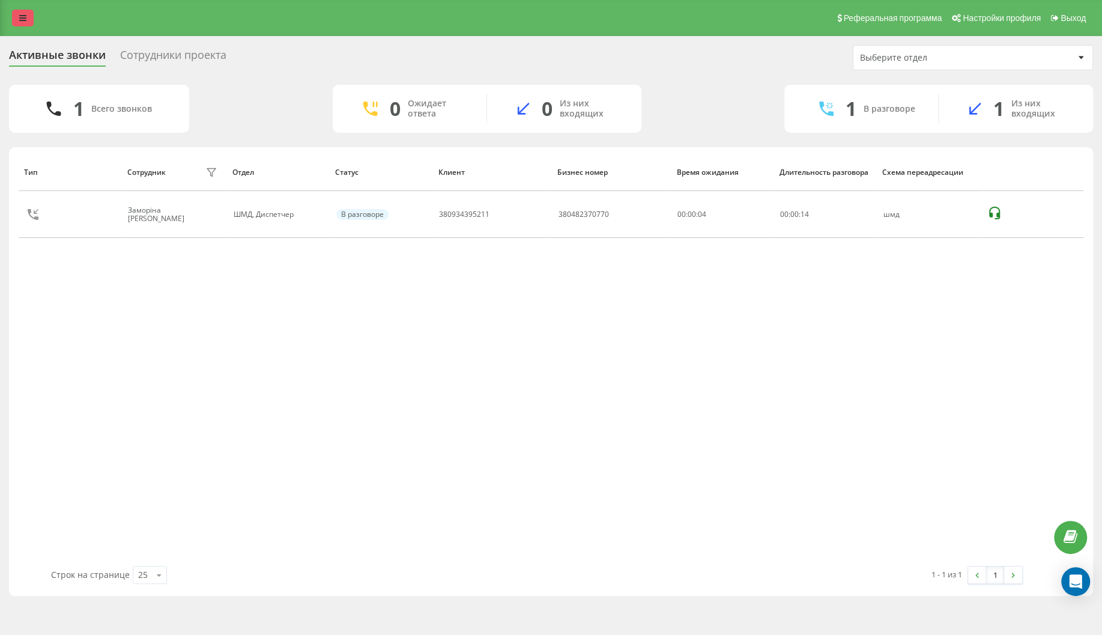
click at [29, 19] on link at bounding box center [23, 18] width 22 height 17
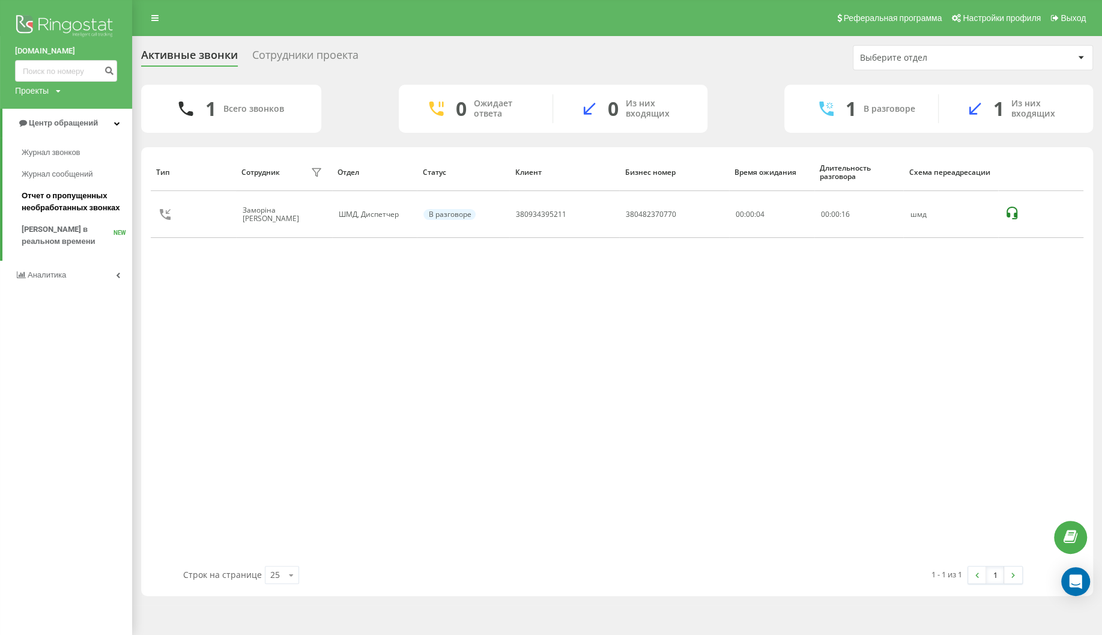
click at [78, 207] on span "Отчет о пропущенных необработанных звонках" at bounding box center [74, 202] width 105 height 24
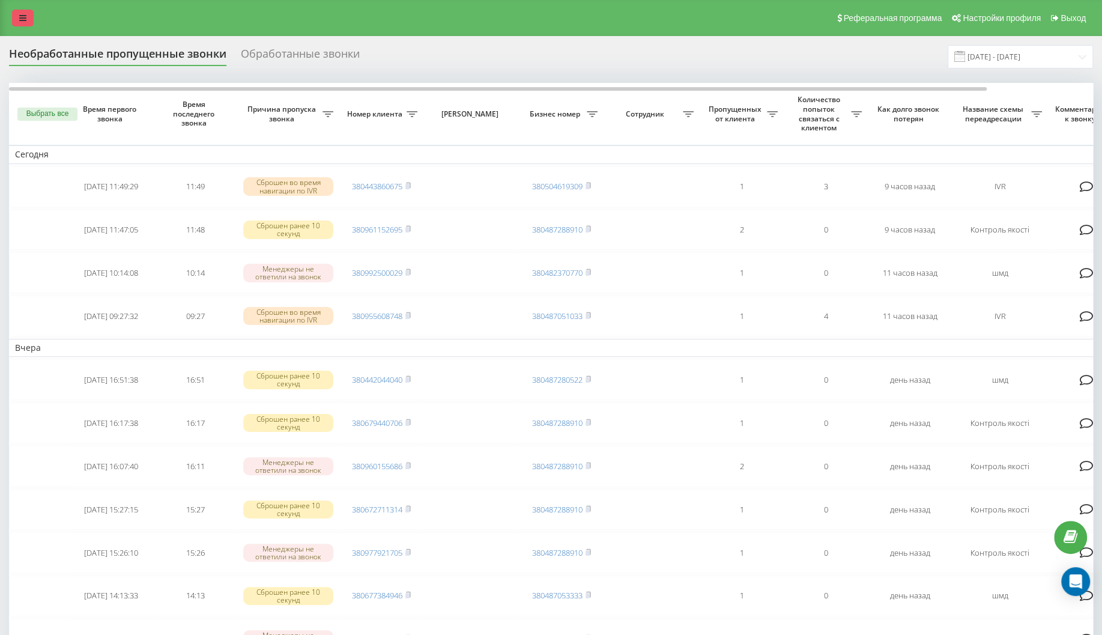
click at [28, 15] on link at bounding box center [23, 18] width 22 height 17
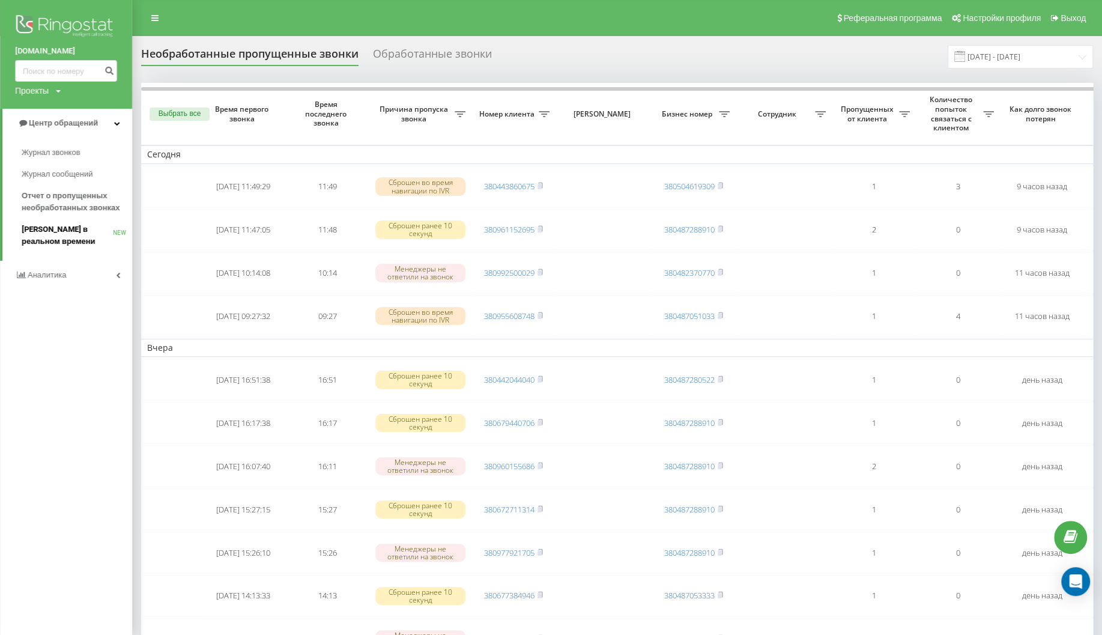
click at [73, 232] on span "[PERSON_NAME] в реальном времени" at bounding box center [67, 235] width 91 height 24
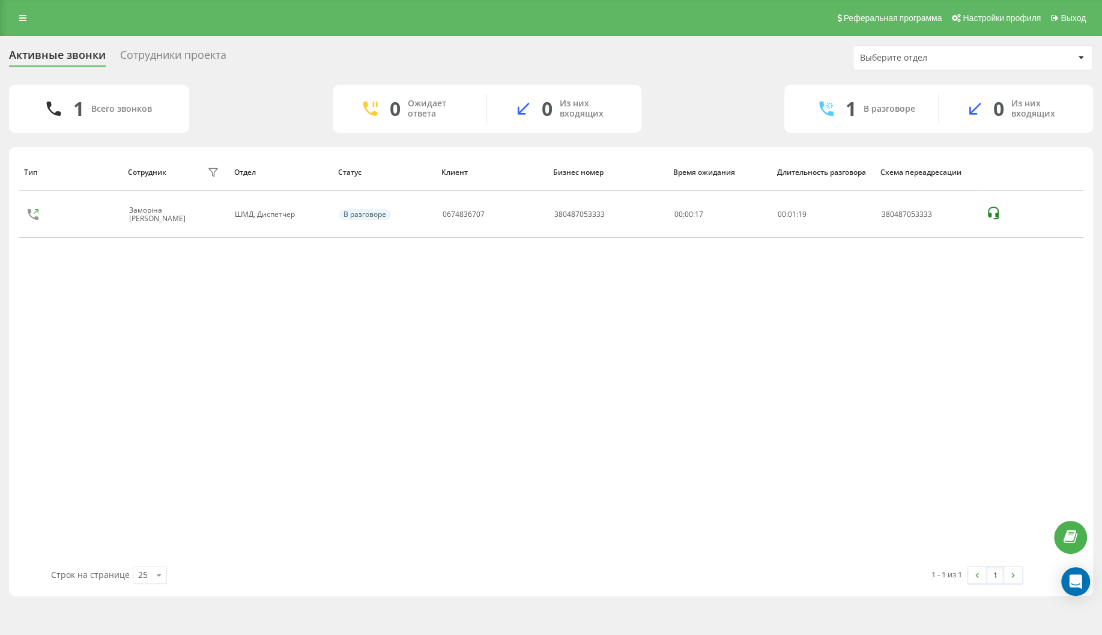
click at [150, 352] on div "Тип Сотрудник фильтра Отдел Статус [PERSON_NAME] номер Время ожидания Длительно…" at bounding box center [551, 359] width 1065 height 413
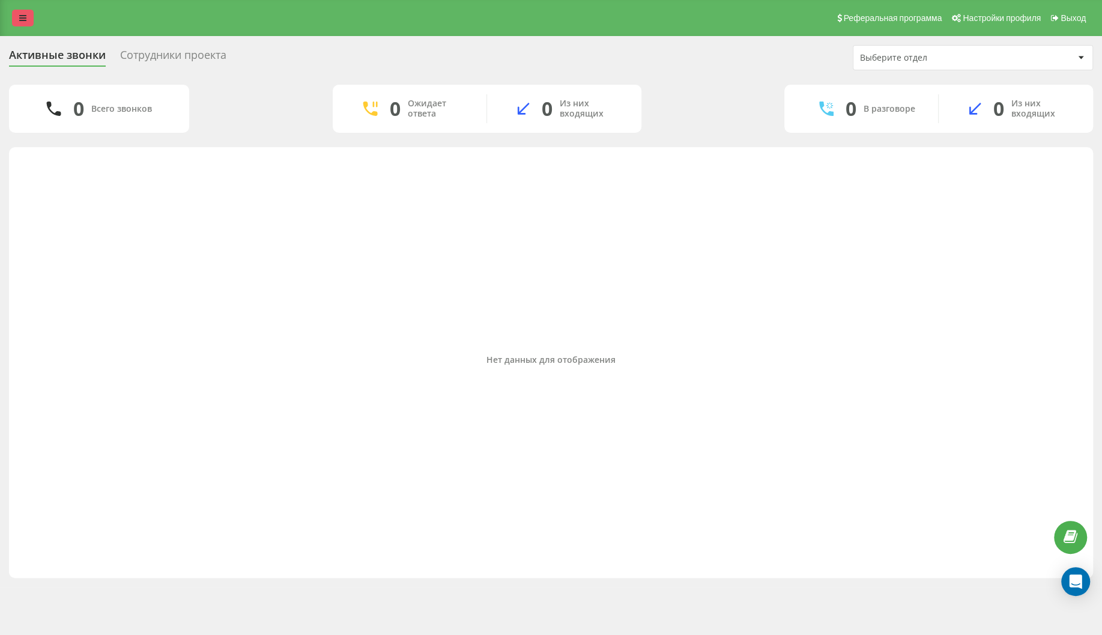
click at [17, 15] on link at bounding box center [23, 18] width 22 height 17
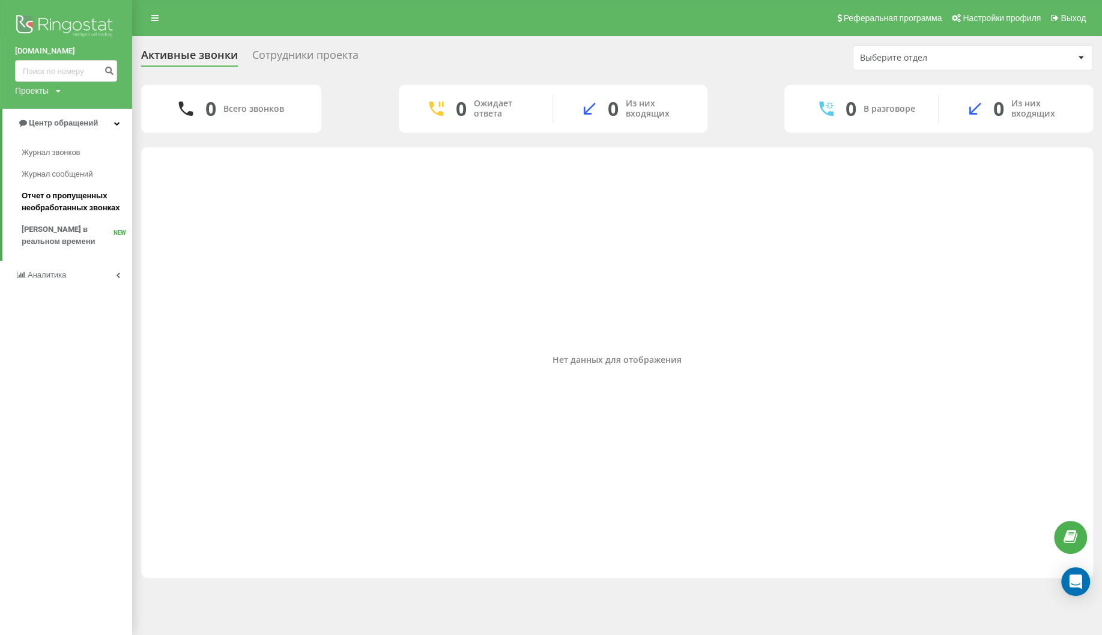
click at [64, 189] on link "Отчет о пропущенных необработанных звонках" at bounding box center [77, 202] width 111 height 34
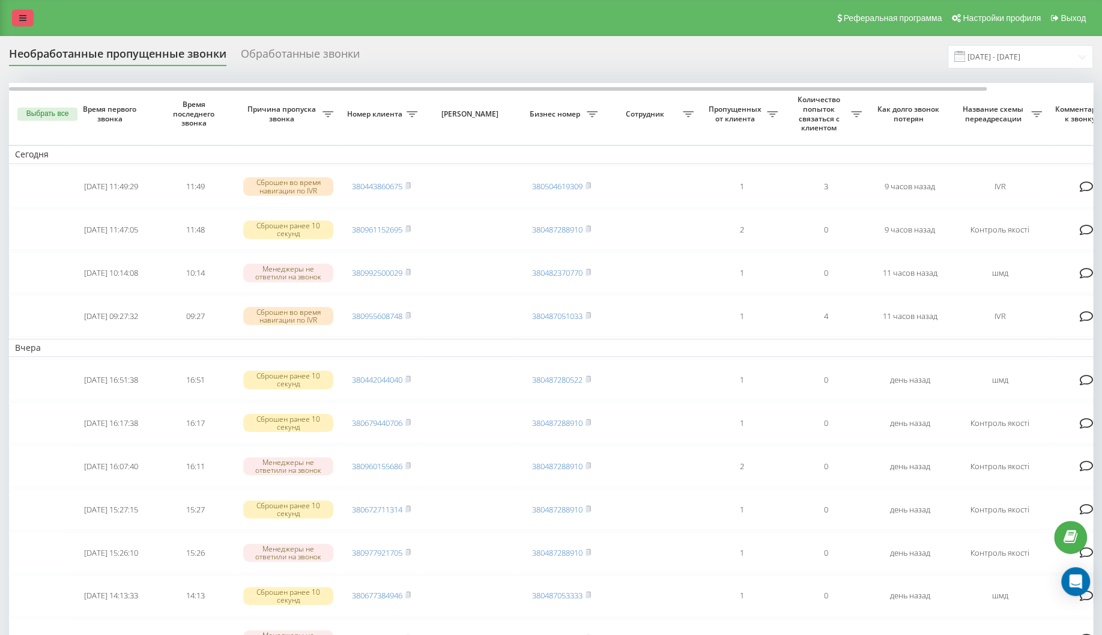
click at [17, 21] on link at bounding box center [23, 18] width 22 height 17
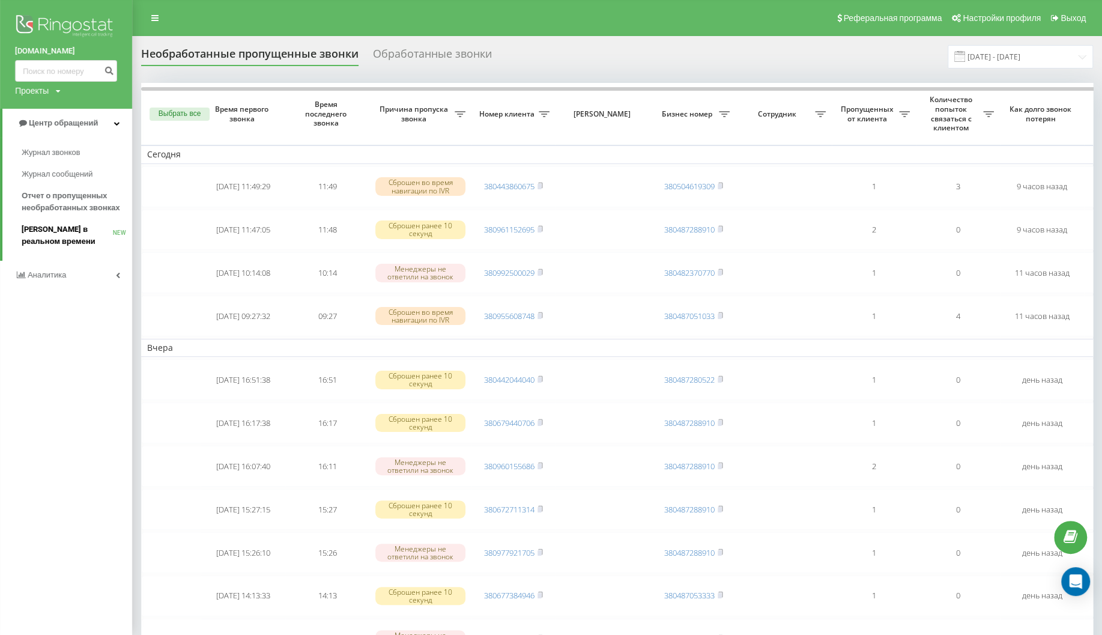
click at [75, 223] on link "Звонки в реальном времени NEW" at bounding box center [77, 236] width 111 height 34
click at [71, 228] on span "[PERSON_NAME] в реальном времени" at bounding box center [67, 235] width 91 height 24
